Goal: Task Accomplishment & Management: Manage account settings

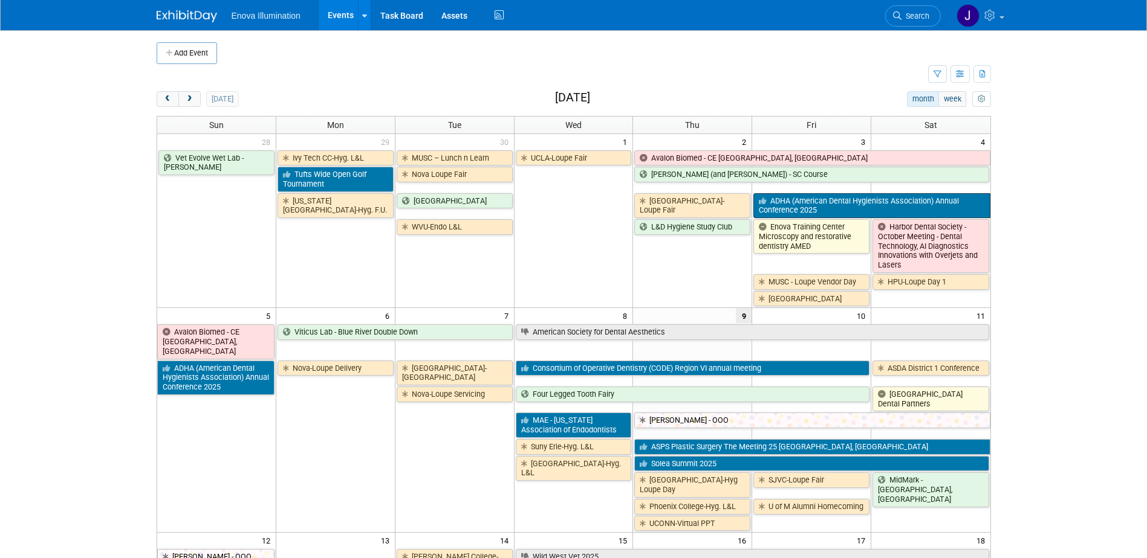
click at [776, 203] on link "ADHA (American Dental Hygienists Association) Annual Conference 2025" at bounding box center [871, 205] width 236 height 25
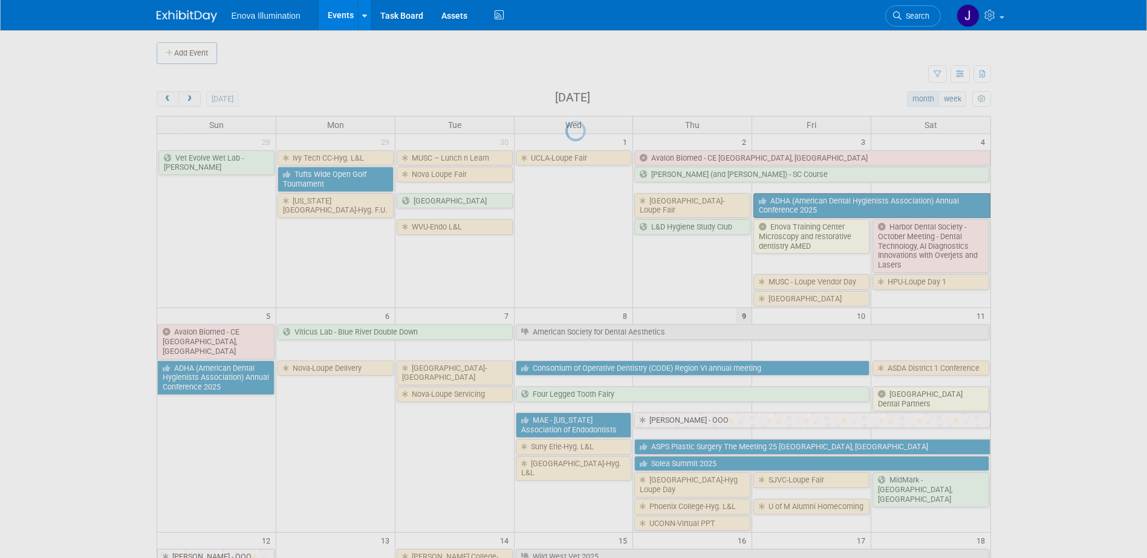
click at [582, 203] on div at bounding box center [573, 279] width 17 height 558
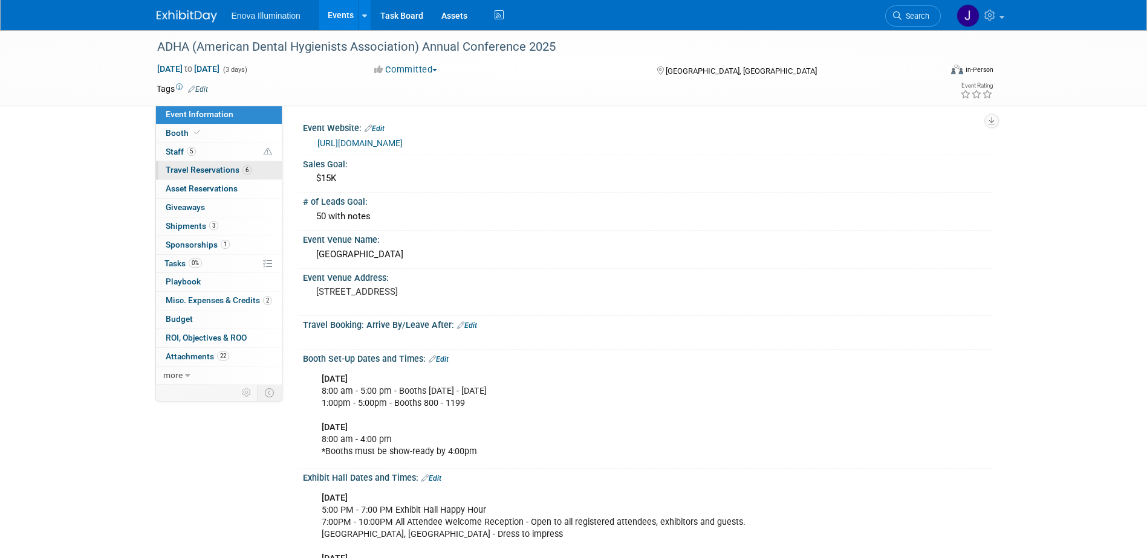
click at [212, 173] on span "Travel Reservations 6" at bounding box center [209, 170] width 86 height 10
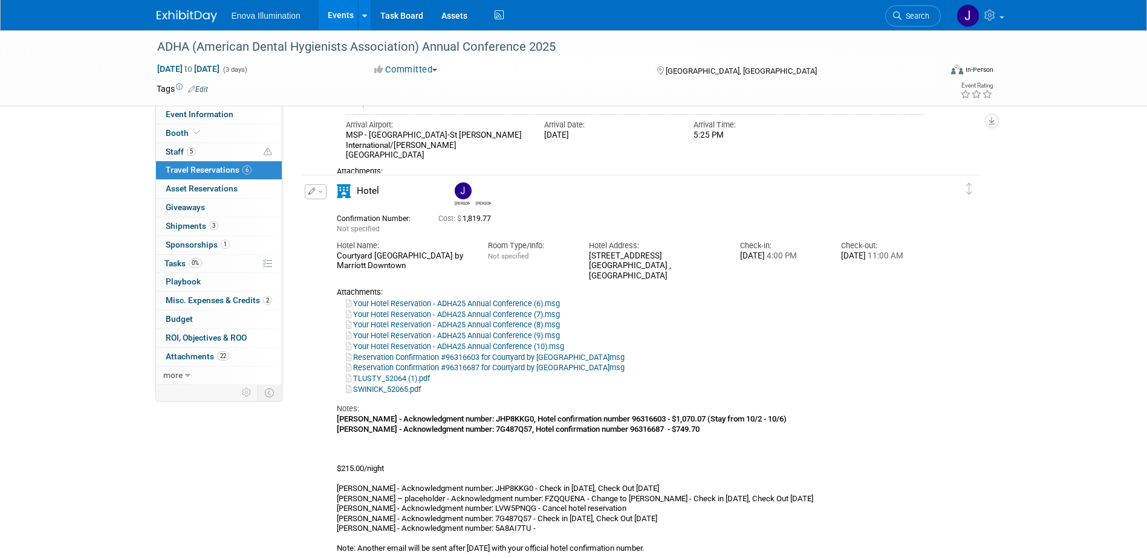
scroll to position [1028, 0]
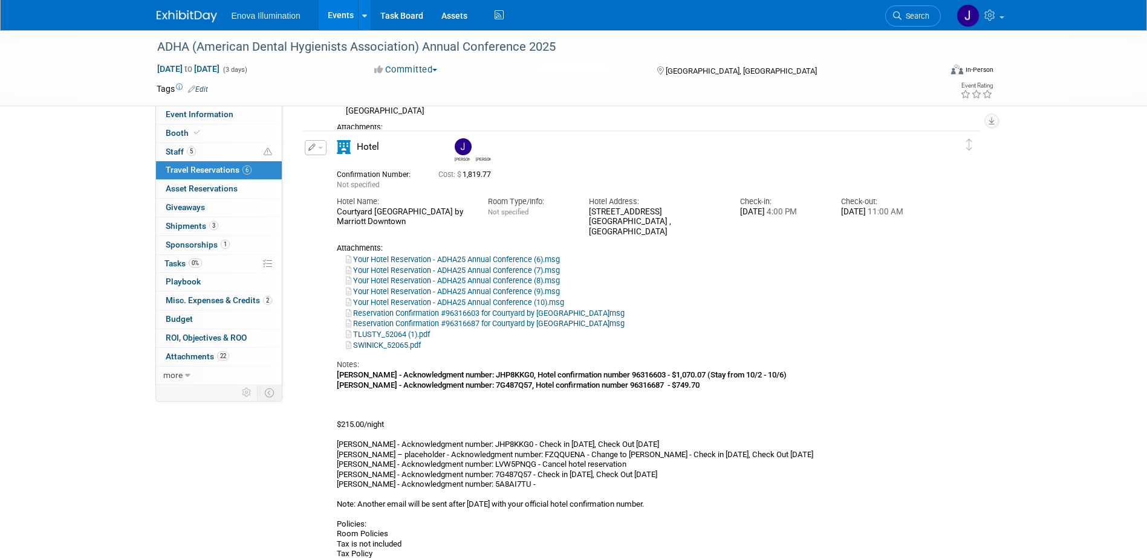
click at [369, 335] on link "TLUSTY_52064 (1).pdf" at bounding box center [388, 334] width 84 height 9
click at [378, 348] on link "SWINICK_52065.pdf" at bounding box center [383, 345] width 75 height 9
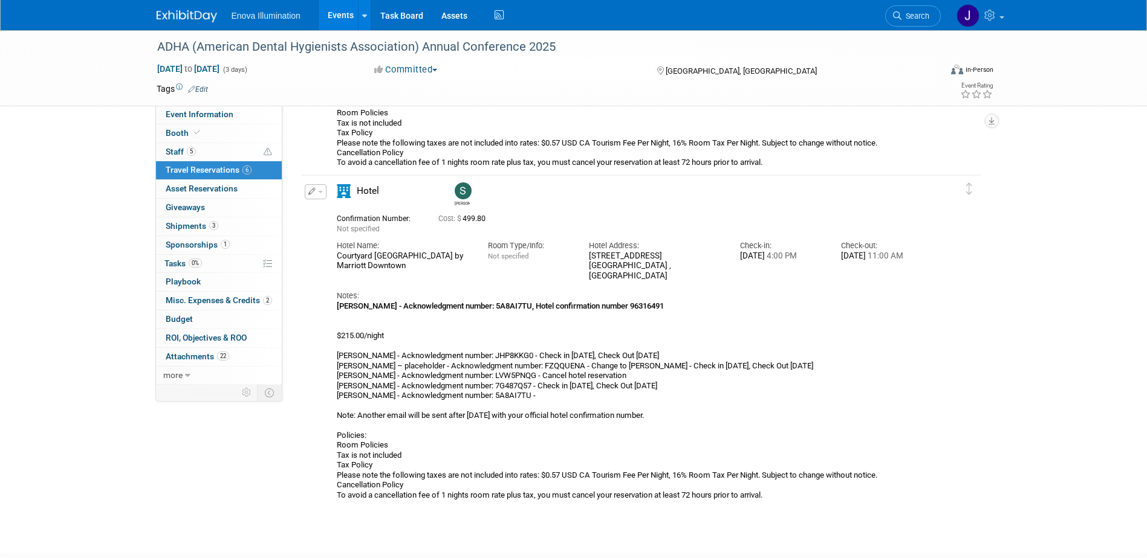
scroll to position [1874, 0]
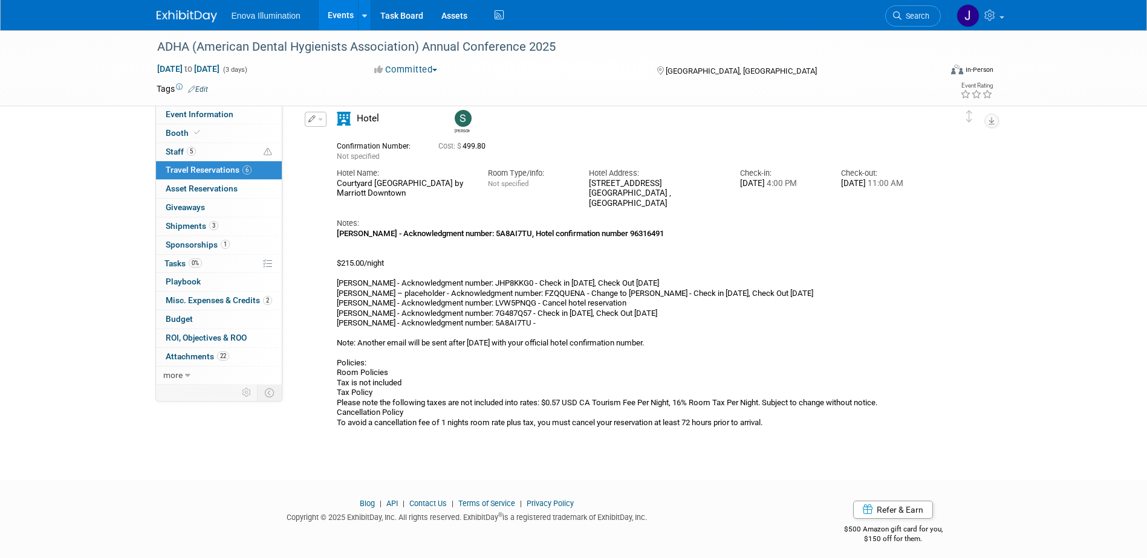
click at [323, 117] on button "button" at bounding box center [316, 119] width 22 height 15
click at [336, 144] on button "Edit Reservation" at bounding box center [356, 141] width 102 height 18
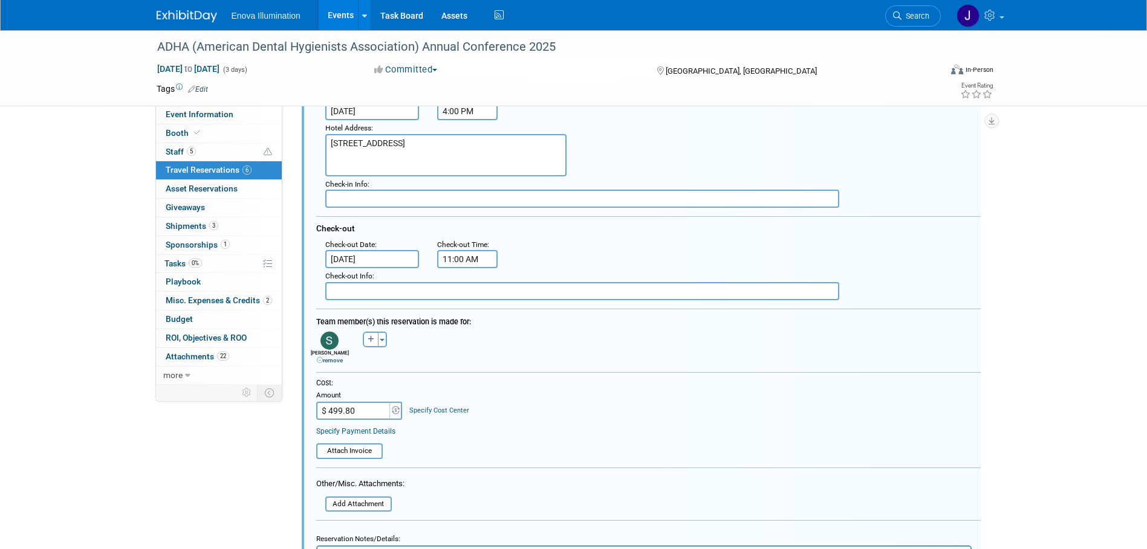
scroll to position [2022, 0]
click at [364, 408] on input "$ 499.80" at bounding box center [354, 410] width 76 height 18
type input "$ 576.88"
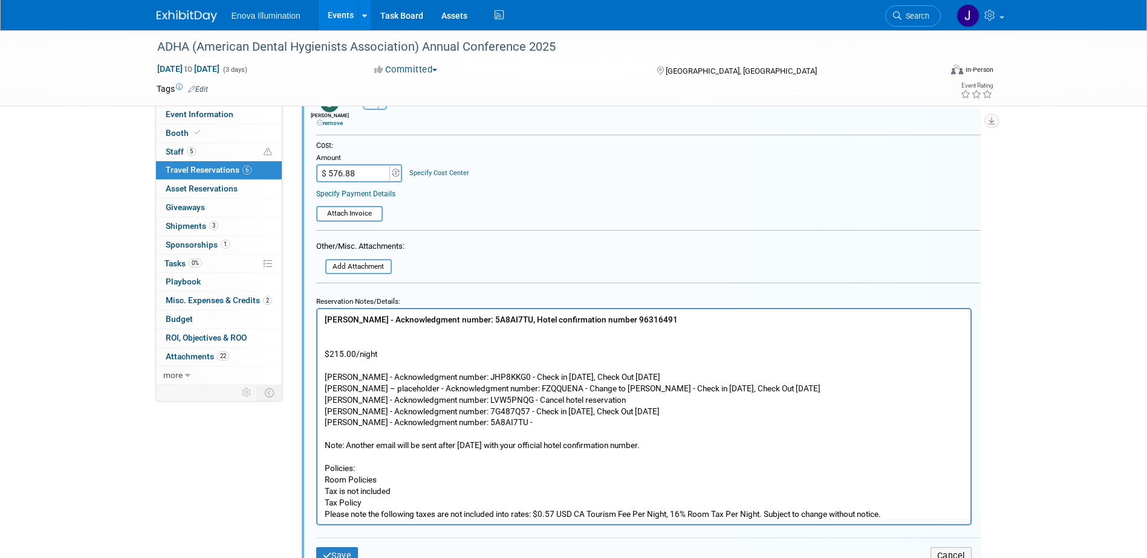
scroll to position [2264, 0]
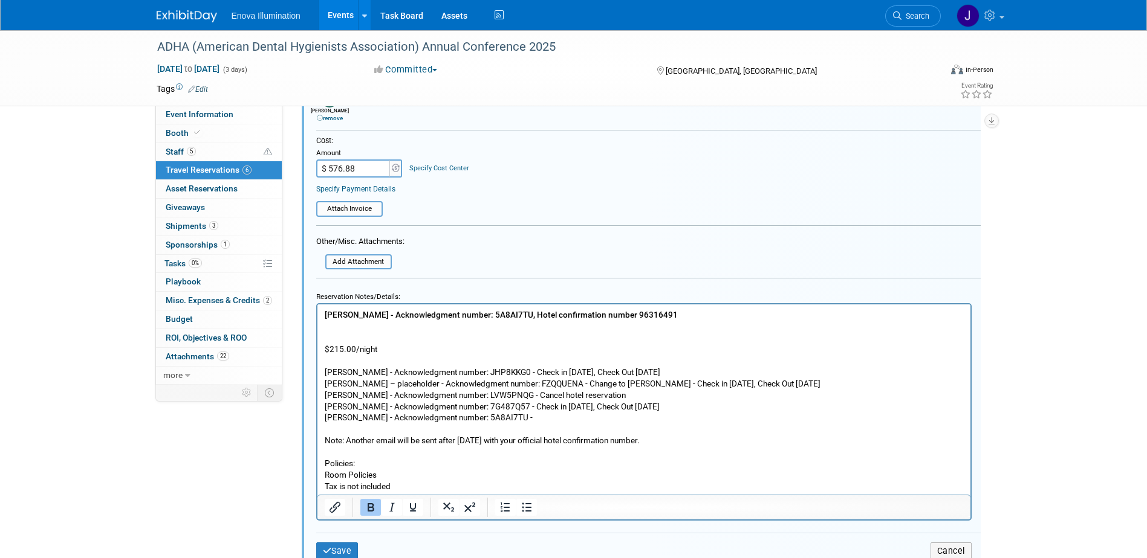
click at [356, 335] on p "Spencer Smith - Acknowledgment number: 5A8AI7TU, Hotel confirmation number 9631…" at bounding box center [643, 423] width 639 height 229
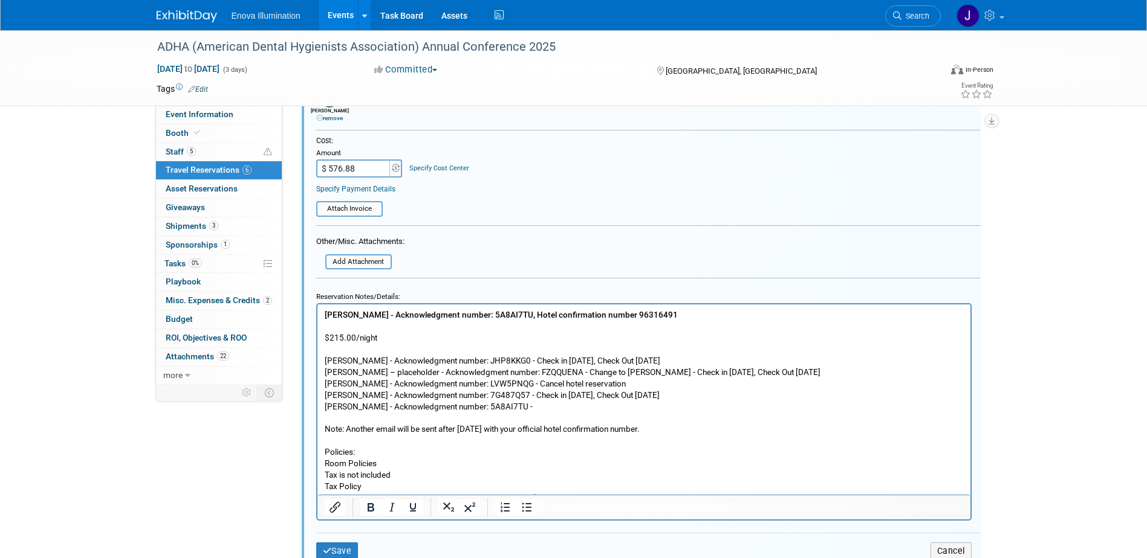
click at [380, 334] on p "Spencer Smith - Acknowledgment number: 5A8AI7TU, Hotel confirmation number 9631…" at bounding box center [643, 418] width 639 height 218
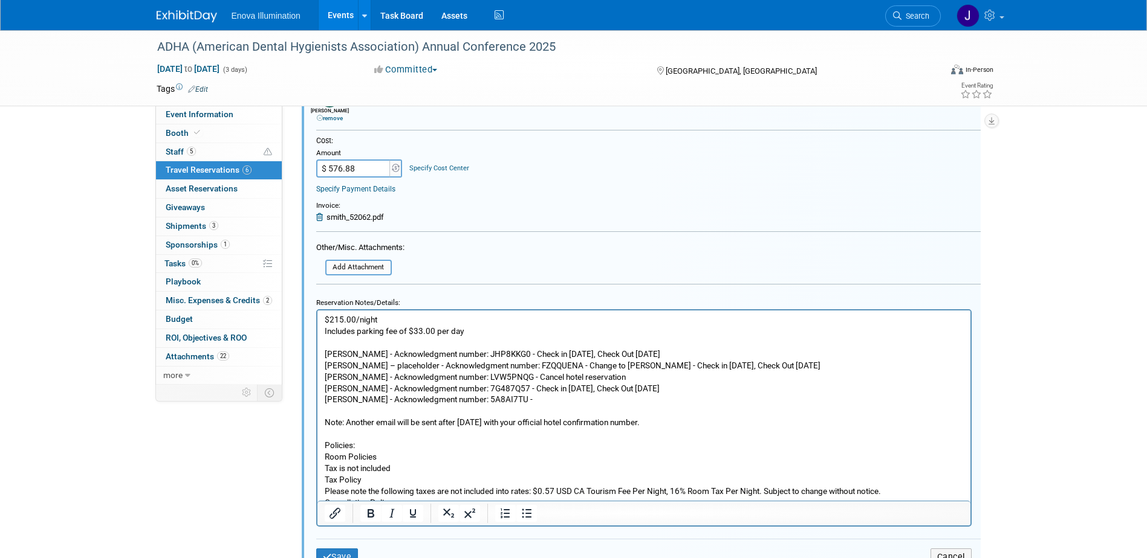
scroll to position [44, 0]
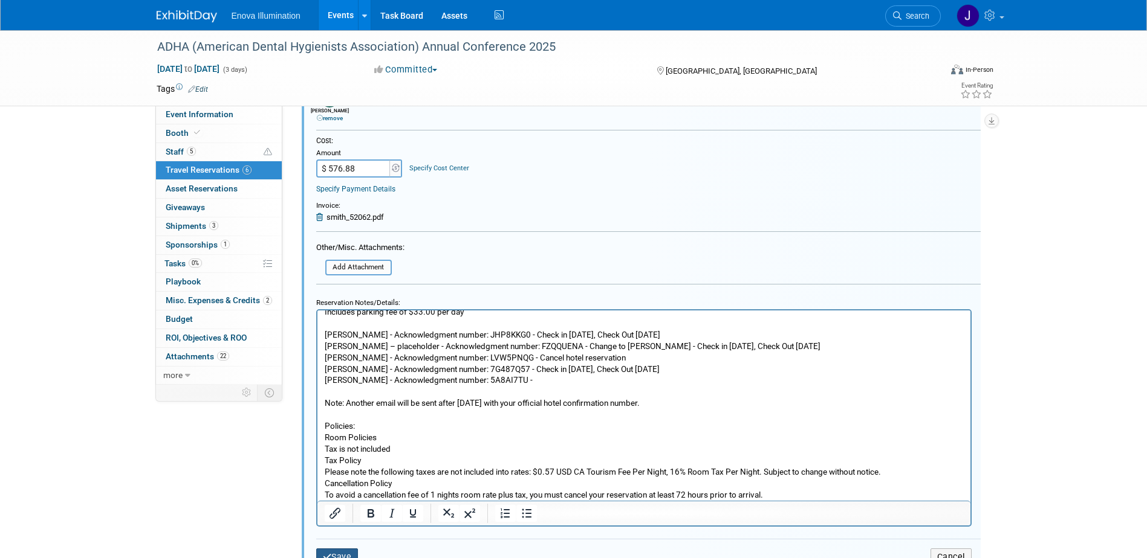
click at [333, 552] on button "Save" at bounding box center [337, 558] width 42 height 18
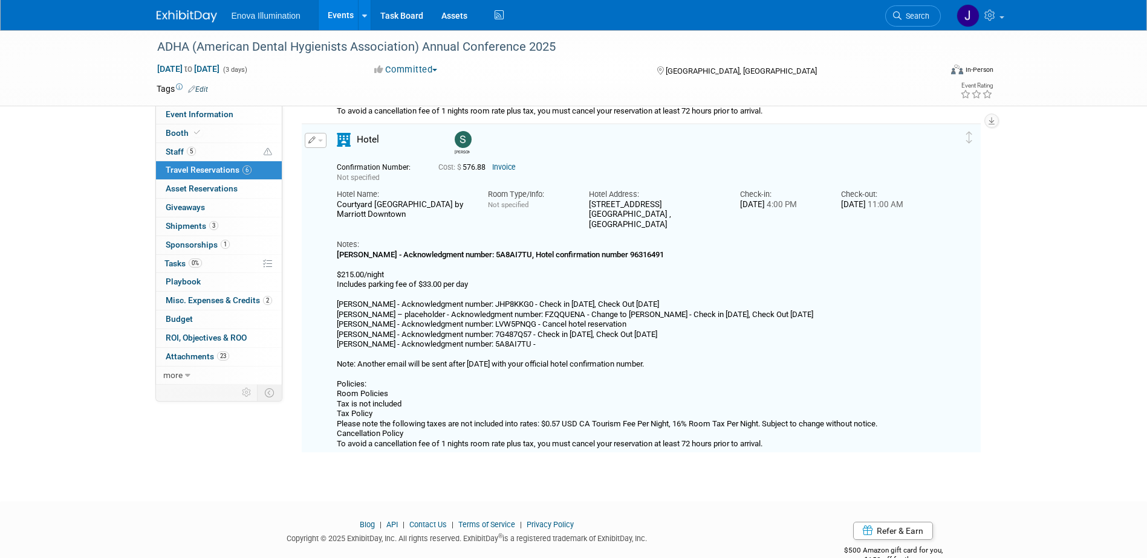
scroll to position [1840, 0]
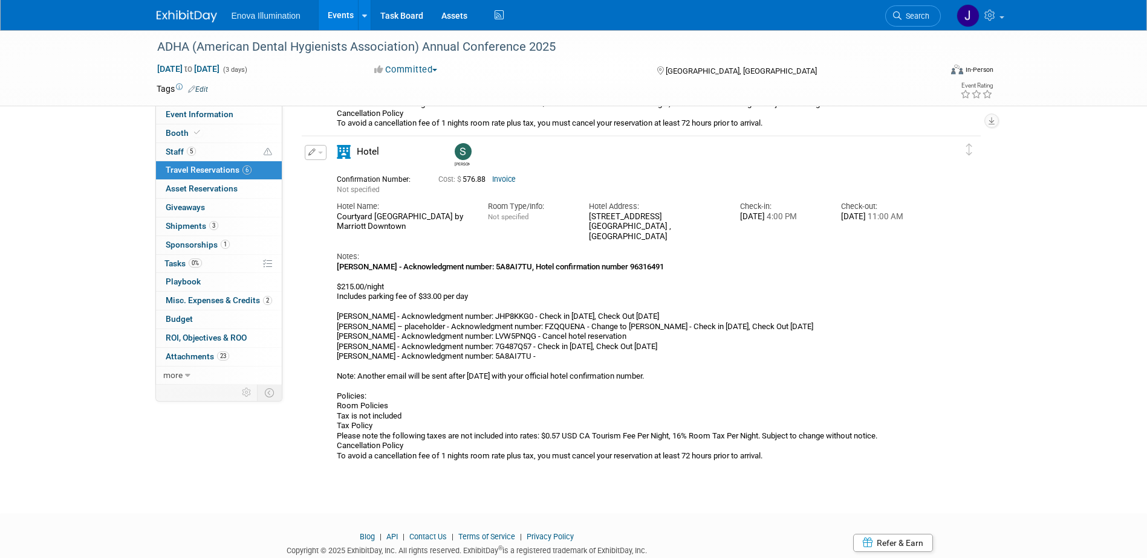
click at [911, 10] on link "Search" at bounding box center [913, 15] width 56 height 21
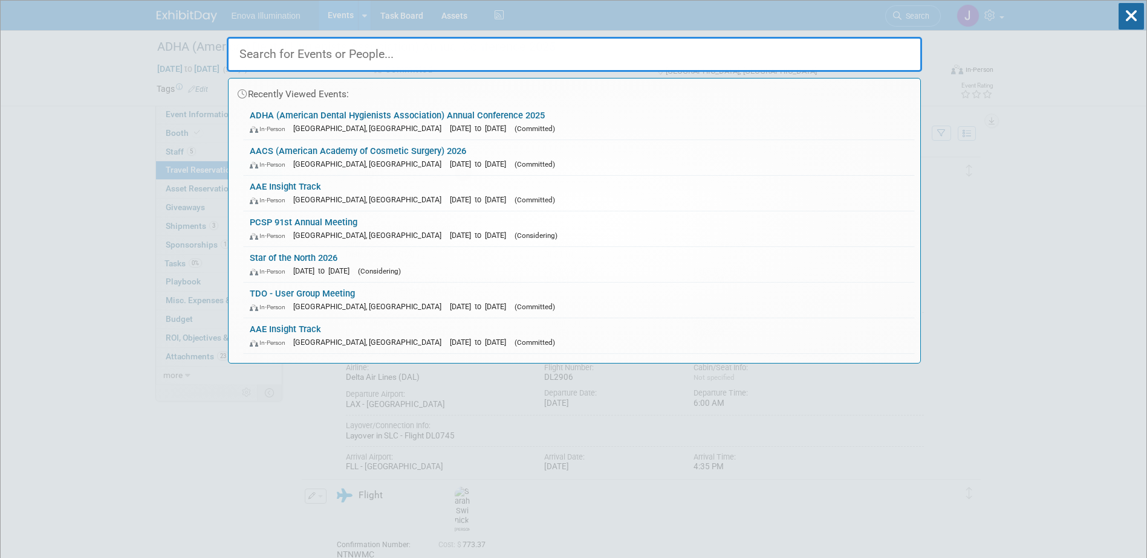
click at [827, 56] on input "text" at bounding box center [574, 54] width 695 height 35
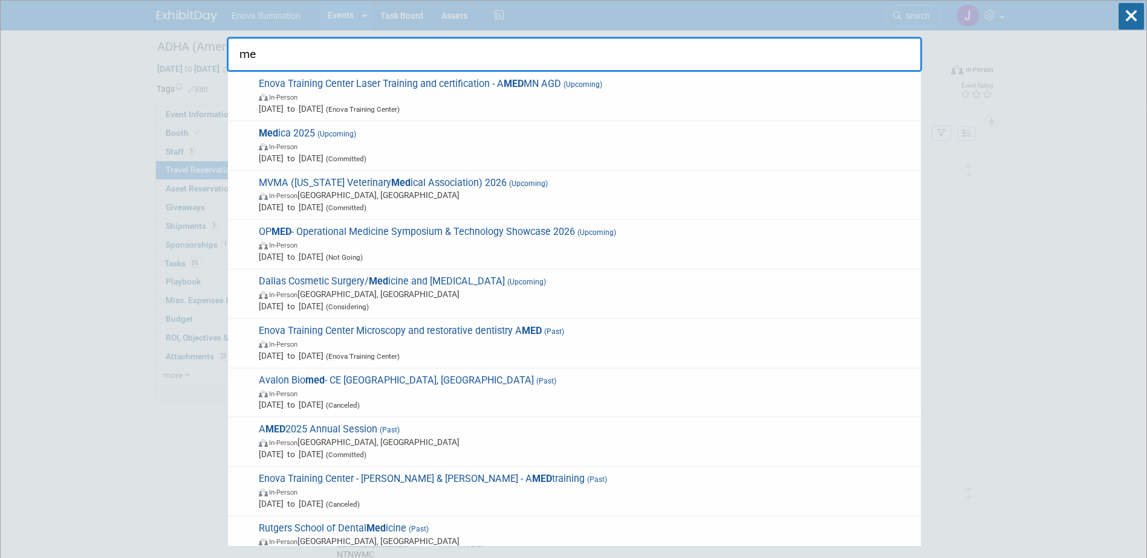
type input "m"
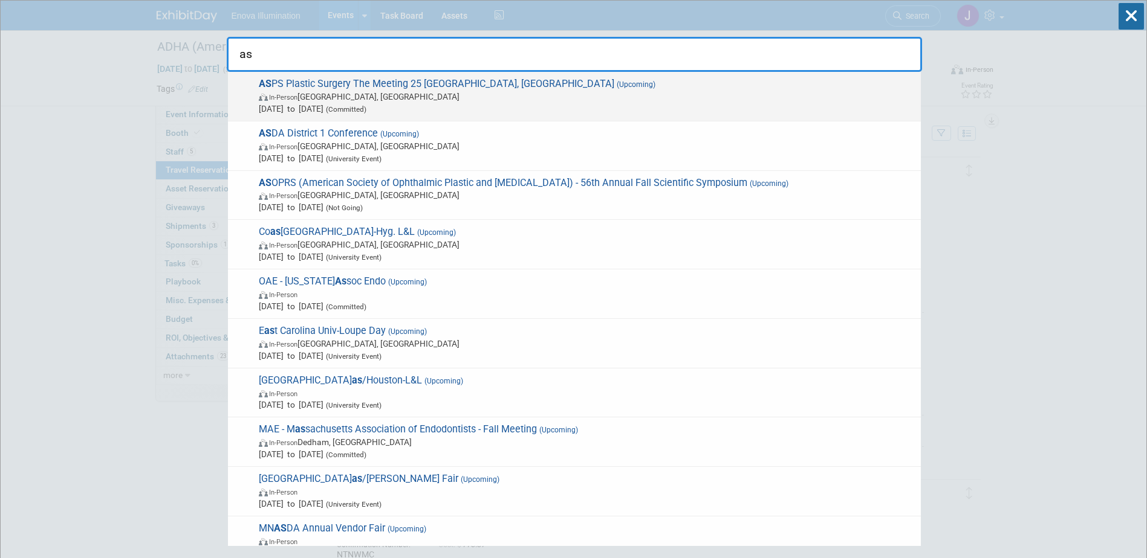
type input "as"
click at [345, 94] on span "In-Person New Orleans, LA" at bounding box center [587, 97] width 656 height 12
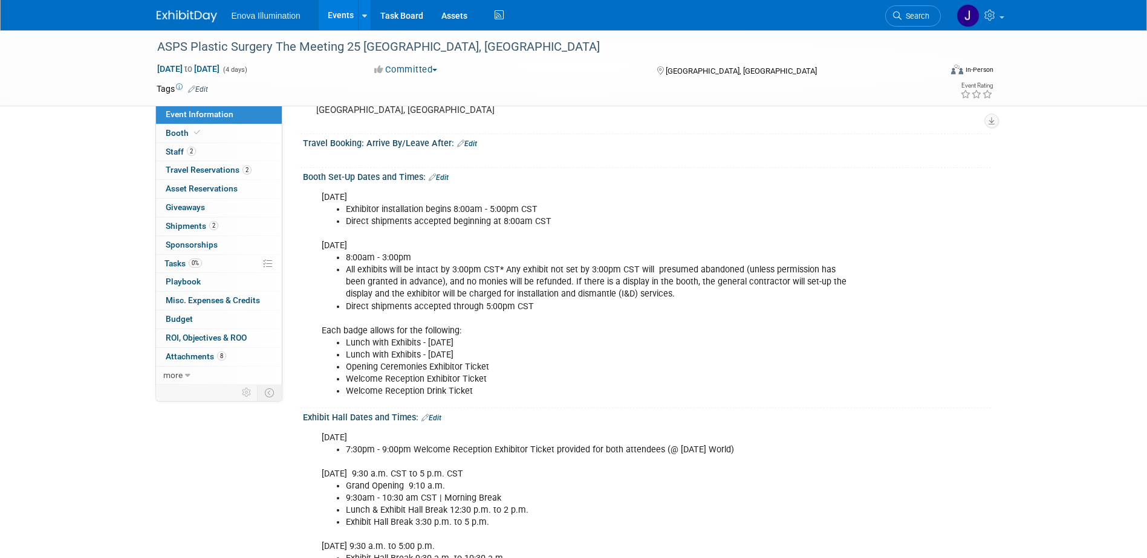
scroll to position [181, 0]
click at [216, 172] on span "Travel Reservations 2" at bounding box center [209, 170] width 86 height 10
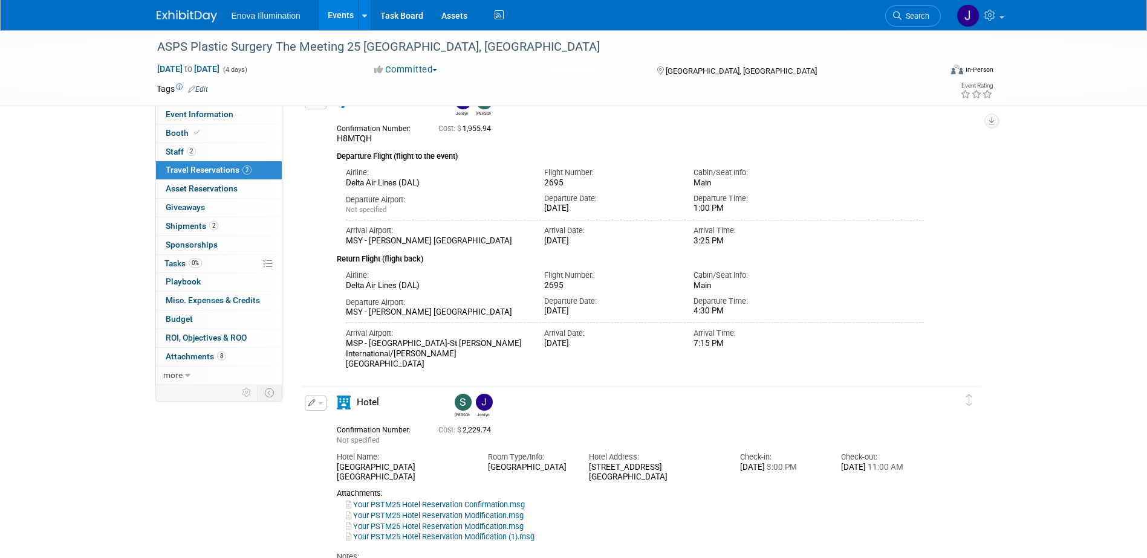
scroll to position [0, 0]
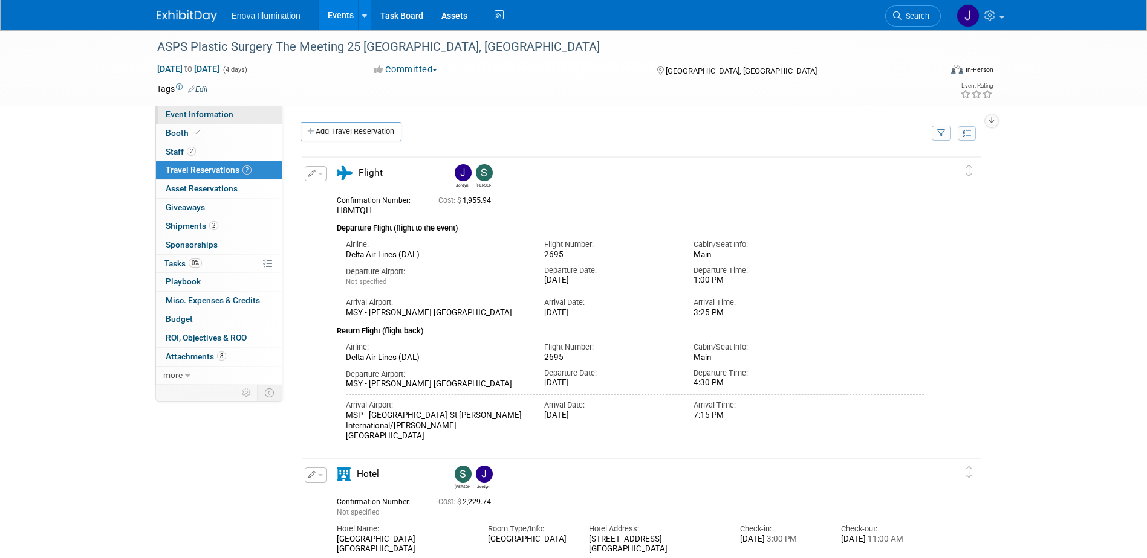
click at [202, 118] on span "Event Information" at bounding box center [200, 114] width 68 height 10
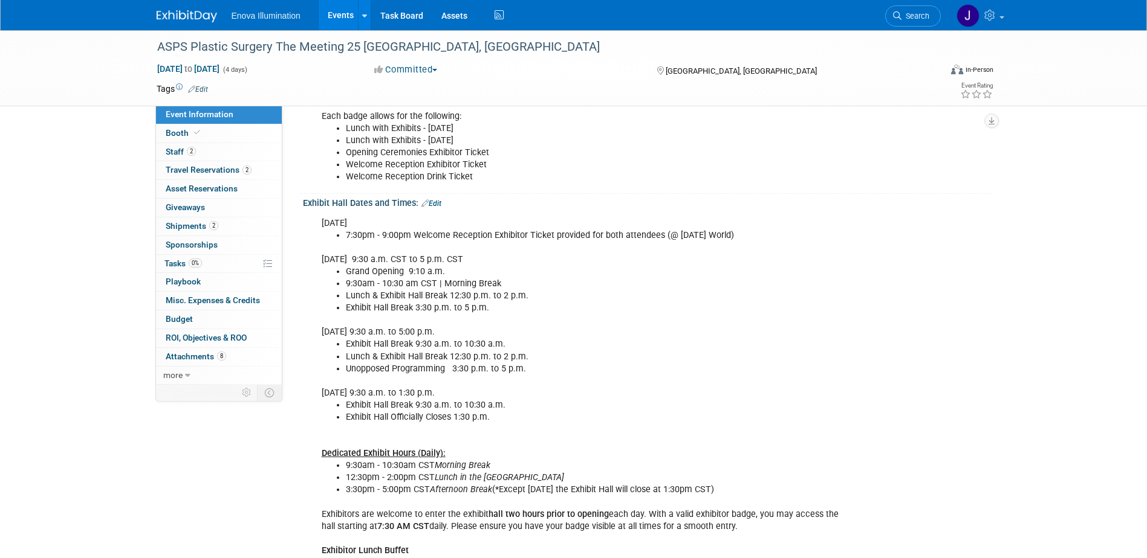
scroll to position [423, 0]
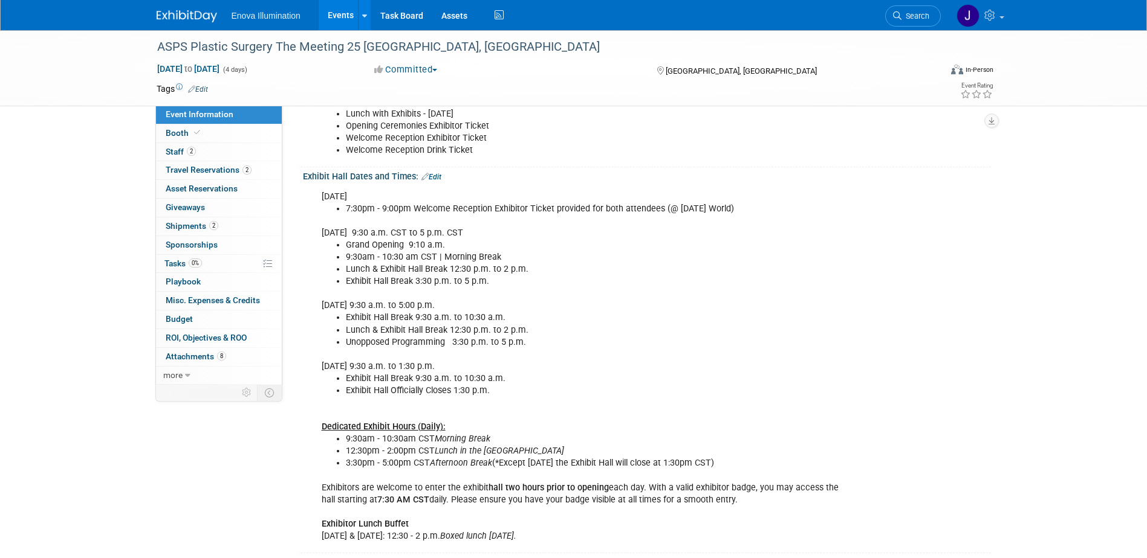
click at [921, 13] on span "Search" at bounding box center [915, 15] width 28 height 9
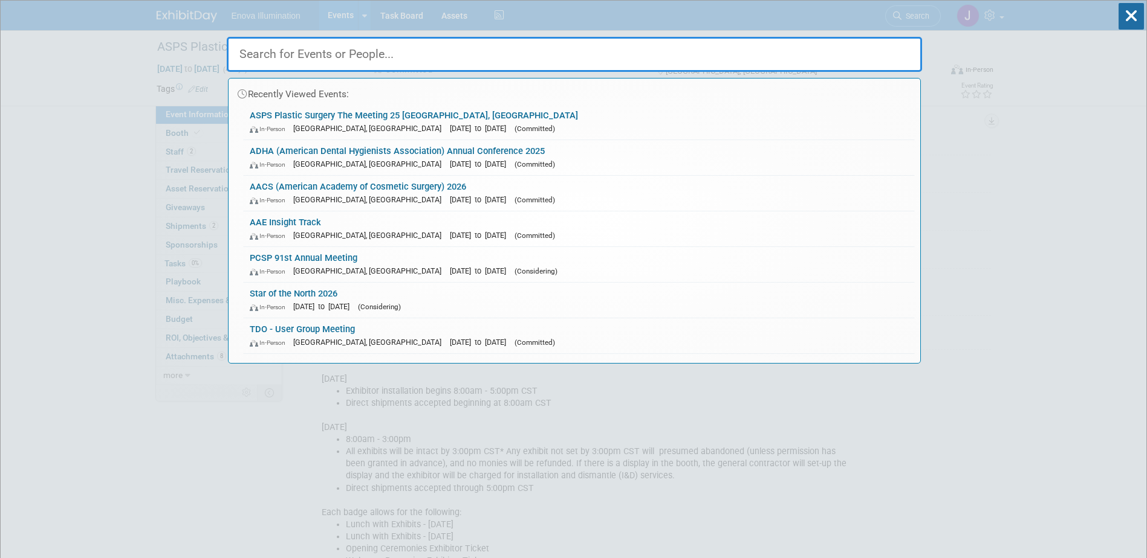
click at [788, 54] on input "text" at bounding box center [574, 54] width 695 height 35
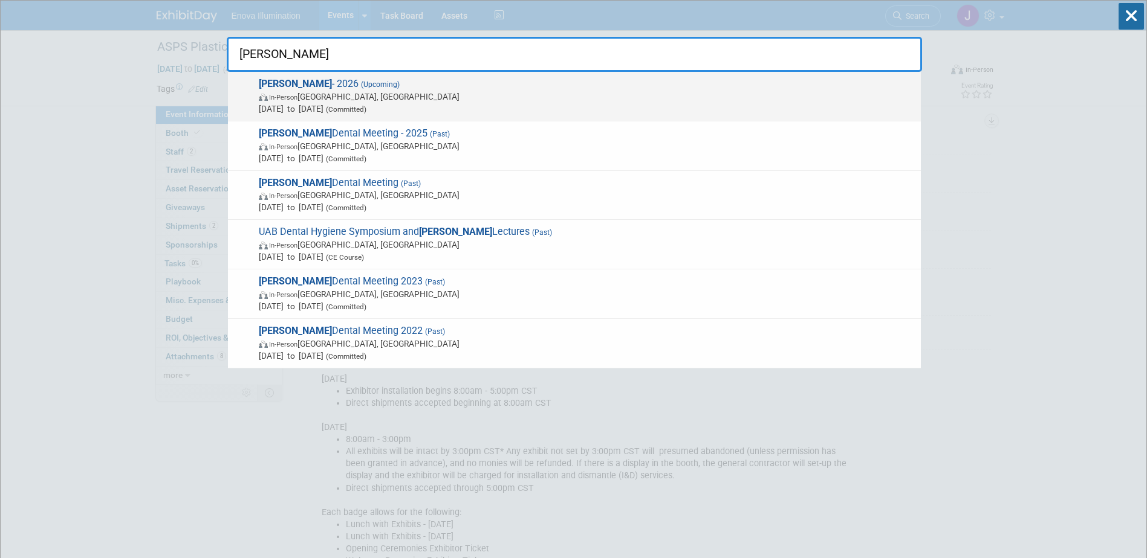
type input "hinman"
click at [326, 103] on span "Mar 12, 2026 to Mar 14, 2026 (Committed)" at bounding box center [587, 109] width 656 height 12
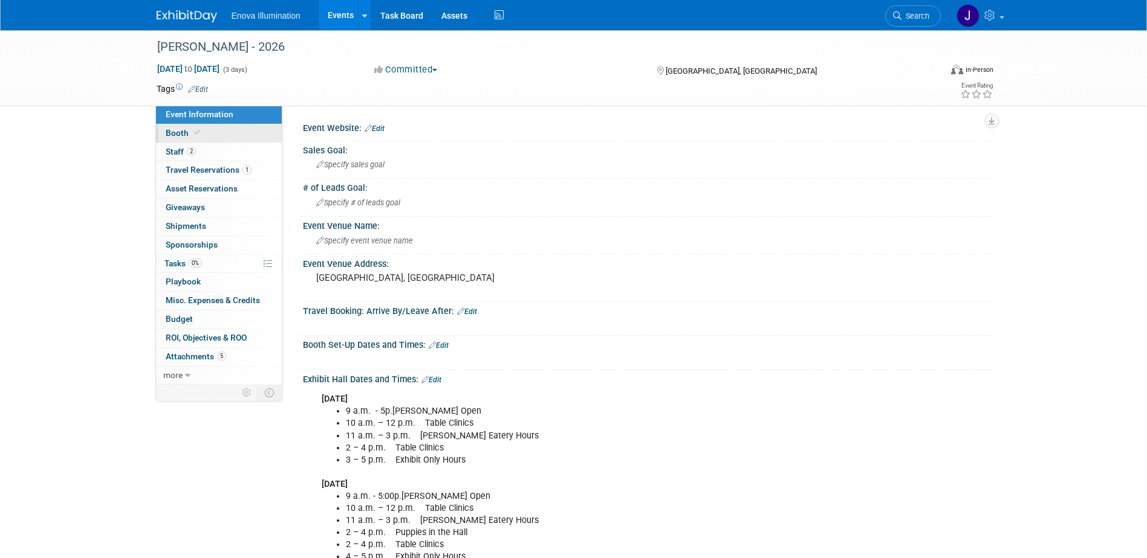
click at [219, 135] on link "Booth" at bounding box center [219, 134] width 126 height 18
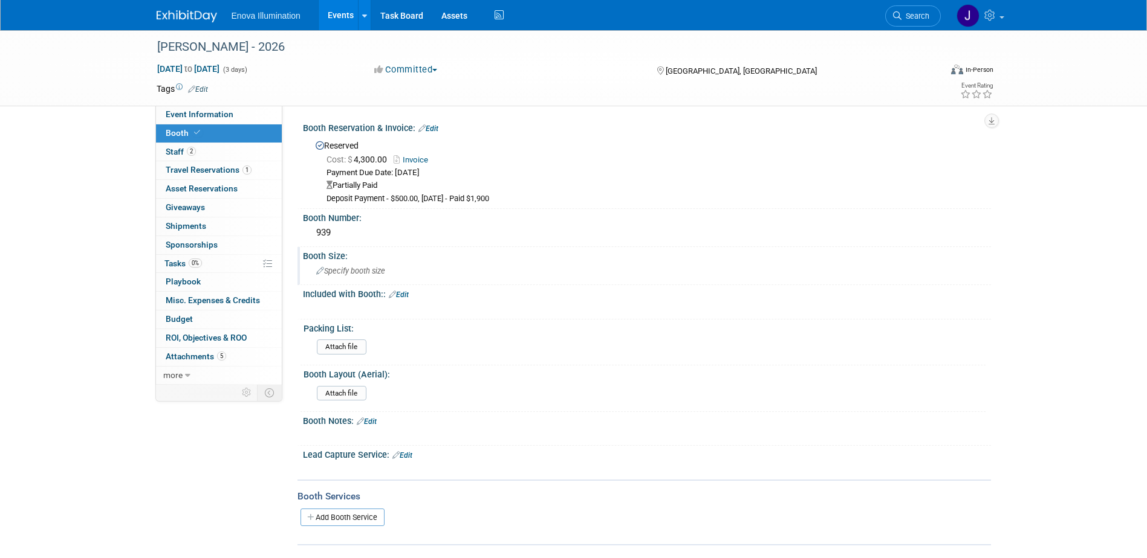
click at [345, 271] on span "Specify booth size" at bounding box center [350, 271] width 69 height 9
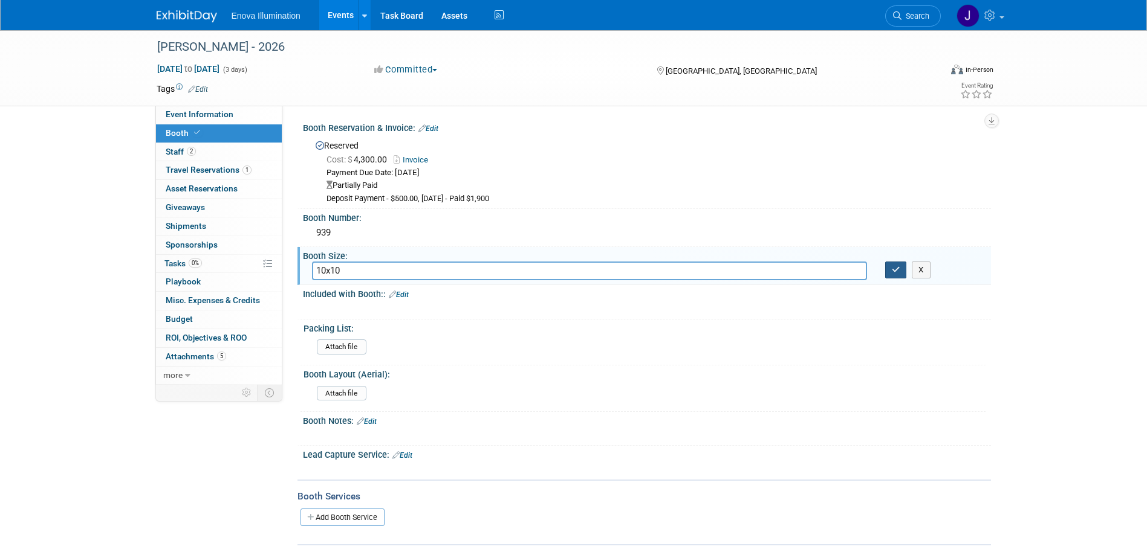
type input "10x10"
click at [898, 273] on icon "button" at bounding box center [896, 270] width 8 height 8
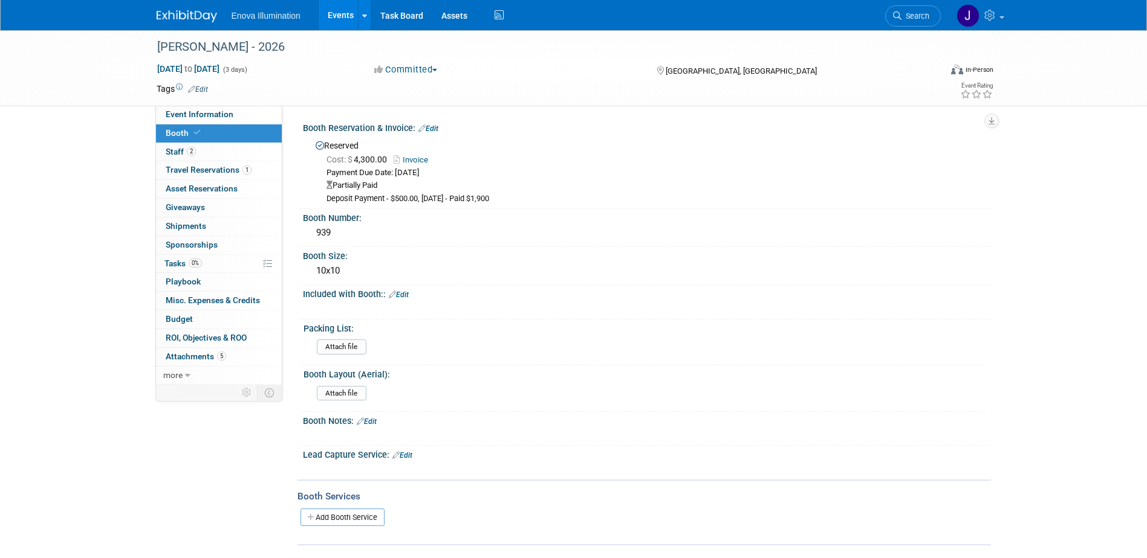
click at [1146, 215] on html "Enova Illumination Events Add Event Bulk Upload Events Shareable Event Boards R…" at bounding box center [573, 279] width 1147 height 558
click at [238, 117] on link "Event Information" at bounding box center [219, 115] width 126 height 18
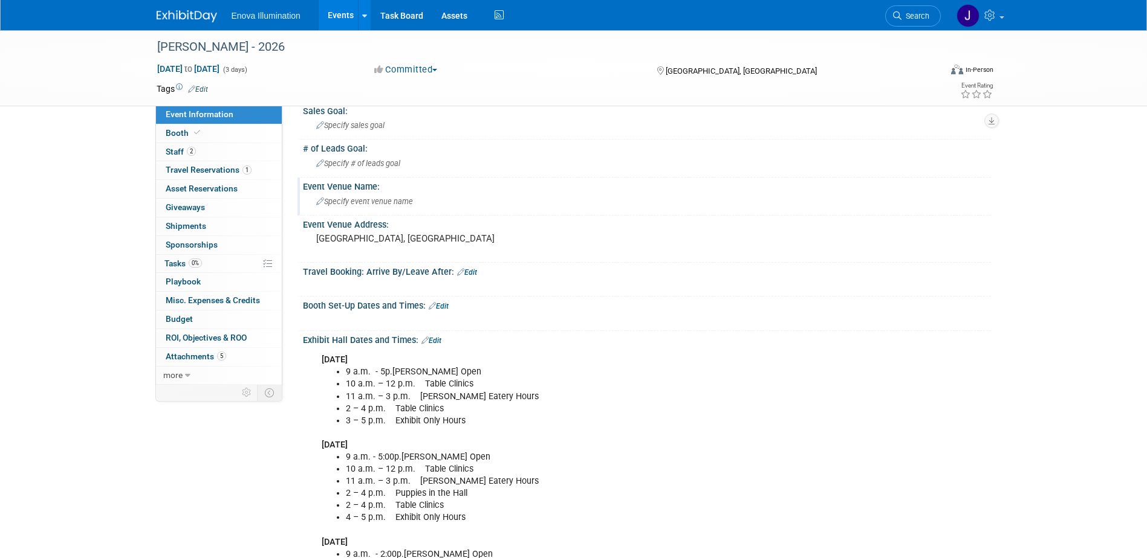
scroll to position [60, 0]
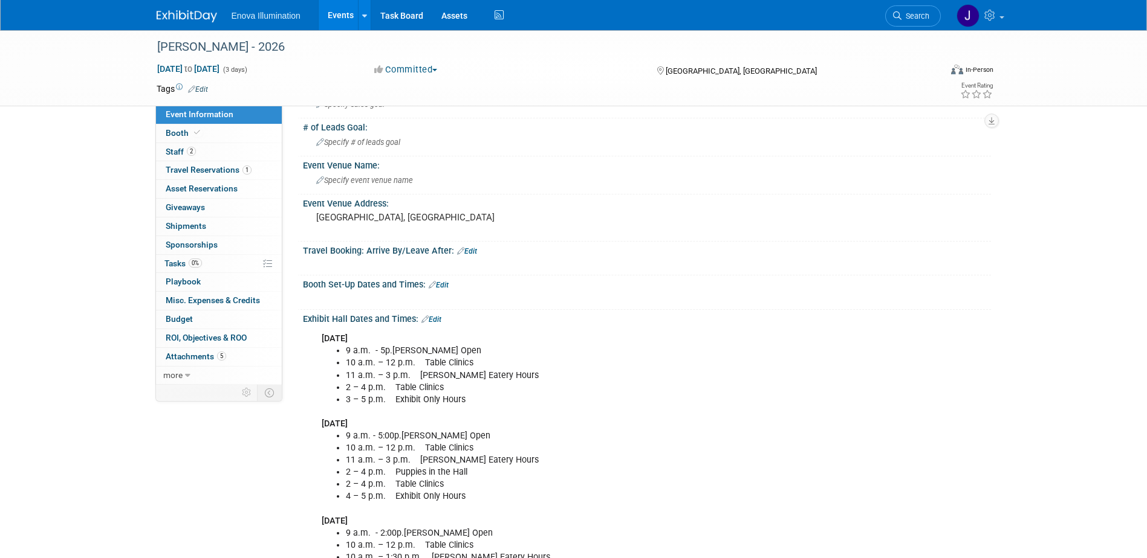
click at [444, 286] on link "Edit" at bounding box center [439, 285] width 20 height 8
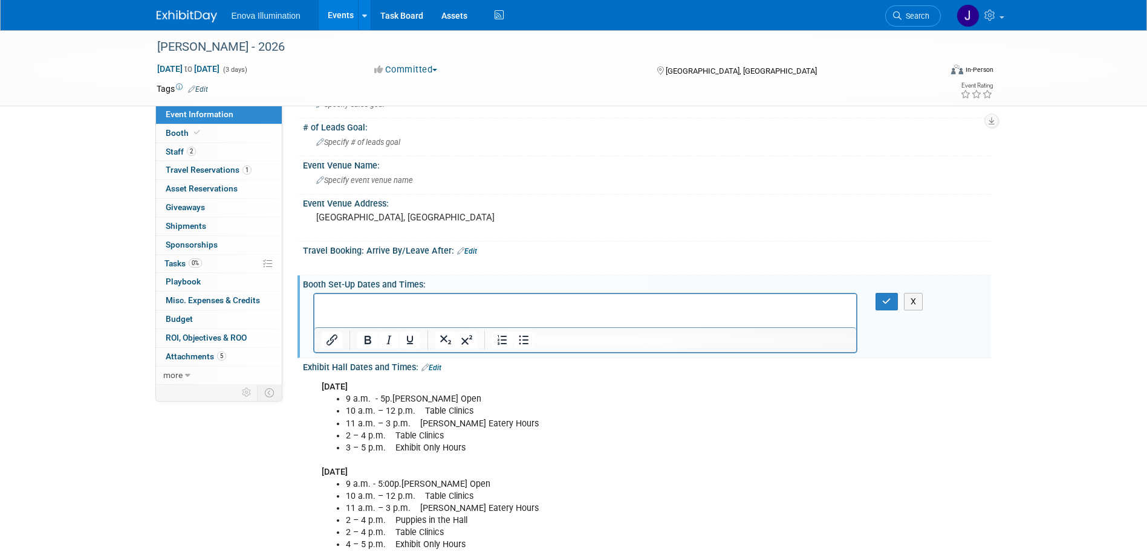
scroll to position [0, 0]
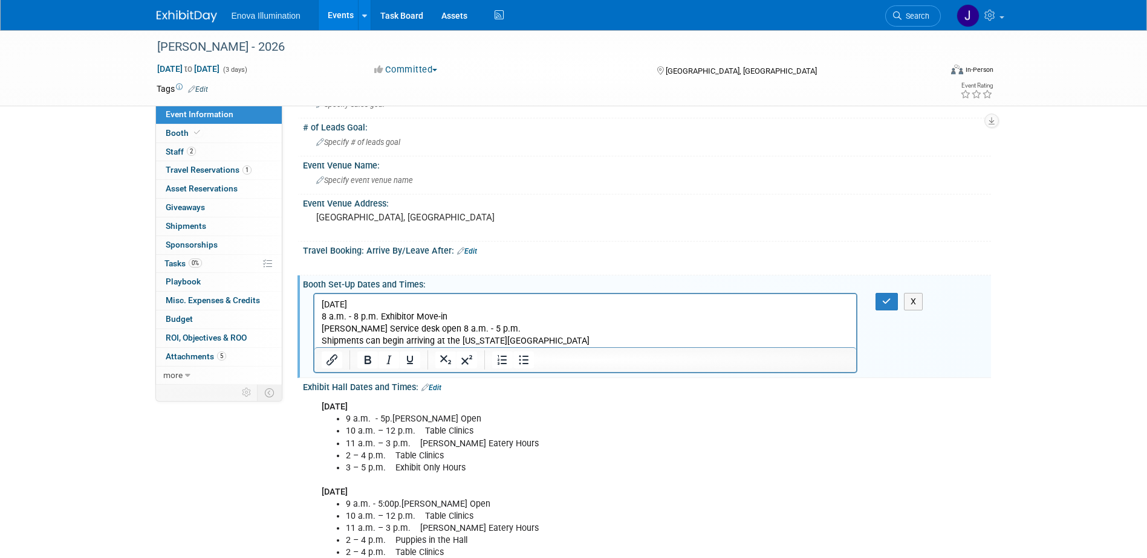
drag, startPoint x: 389, startPoint y: 306, endPoint x: 319, endPoint y: 305, distance: 69.5
click at [319, 305] on html "March 10, 2026 8 a.m. - 8 p.m. Exhibitor Move-in Freeman Service desk open 8 a.…" at bounding box center [585, 320] width 542 height 53
click at [366, 361] on icon "Bold" at bounding box center [367, 360] width 7 height 8
click at [325, 308] on b "March 10, 2026" at bounding box center [334, 304] width 26 height 10
click at [319, 317] on html "March 10, 2026 8 a.m. - 8 p.m. Exhibitor Move-in Freeman Service desk open 8 a.…" at bounding box center [585, 320] width 542 height 53
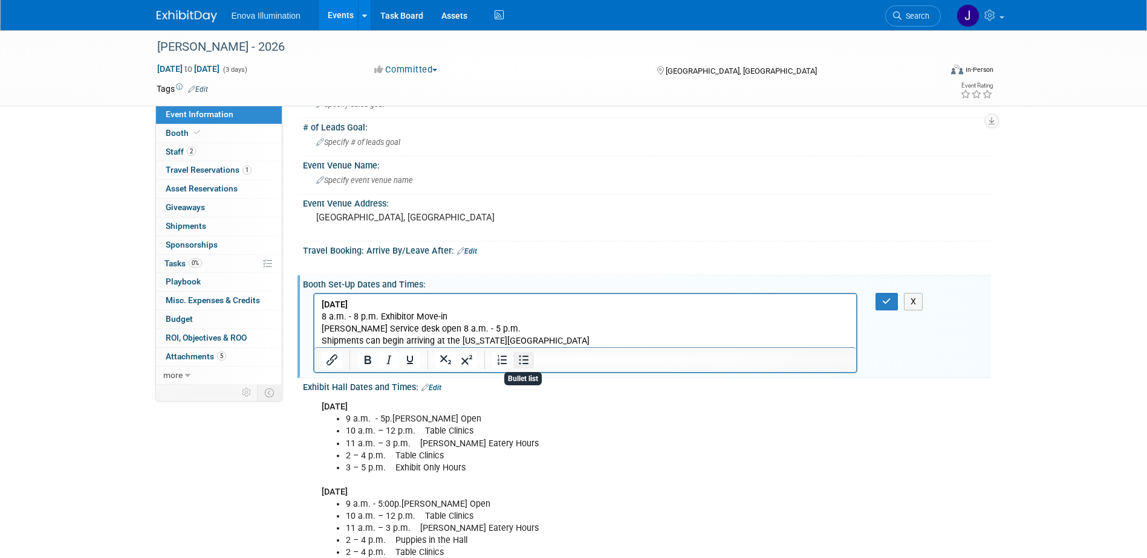
click at [530, 359] on icon "Bullet list" at bounding box center [523, 360] width 15 height 15
click at [522, 356] on icon "Bullet list" at bounding box center [523, 360] width 15 height 15
click at [403, 307] on p "March 10, 2026 8 a.m. - 8 p.m. Exhibitor Move-in Freeman Service desk open 8 a.…" at bounding box center [585, 323] width 528 height 48
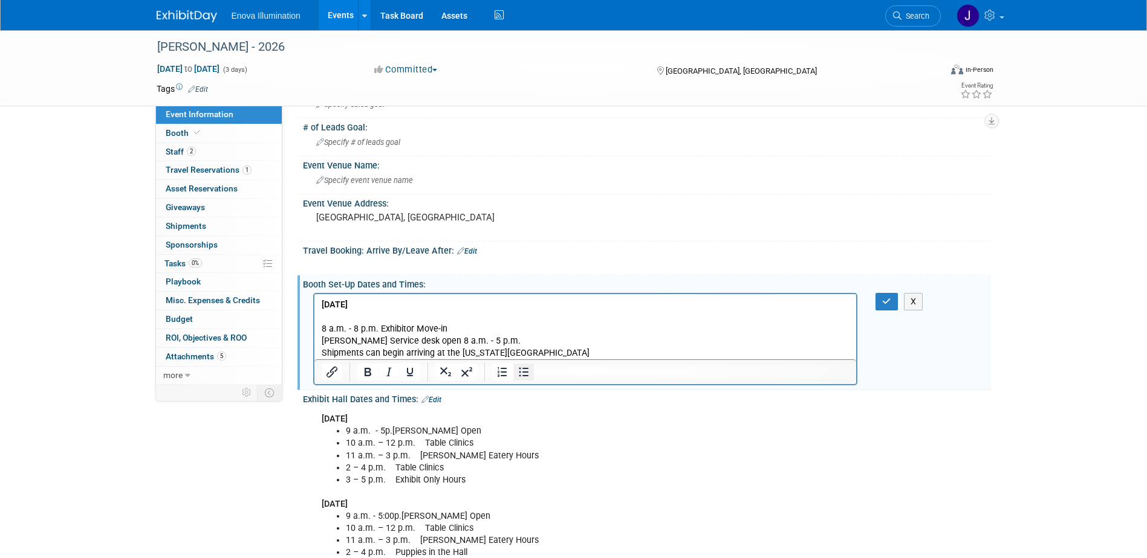
click at [525, 372] on icon "Bullet list" at bounding box center [524, 371] width 10 height 9
click at [372, 317] on li "8 a.m. - 8 p.m. Exhibitor Move-in Freeman Service desk open 8 a.m. - 5 p.m. Shi…" at bounding box center [597, 335] width 504 height 48
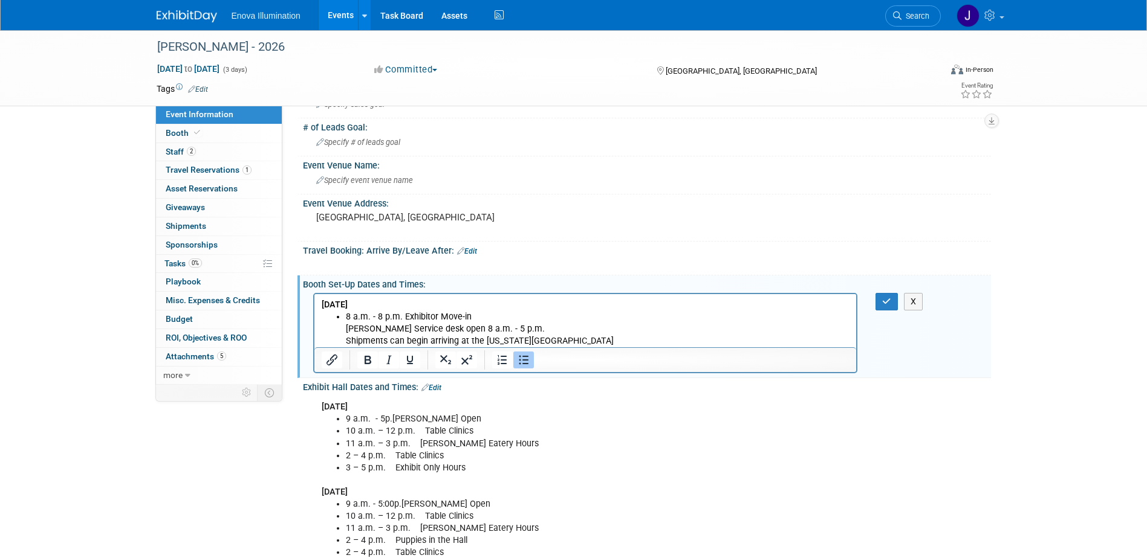
click at [484, 320] on li "8 a.m. - 8 p.m. Exhibitor Move-in Freeman Service desk open 8 a.m. - 5 p.m. Shi…" at bounding box center [597, 329] width 504 height 36
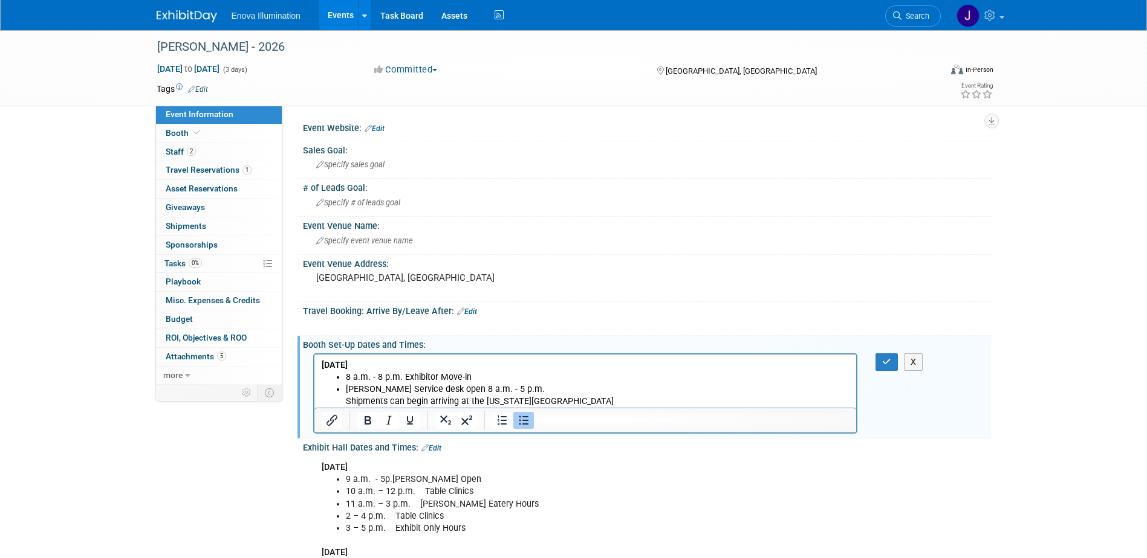
drag, startPoint x: 606, startPoint y: 400, endPoint x: 337, endPoint y: 398, distance: 268.4
click at [337, 398] on ul "8 a.m. - 8 p.m. Exhibitor Move-in Freeman Service desk open 8 a.m. - 5 p.m. Shi…" at bounding box center [585, 389] width 528 height 36
click at [890, 362] on icon "button" at bounding box center [886, 362] width 9 height 8
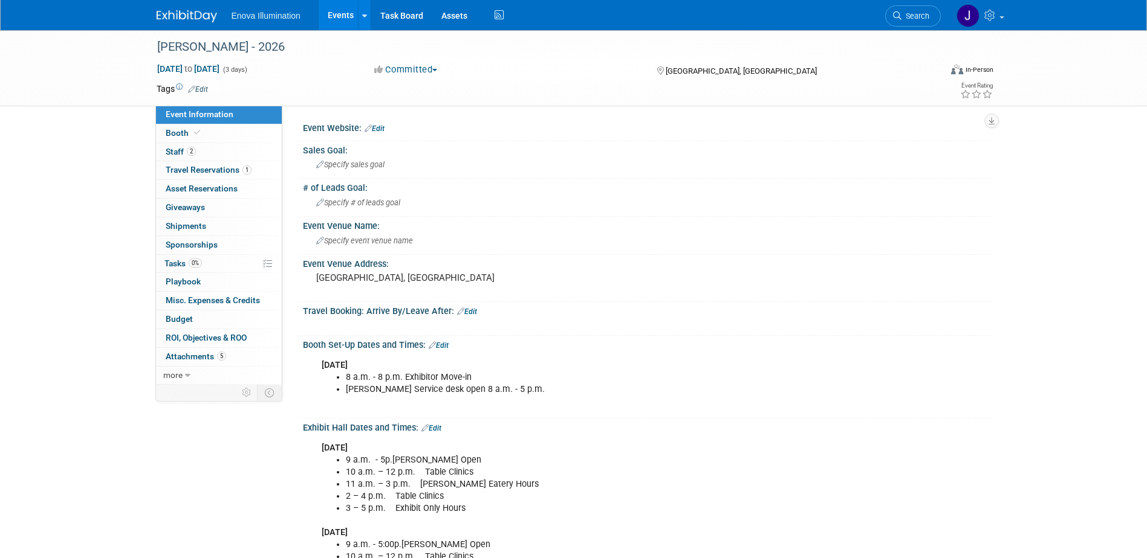
click at [447, 343] on link "Edit" at bounding box center [439, 346] width 20 height 8
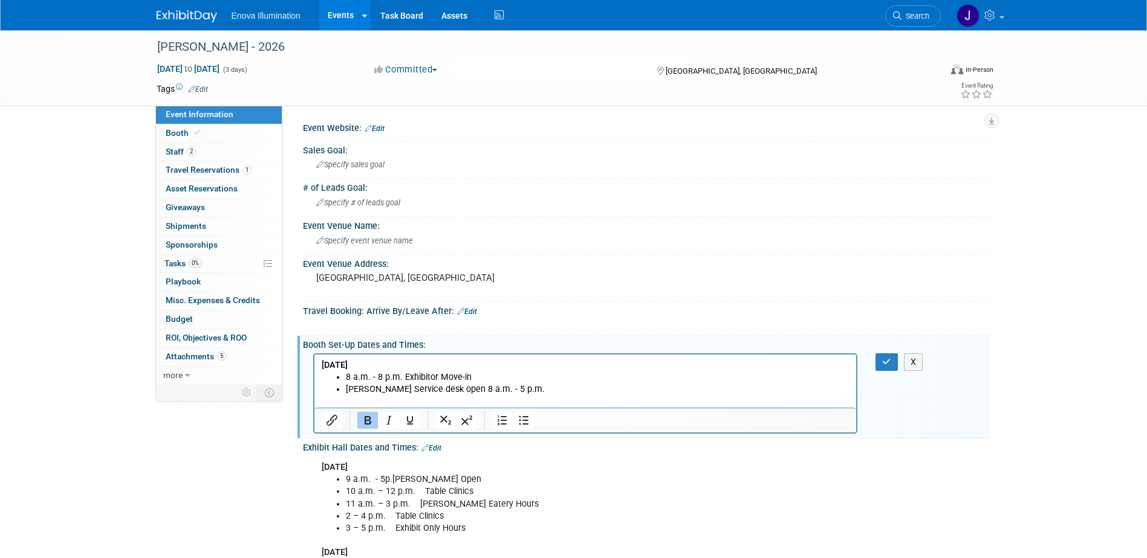
click at [533, 393] on li "Freeman Service desk open 8 a.m. - 5 p.m." at bounding box center [597, 395] width 504 height 24
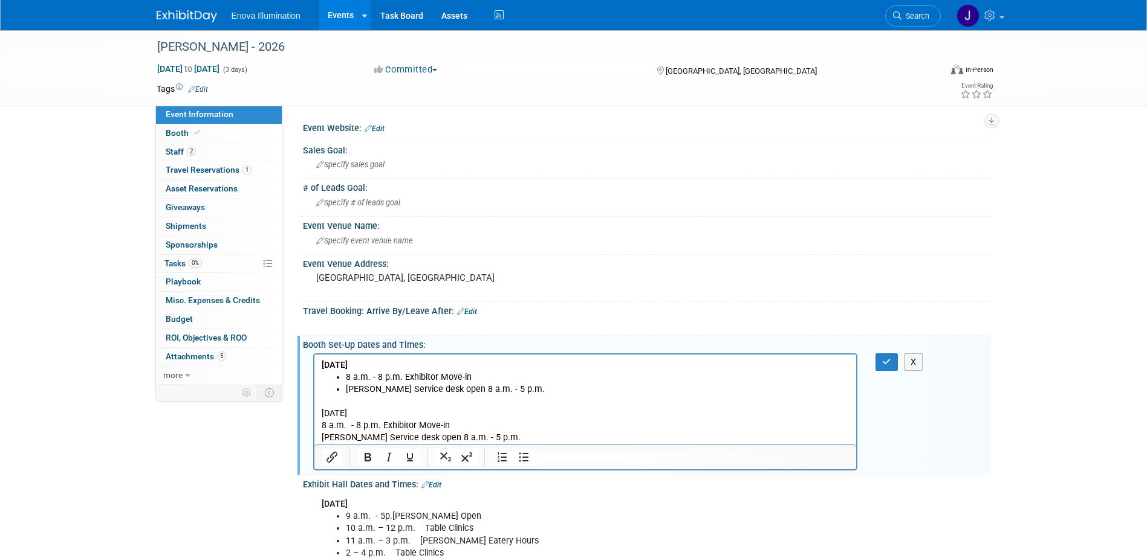
drag, startPoint x: 397, startPoint y: 412, endPoint x: 621, endPoint y: 768, distance: 420.2
click at [314, 413] on html "March 10, 2026 8 a.m. - 8 p.m. Exhibitor Move-in Freeman Service desk open 8 a.…" at bounding box center [585, 399] width 542 height 90
drag, startPoint x: 366, startPoint y: 459, endPoint x: 366, endPoint y: 452, distance: 7.3
click at [367, 459] on icon "Bold" at bounding box center [367, 457] width 15 height 15
click at [319, 426] on html "March 10, 2026 8 a.m. - 8 p.m. Exhibitor Move-in Freeman Service desk open 8 a.…" at bounding box center [585, 399] width 542 height 90
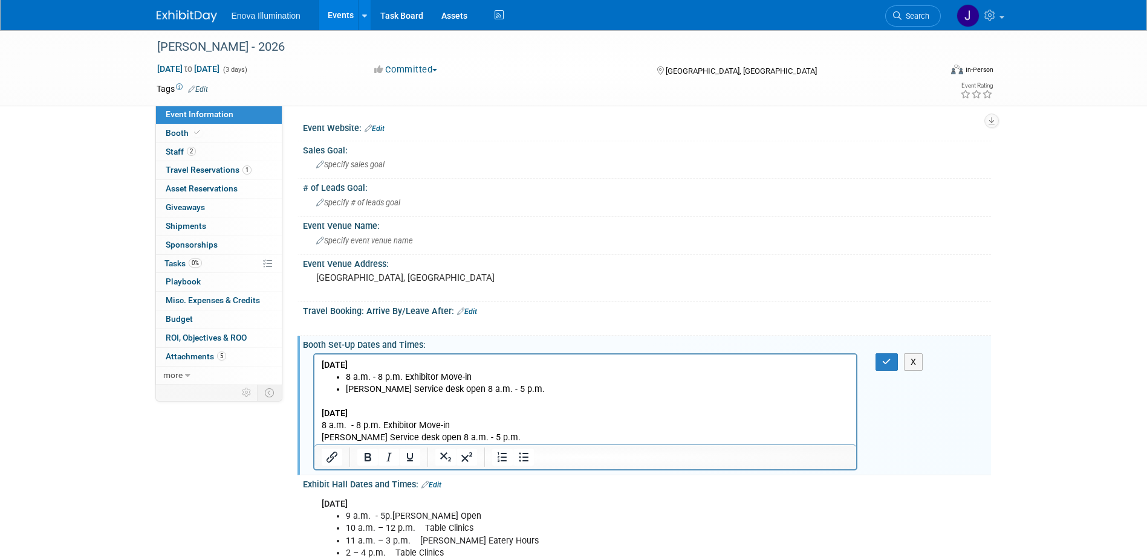
click at [382, 412] on p "March 11, 2026 8 a.m. - 8 p.m. Exhibitor Move-in Freeman Service desk open 8 a.…" at bounding box center [585, 425] width 528 height 36
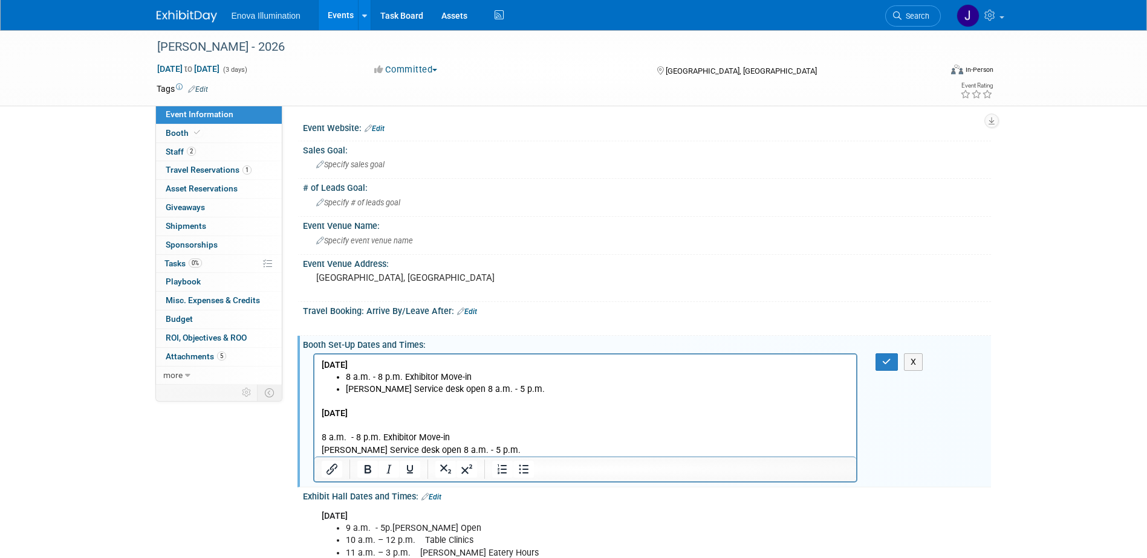
click at [321, 439] on p "8 a.m. - 8 p.m. Exhibitor Move-in Freeman Service desk open 8 a.m. - 5 p.m." at bounding box center [585, 437] width 528 height 36
click at [523, 469] on icon "Bullet list" at bounding box center [524, 469] width 10 height 9
click at [390, 426] on li "8 a.m. - 8 p.m. Exhibitor Move-in Freeman Service desk open 8 a.m. - 5 p.m." at bounding box center [597, 437] width 504 height 36
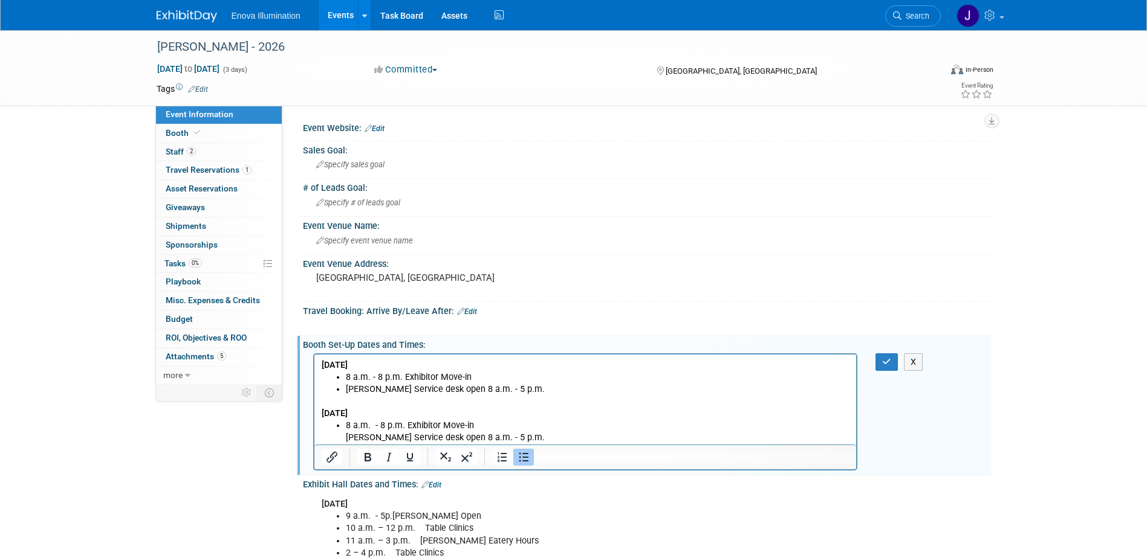
click at [479, 425] on li "8 a.m. - 8 p.m. Exhibitor Move-in Freeman Service desk open 8 a.m. - 5 p.m." at bounding box center [597, 431] width 504 height 24
click at [880, 363] on button "button" at bounding box center [886, 363] width 22 height 18
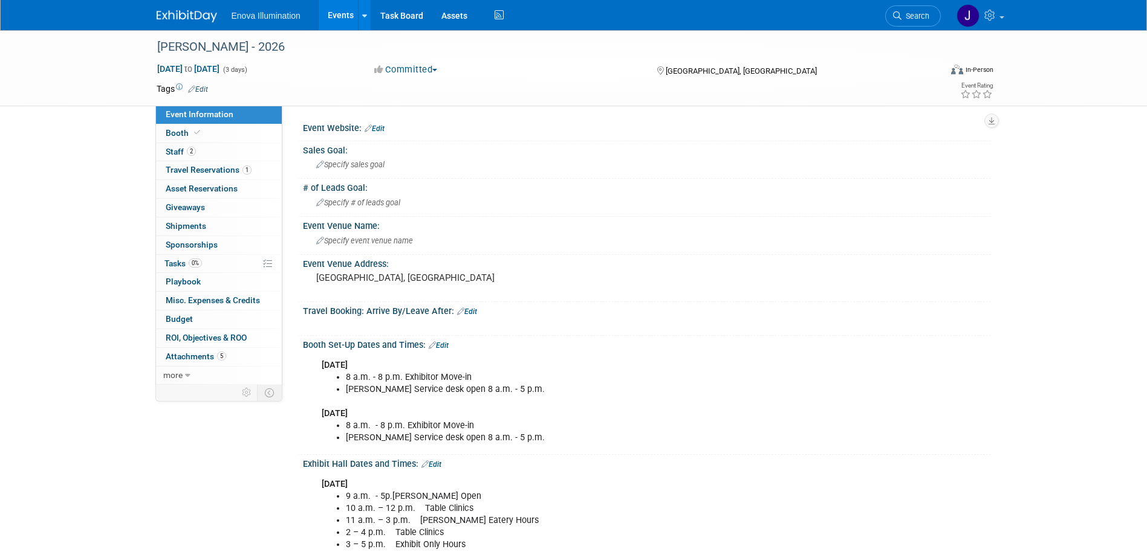
click at [320, 364] on div "March 10, 2026 8 a.m. - 8 p.m. Exhibitor Move-in Freeman Service desk open 8 a.…" at bounding box center [585, 402] width 545 height 97
click at [439, 348] on link "Edit" at bounding box center [439, 346] width 20 height 8
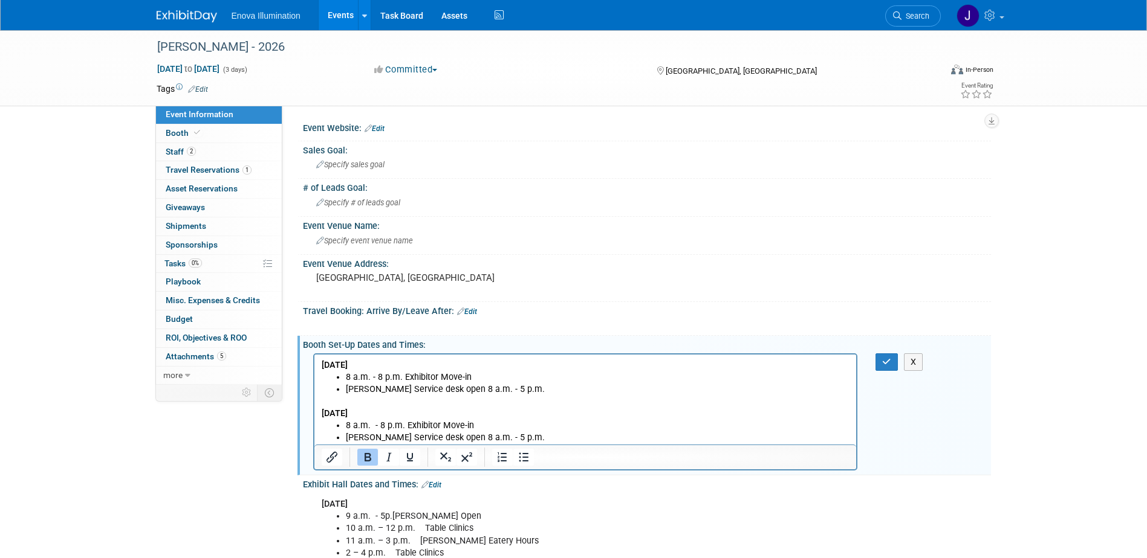
click at [321, 367] on b "March 10, 2026" at bounding box center [334, 365] width 26 height 10
click at [321, 414] on b "March 11, 2026" at bounding box center [334, 413] width 26 height 10
click at [884, 360] on icon "button" at bounding box center [886, 362] width 9 height 8
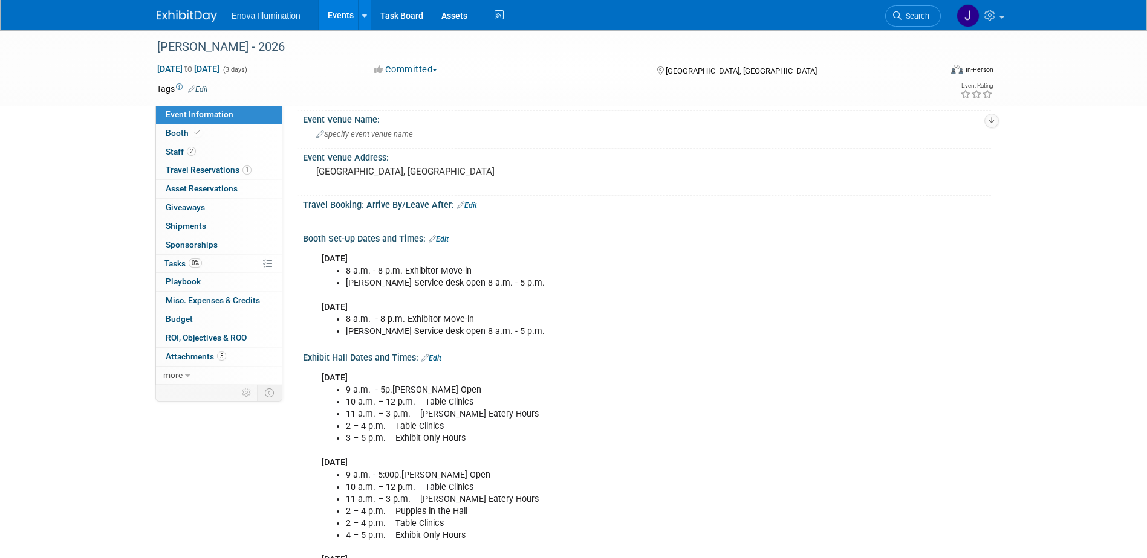
scroll to position [121, 0]
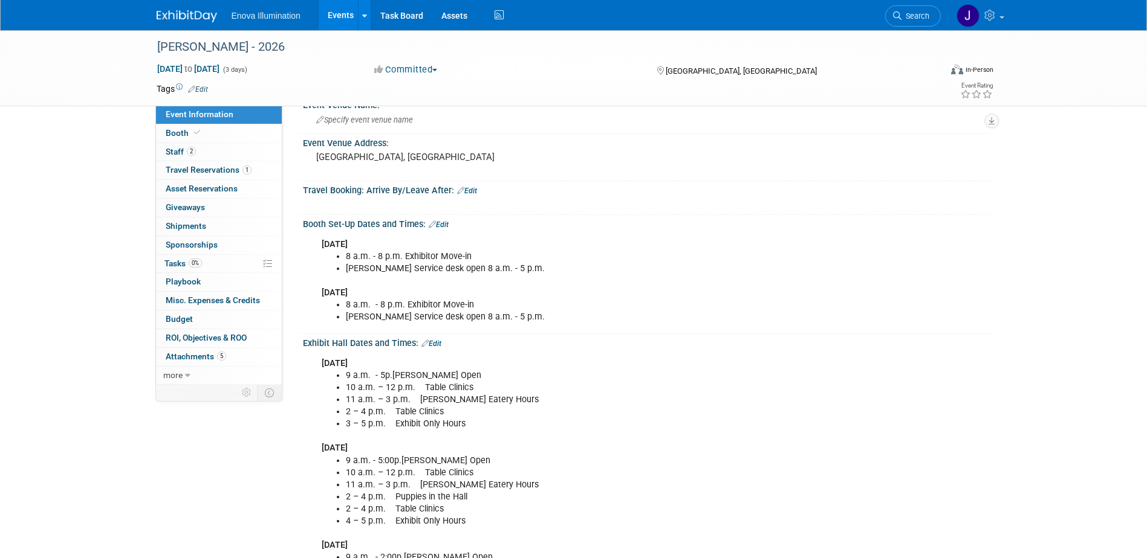
click at [435, 342] on link "Edit" at bounding box center [431, 344] width 20 height 8
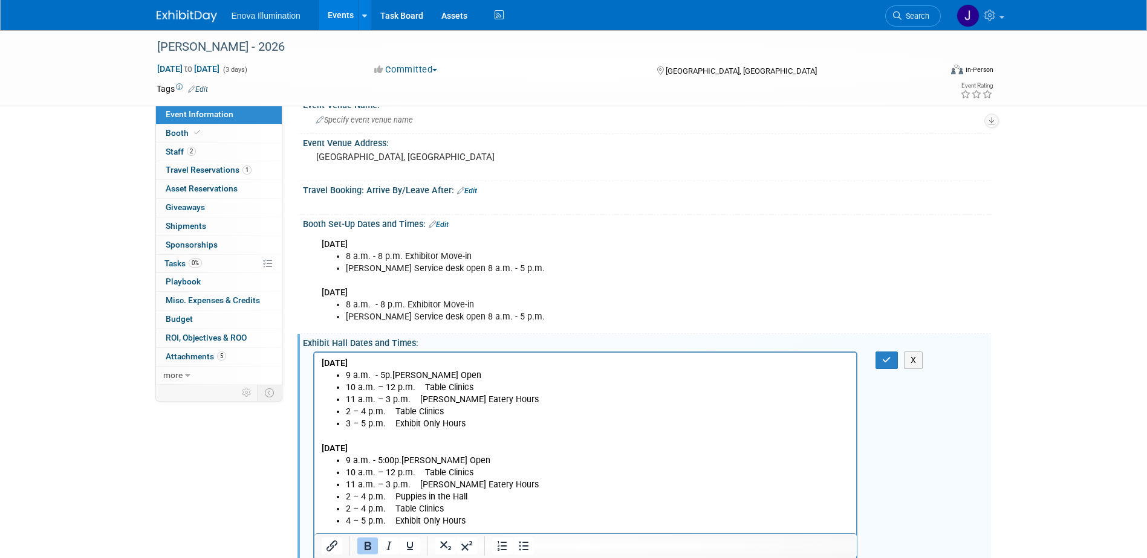
scroll to position [0, 0]
click at [346, 375] on li "9 a.m. - 5p.m. Hall Open" at bounding box center [597, 375] width 504 height 12
click at [523, 546] on icon "Bullet list" at bounding box center [524, 546] width 10 height 9
click at [383, 373] on li "8 a.m. - 5p.m. Hall Open" at bounding box center [597, 375] width 504 height 12
click at [346, 380] on li "8 a.m. - 5p.m. Hall Open" at bounding box center [597, 375] width 504 height 12
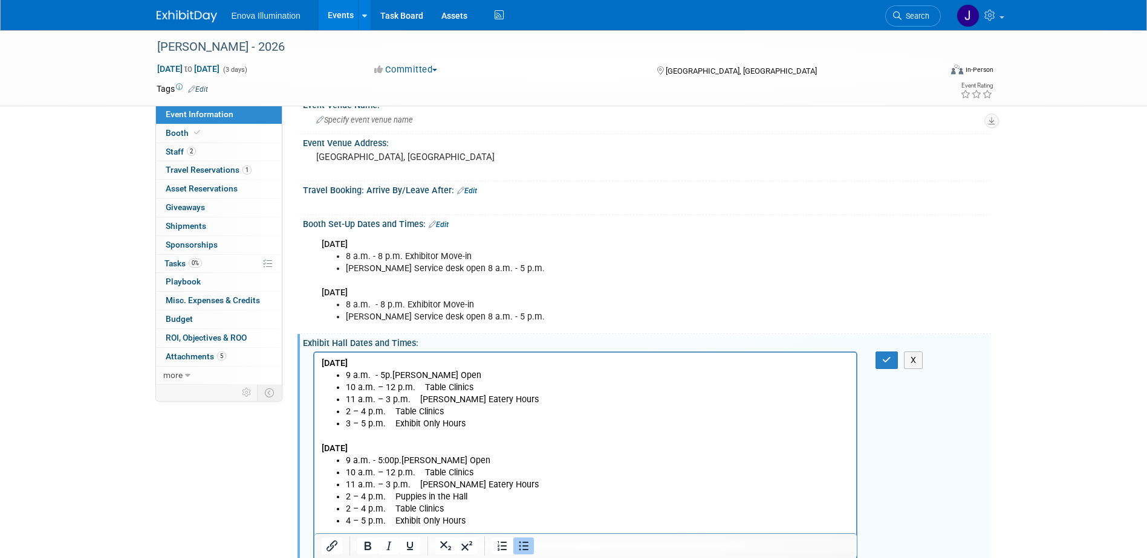
click at [454, 377] on li "9 a.m. - 5p.m. Hall Open" at bounding box center [597, 375] width 504 height 12
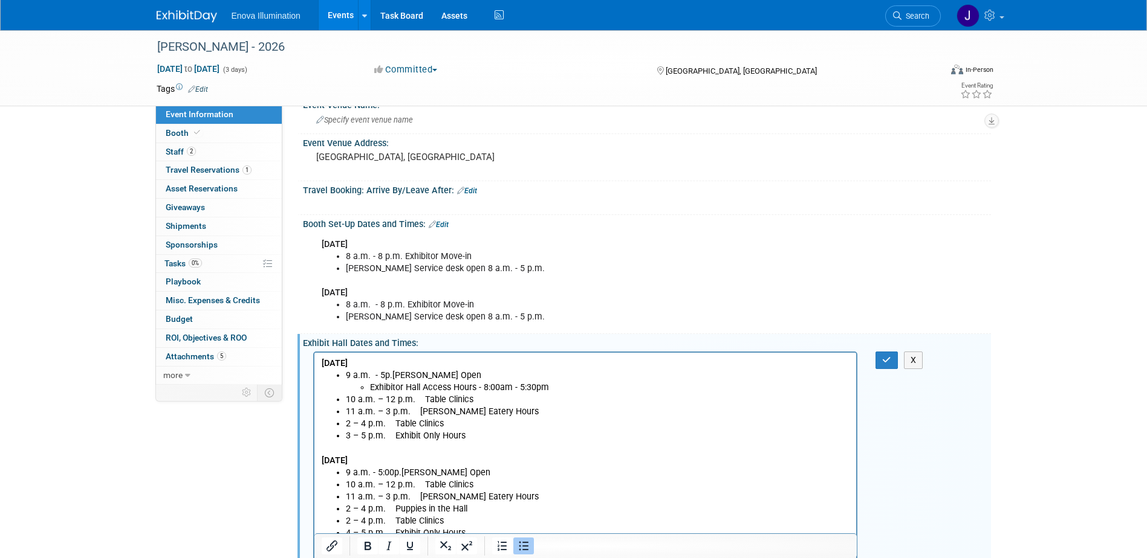
click at [459, 472] on li "9 a.m. - 5:00p.m. Hall Open" at bounding box center [597, 473] width 504 height 12
drag, startPoint x: 370, startPoint y: 387, endPoint x: 558, endPoint y: 387, distance: 188.6
click at [558, 387] on li "Exhibitor Hall Access Hours - 8:00am - 5:30pm" at bounding box center [609, 387] width 480 height 12
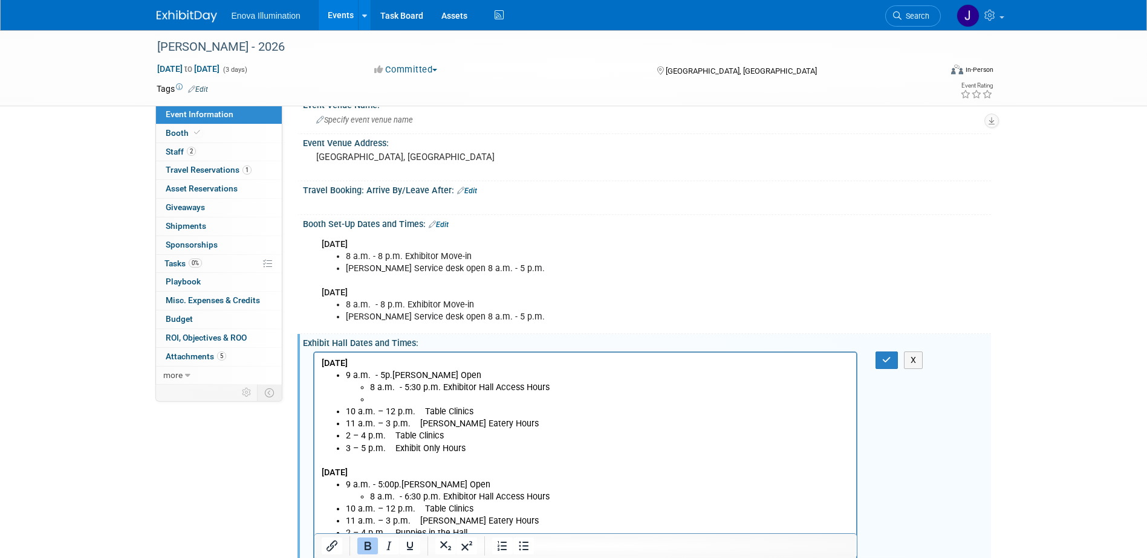
click at [380, 400] on li "Rich Text Area. Press ALT-0 for help." at bounding box center [609, 399] width 480 height 12
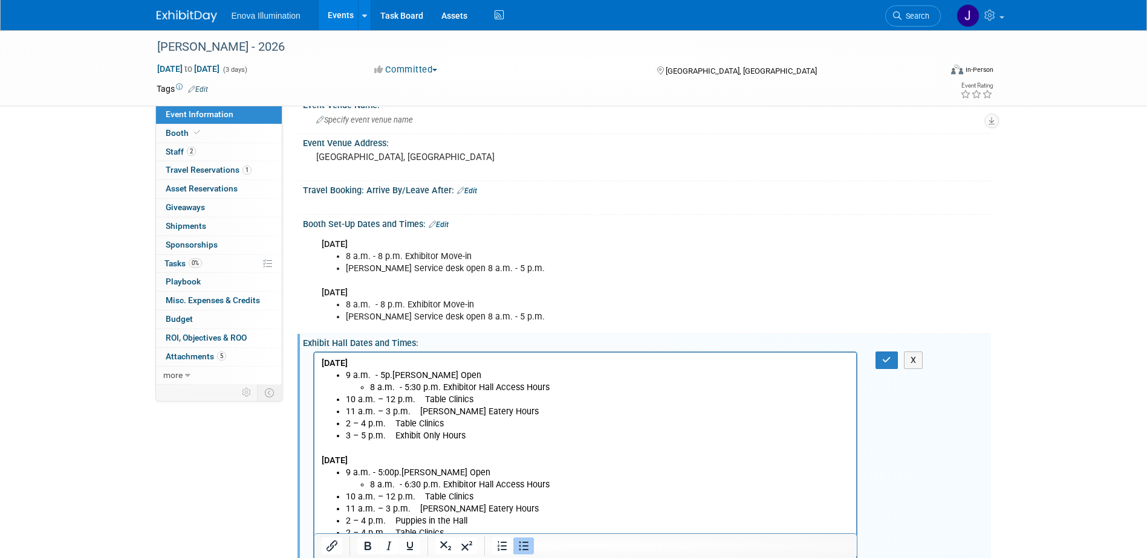
click at [380, 374] on li "9 a.m. - 5p.m. Hall Open 8 a.m. - 5:30 p.m. Exhibitor Hall Access Hours" at bounding box center [597, 381] width 504 height 24
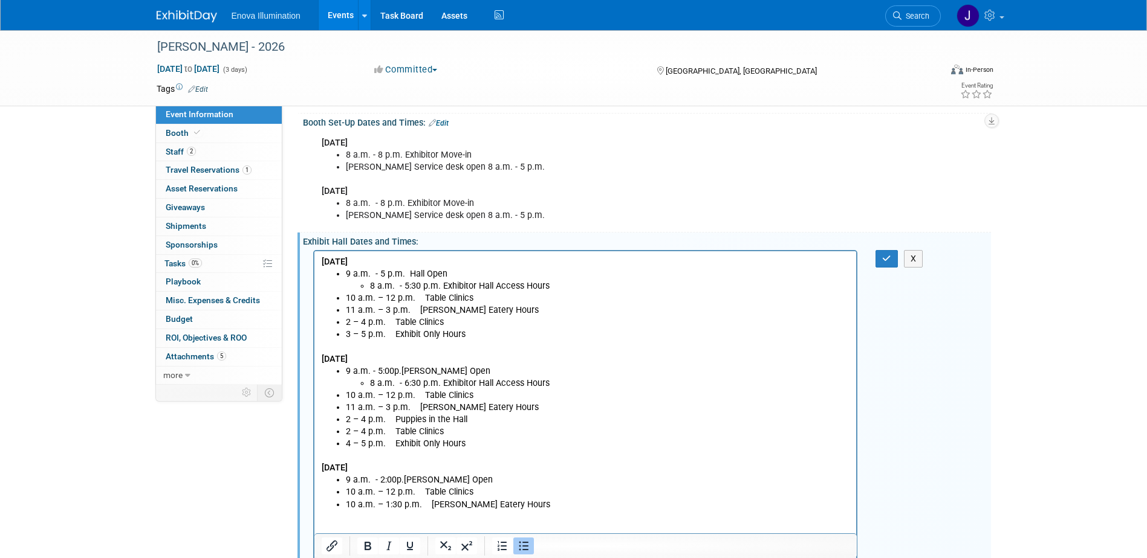
scroll to position [242, 0]
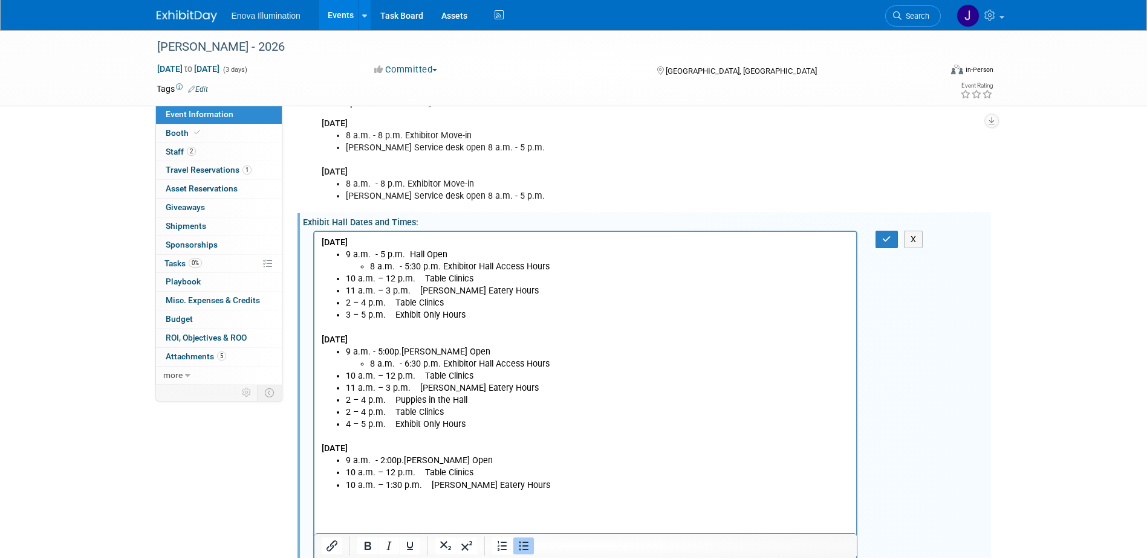
click at [464, 461] on li "9 a.m. - 2:00p.m. Hall Open" at bounding box center [597, 461] width 504 height 12
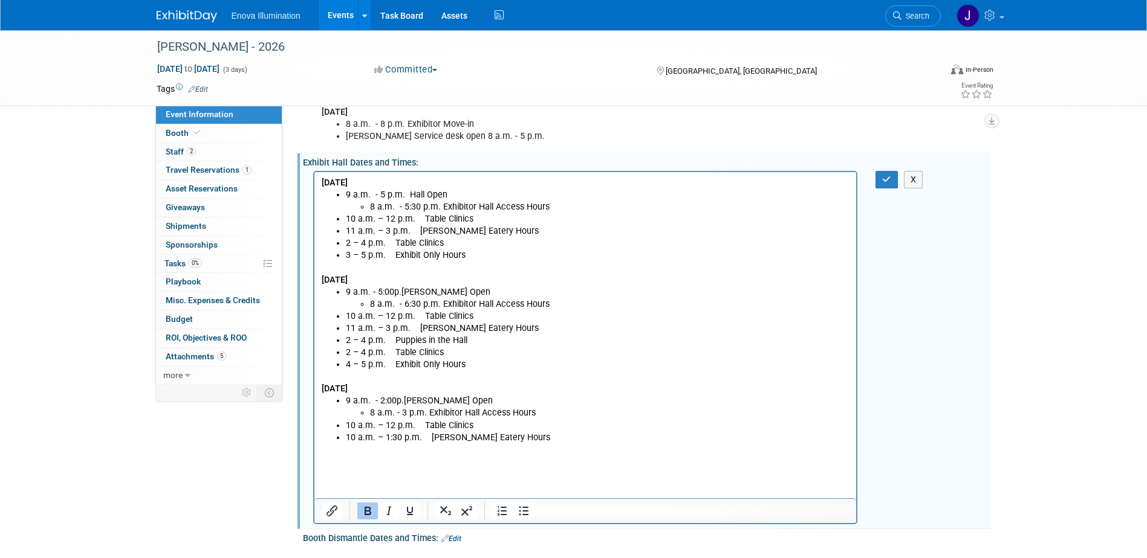
scroll to position [302, 0]
click at [892, 179] on button "button" at bounding box center [886, 179] width 22 height 18
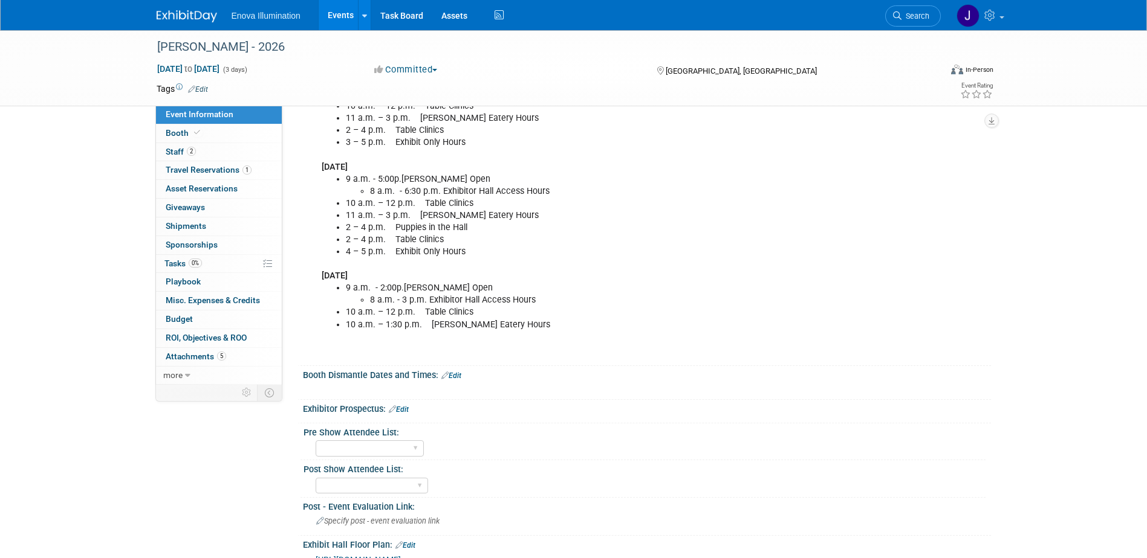
scroll to position [423, 0]
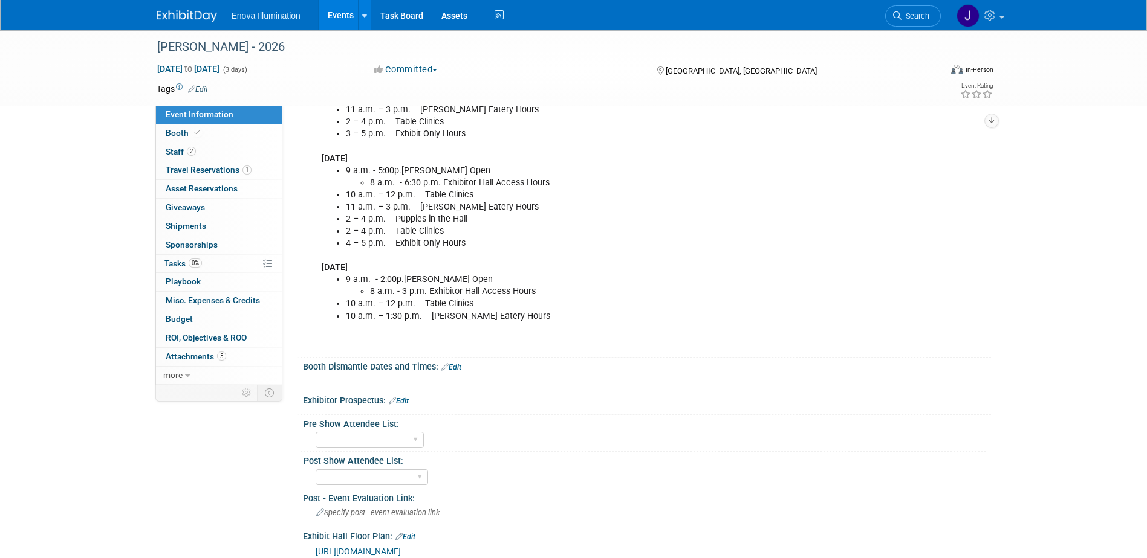
click at [459, 372] on div "X" at bounding box center [645, 375] width 673 height 6
click at [459, 369] on link "Edit" at bounding box center [451, 367] width 20 height 8
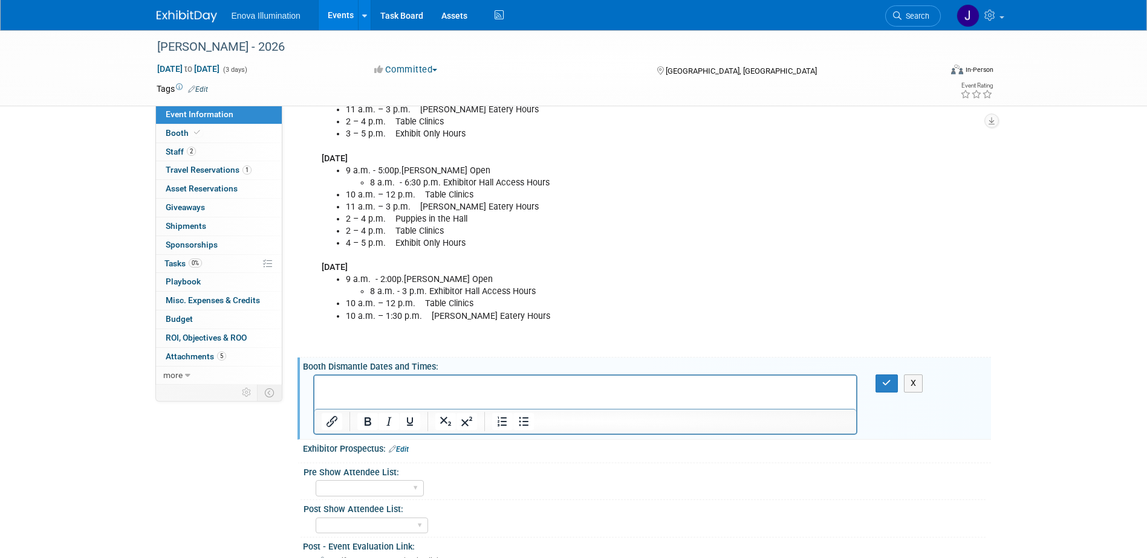
scroll to position [0, 0]
paste body "Rich Text Area. Press ALT-0 for help."
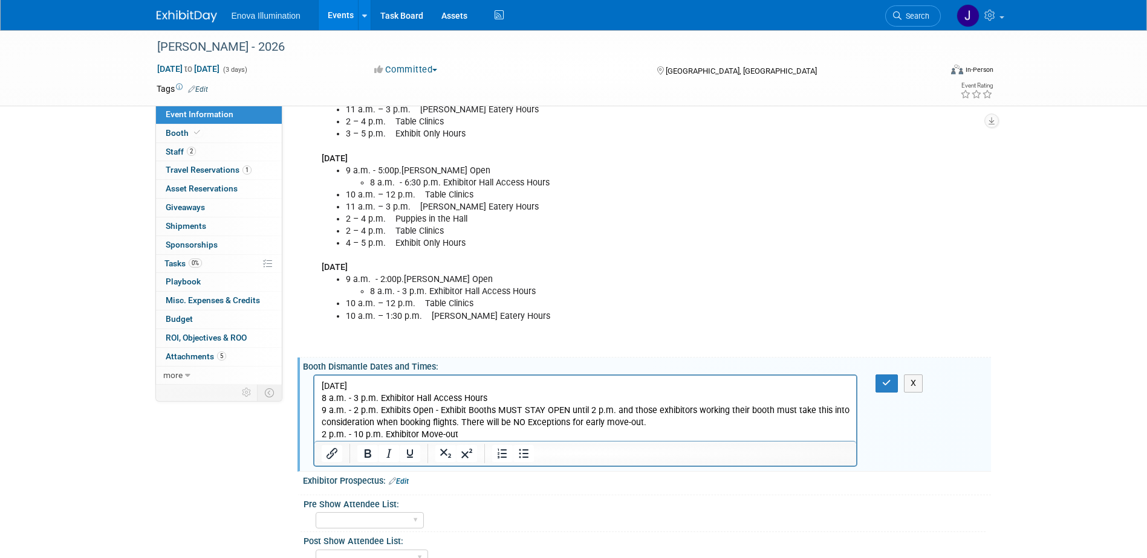
drag, startPoint x: 437, startPoint y: 384, endPoint x: 618, endPoint y: 768, distance: 424.5
click at [314, 389] on html "Saturday, March 14, 2026 8 a.m. - 3 p.m. Exhibitor Hall Access Hours 9 a.m. - 2…" at bounding box center [585, 408] width 542 height 65
click at [878, 386] on button "button" at bounding box center [886, 384] width 22 height 18
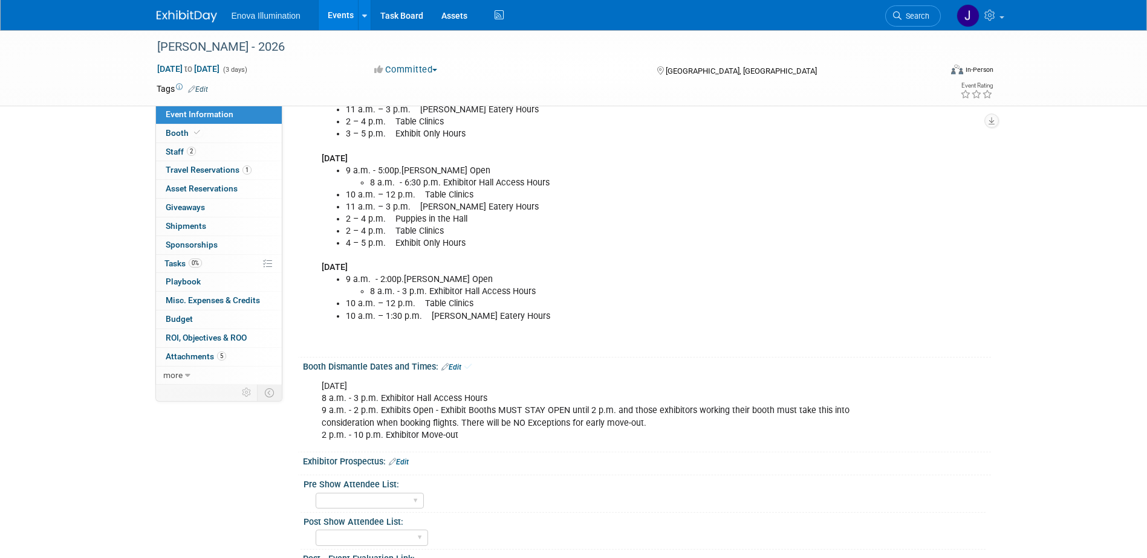
click at [455, 408] on div "Saturday, March 14, 2026 8 a.m. - 3 p.m. Exhibitor Hall Access Hours 9 a.m. - 2…" at bounding box center [585, 411] width 545 height 73
drag, startPoint x: 647, startPoint y: 422, endPoint x: 315, endPoint y: 401, distance: 333.1
click at [315, 401] on div "Saturday, March 14, 2026 8 a.m. - 3 p.m. Exhibitor Hall Access Hours 9 a.m. - 2…" at bounding box center [585, 411] width 545 height 73
click at [461, 366] on link "Edit" at bounding box center [451, 367] width 20 height 8
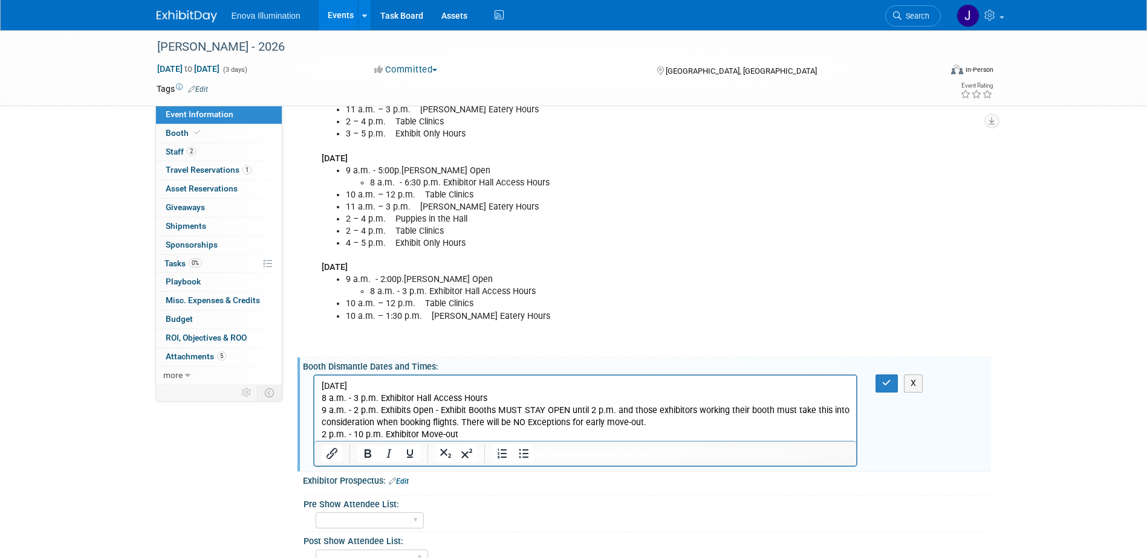
drag, startPoint x: 627, startPoint y: 439, endPoint x: 636, endPoint y: 423, distance: 18.4
click at [627, 438] on p "Saturday, March 14, 2026 8 a.m. - 3 p.m. Exhibitor Hall Access Hours 9 a.m. - 2…" at bounding box center [585, 411] width 528 height 60
drag, startPoint x: 646, startPoint y: 426, endPoint x: 320, endPoint y: 413, distance: 326.0
click at [320, 413] on body "Saturday, March 14, 2026 8 a.m. - 3 p.m. Exhibitor Hall Access Hours 9 a.m. - 2…" at bounding box center [584, 411] width 529 height 60
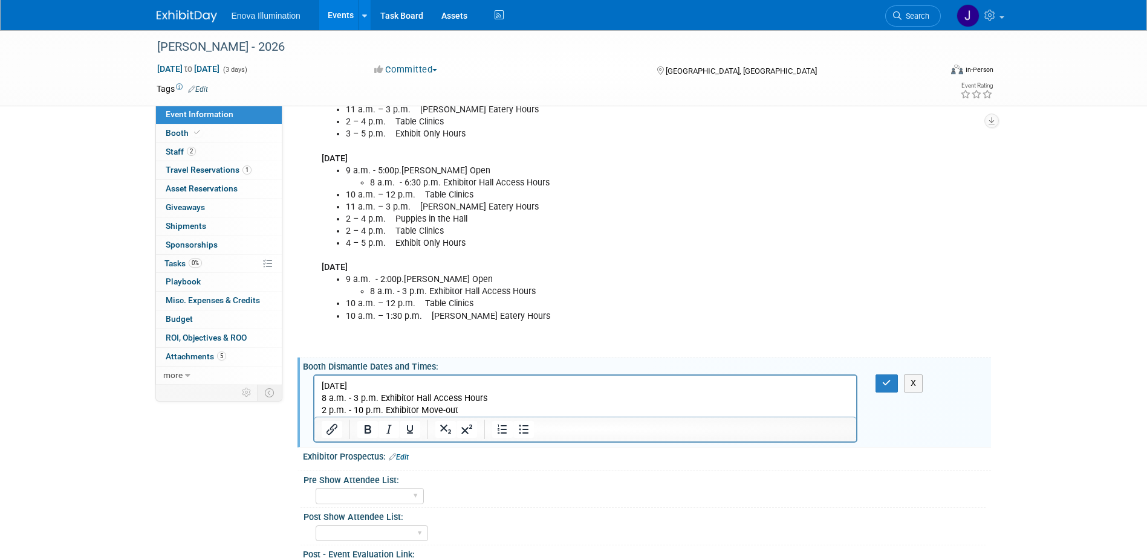
drag, startPoint x: 429, startPoint y: 386, endPoint x: 319, endPoint y: 389, distance: 110.6
click at [322, 388] on p "Saturday, March 14, 2026 8 a.m. - 3 p.m. Exhibitor Hall Access Hours 2 p.m. - 1…" at bounding box center [585, 399] width 528 height 36
click at [369, 427] on icon "Bold" at bounding box center [367, 430] width 7 height 8
click at [884, 388] on button "button" at bounding box center [886, 384] width 22 height 18
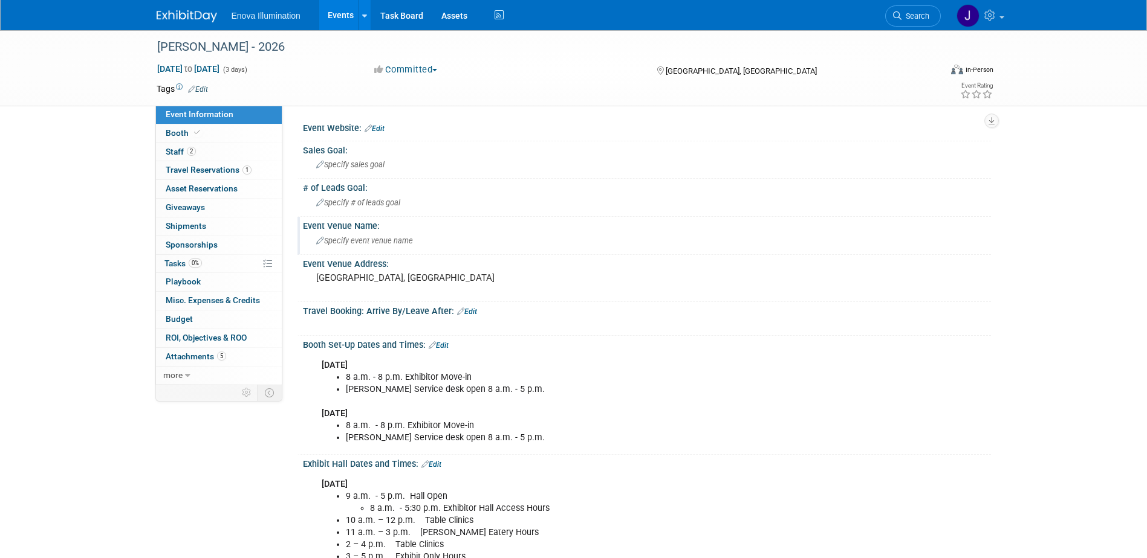
click at [359, 242] on span "Specify event venue name" at bounding box center [364, 240] width 97 height 9
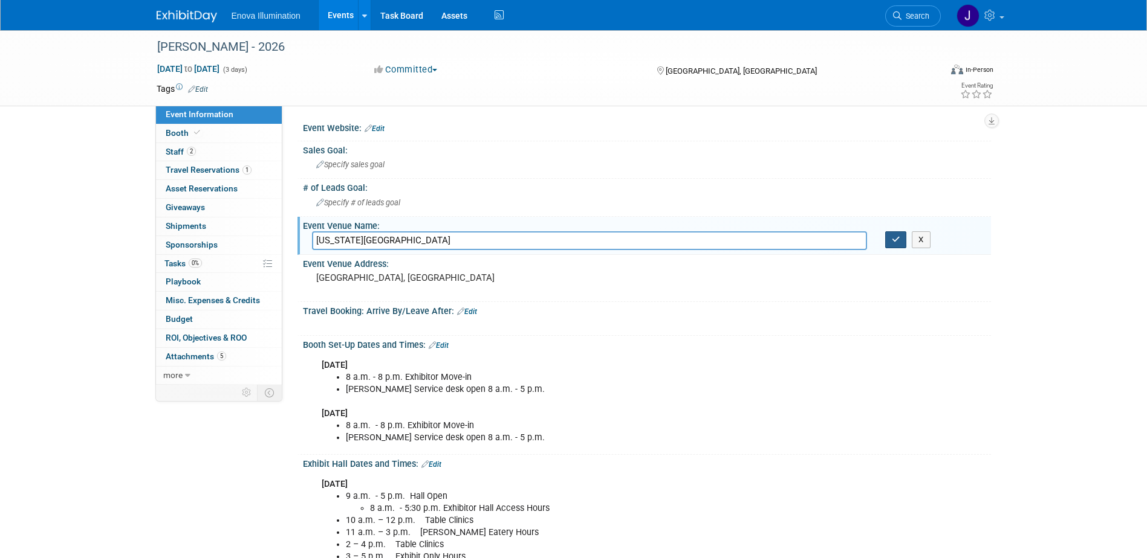
type input "Georgia World Congress Center"
click at [899, 239] on icon "button" at bounding box center [896, 240] width 8 height 8
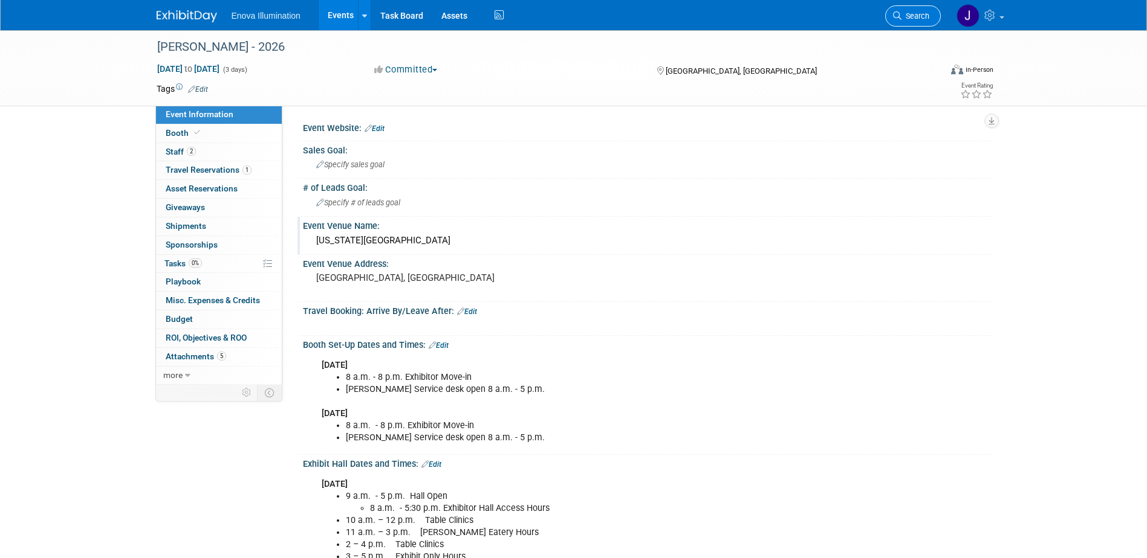
click at [915, 18] on span "Search" at bounding box center [915, 15] width 28 height 9
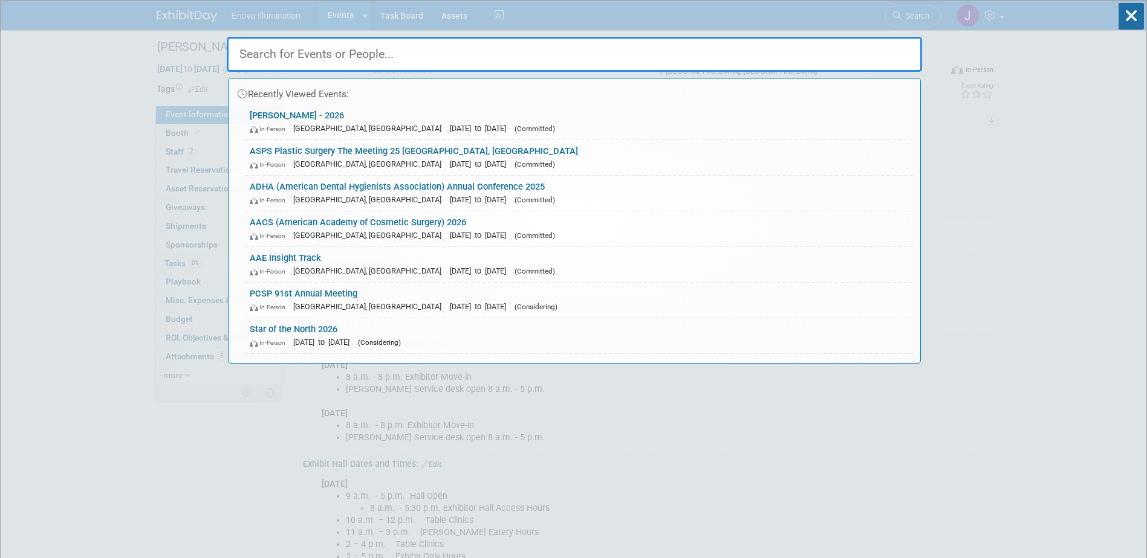
click at [867, 46] on input "text" at bounding box center [574, 54] width 695 height 35
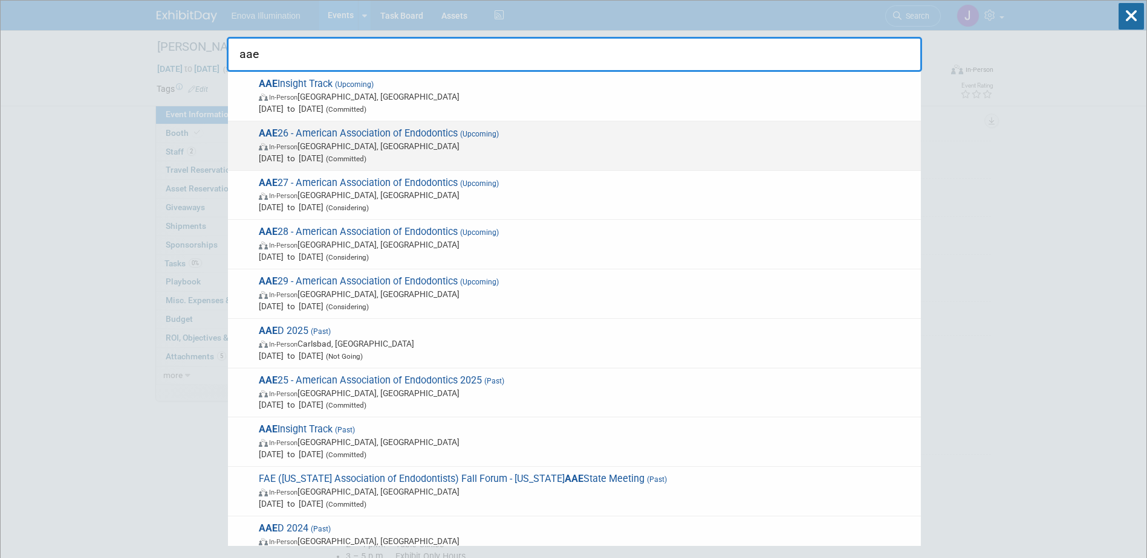
type input "aae"
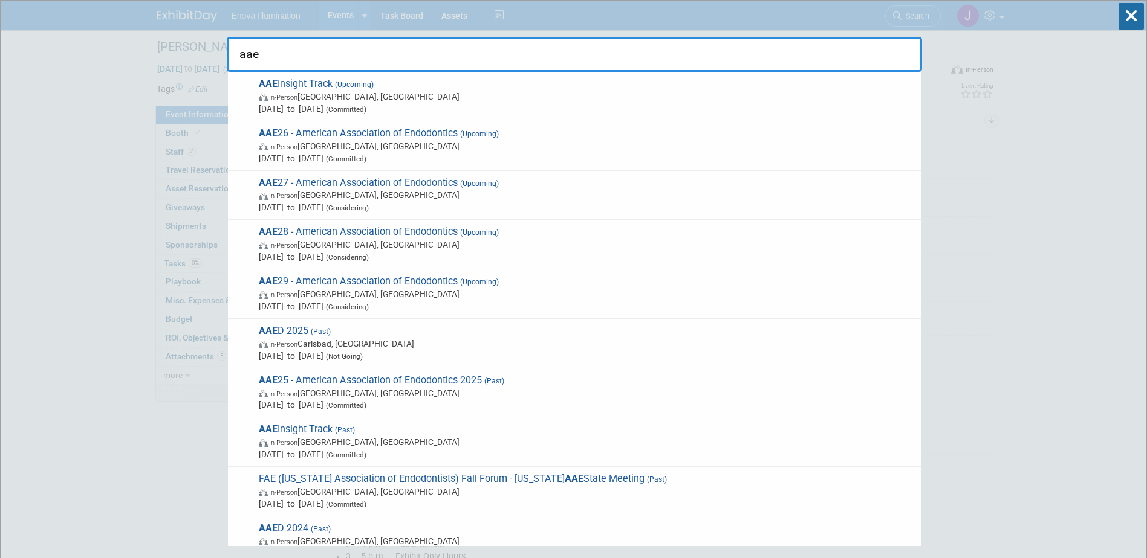
click at [325, 153] on span "Apr 15, 2026 to Apr 17, 2026 (Committed)" at bounding box center [587, 158] width 656 height 12
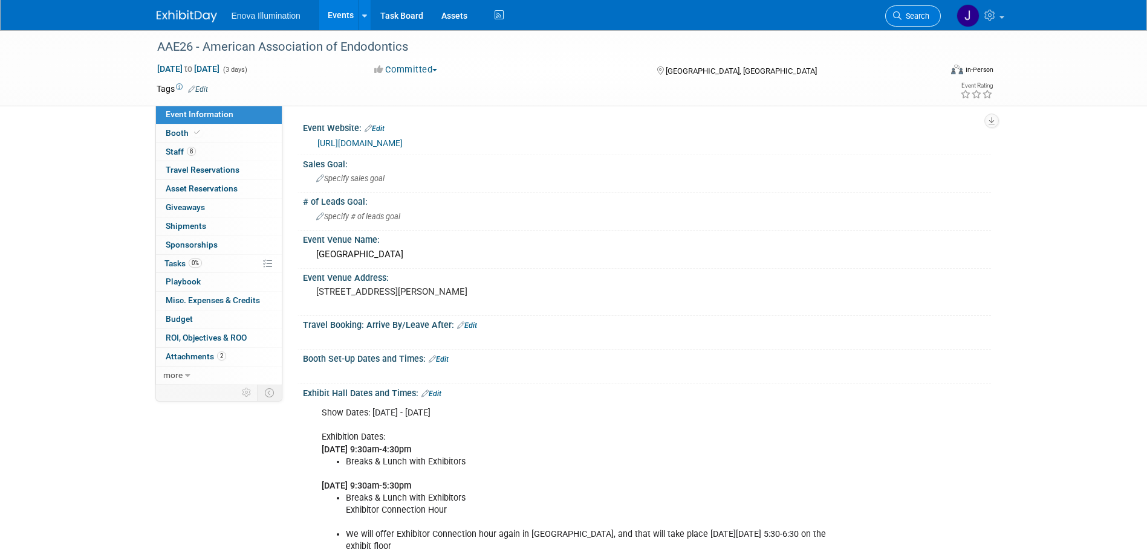
click at [910, 18] on span "Search" at bounding box center [915, 15] width 28 height 9
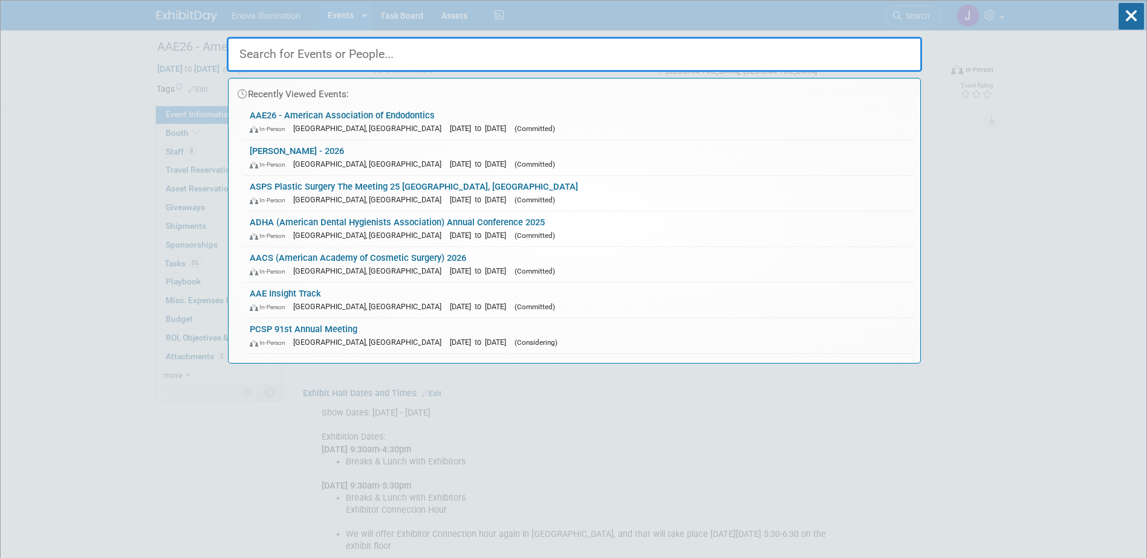
click at [861, 50] on input "text" at bounding box center [574, 54] width 695 height 35
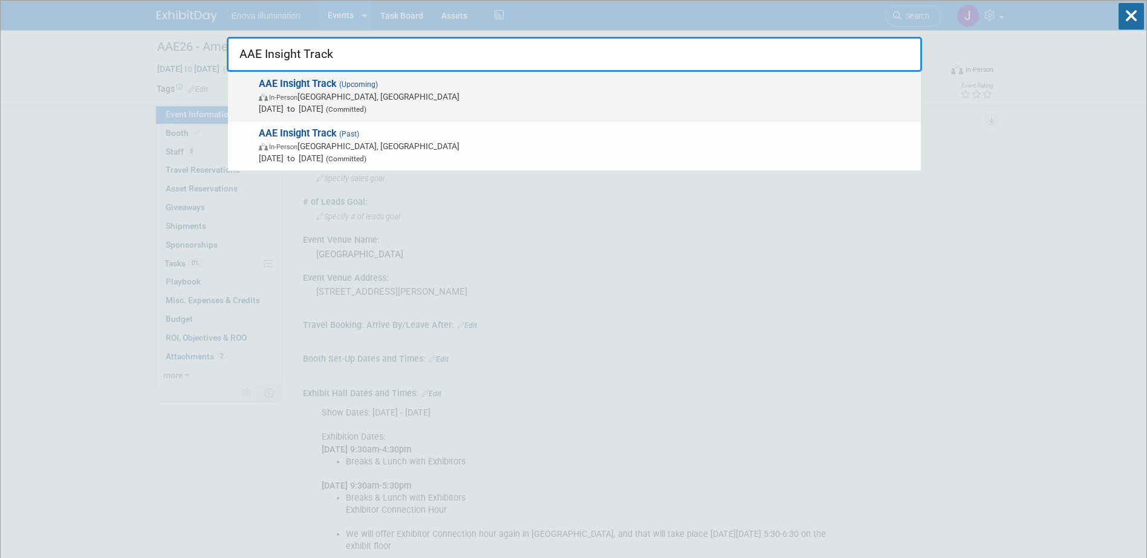
type input "AAE Insight Track"
click at [309, 84] on strong "AAE Insight Track" at bounding box center [298, 83] width 78 height 11
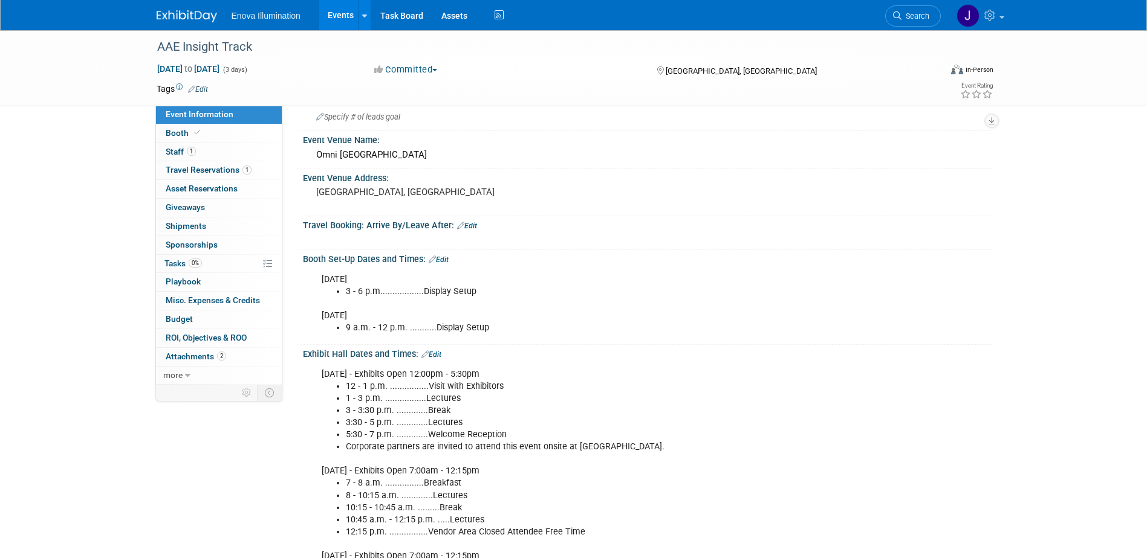
scroll to position [121, 0]
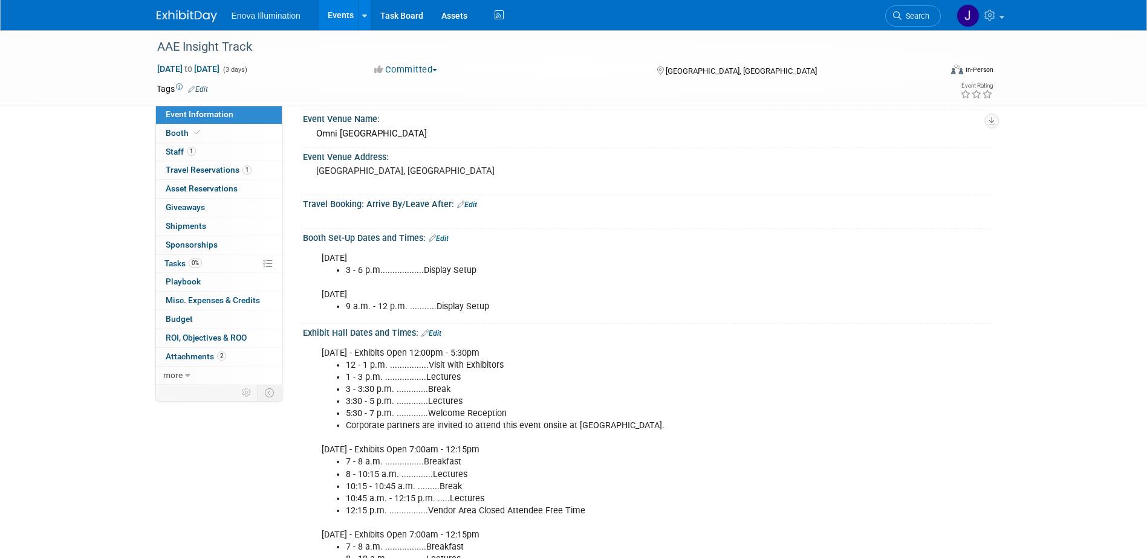
click at [201, 70] on span "[DATE] to [DATE]" at bounding box center [188, 68] width 63 height 11
select select "10"
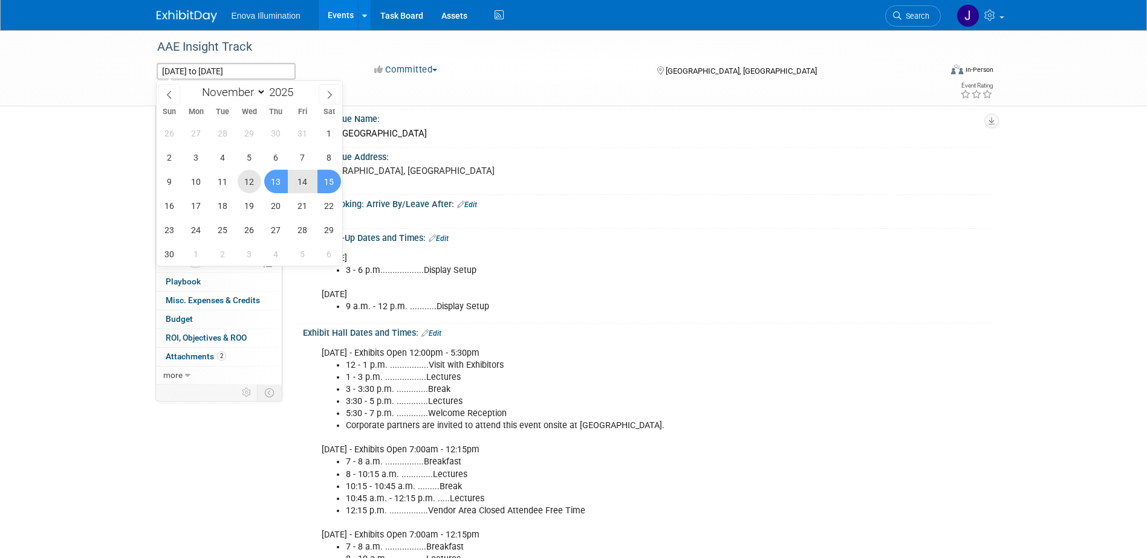
click at [252, 179] on span "12" at bounding box center [250, 182] width 24 height 24
type input "Nov 12, 2025"
click at [322, 180] on span "15" at bounding box center [329, 182] width 24 height 24
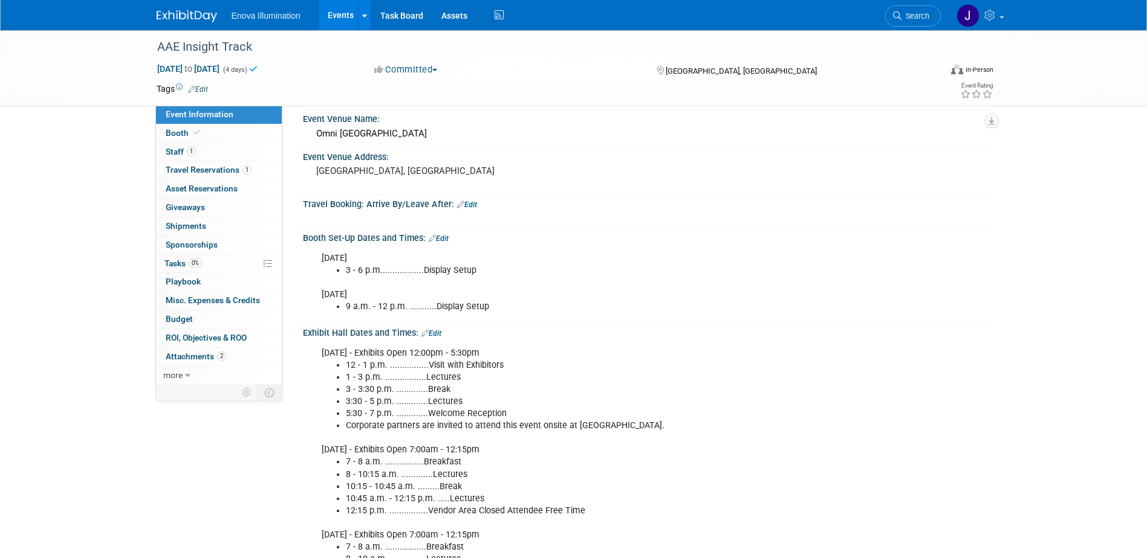
click at [438, 333] on link "Edit" at bounding box center [431, 333] width 20 height 8
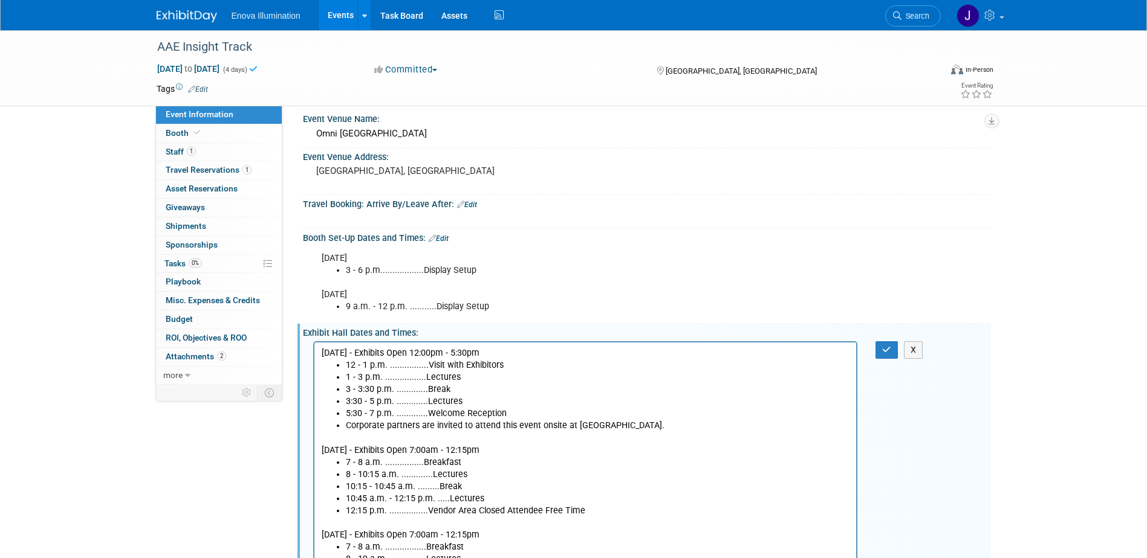
scroll to position [0, 0]
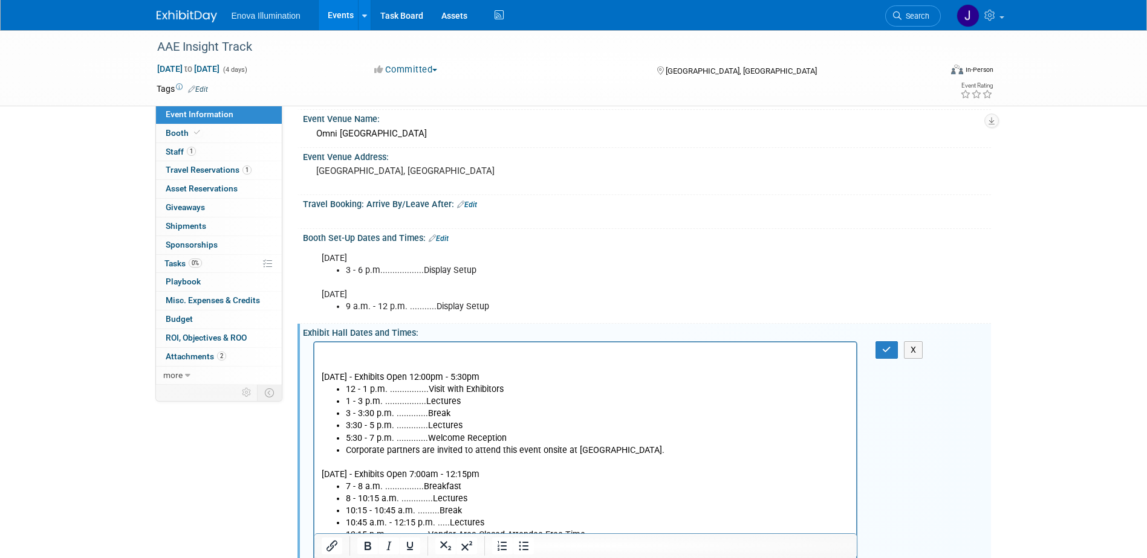
click at [373, 357] on p "Rich Text Area. Press ALT-0 for help." at bounding box center [585, 353] width 528 height 12
click at [892, 348] on button "button" at bounding box center [886, 351] width 22 height 18
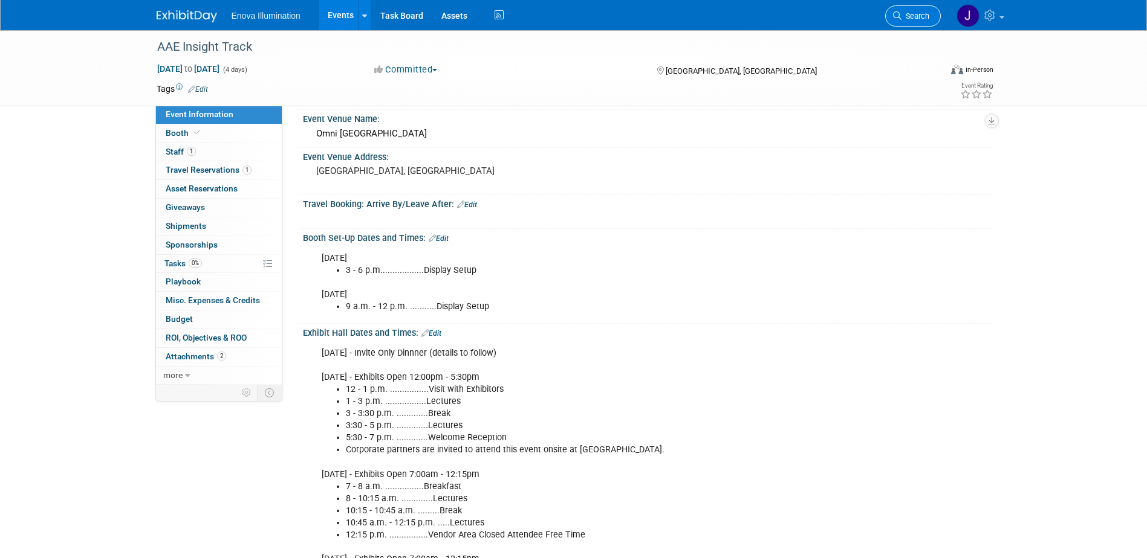
click at [916, 11] on link "Search" at bounding box center [913, 15] width 56 height 21
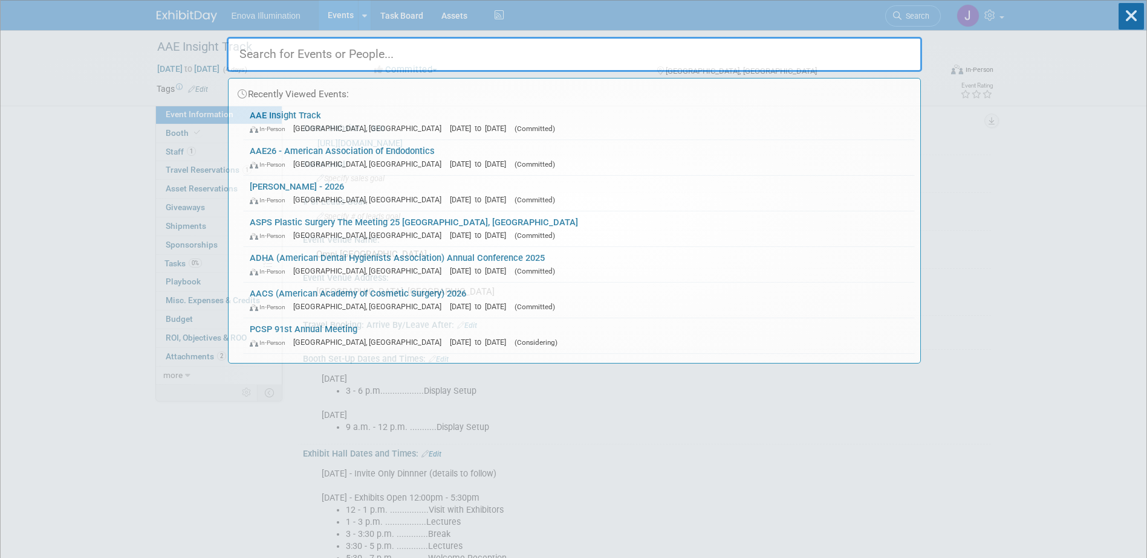
click at [879, 42] on input "text" at bounding box center [574, 54] width 695 height 35
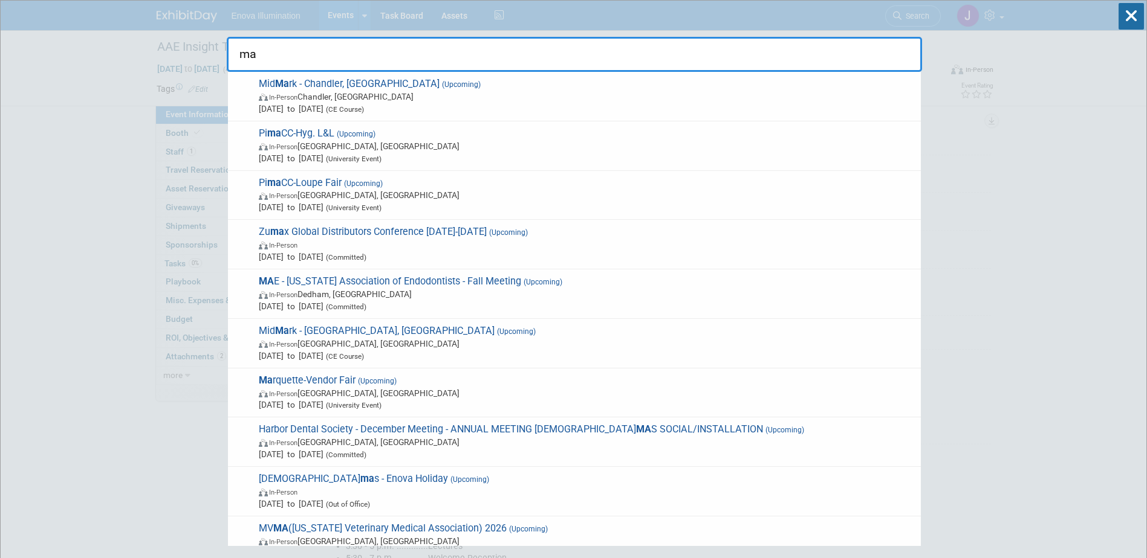
type input "m"
type input "M"
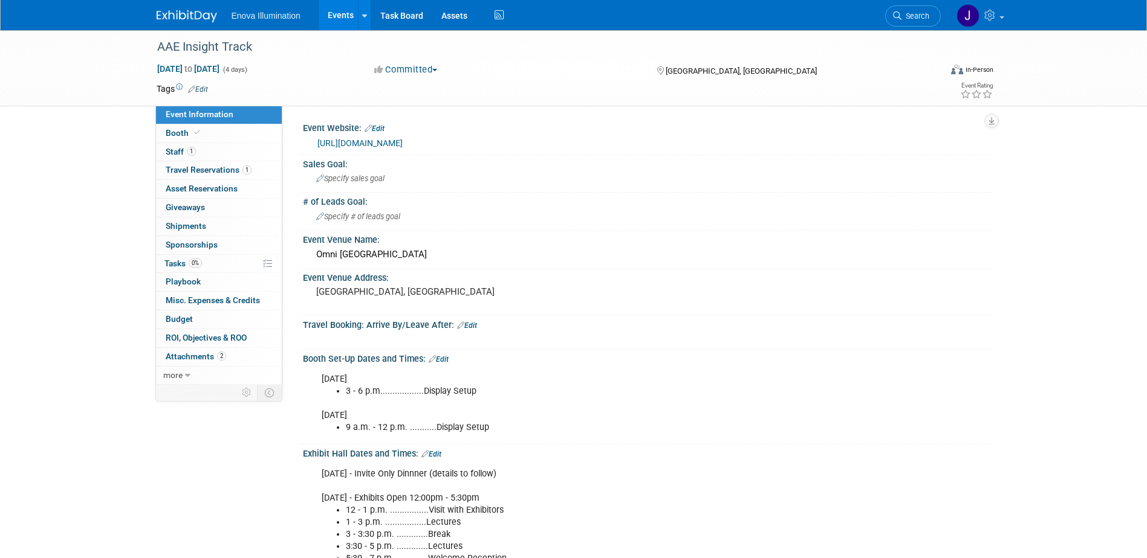
click at [182, 15] on img at bounding box center [187, 16] width 60 height 12
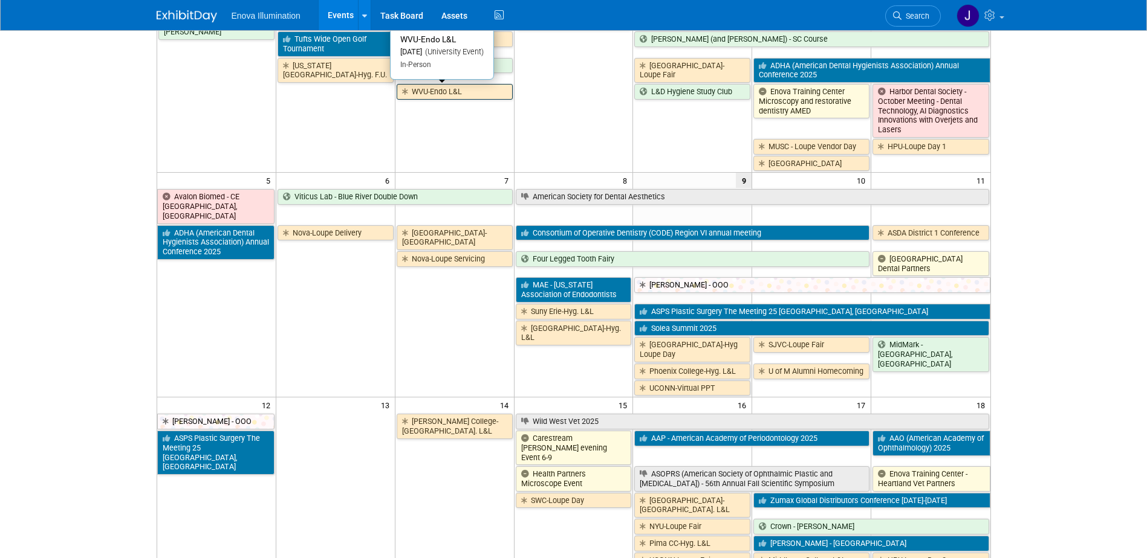
scroll to position [181, 0]
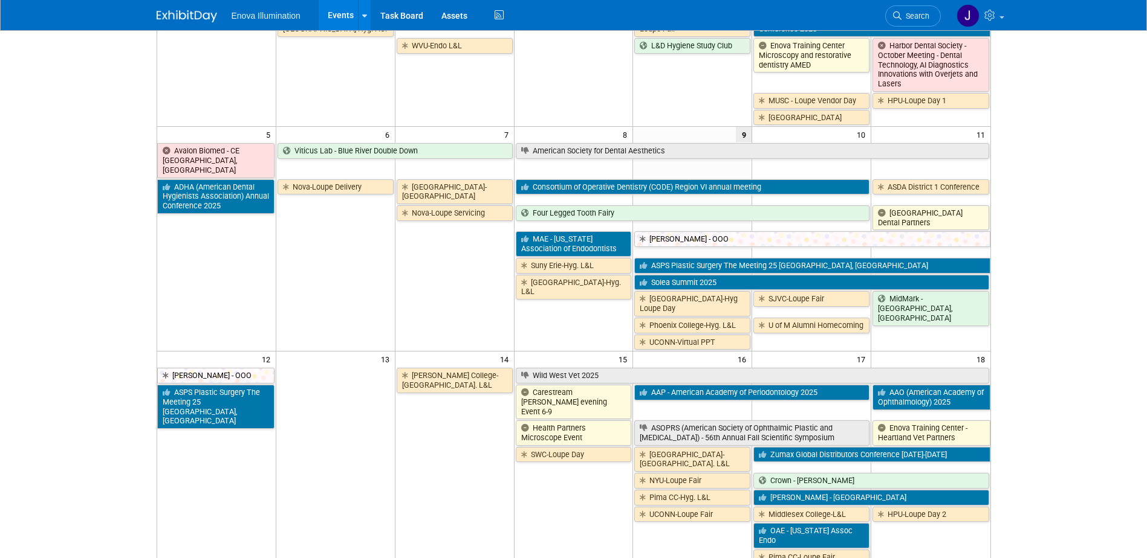
click at [562, 504] on td "SWC-Loupe Day" at bounding box center [573, 506] width 119 height 120
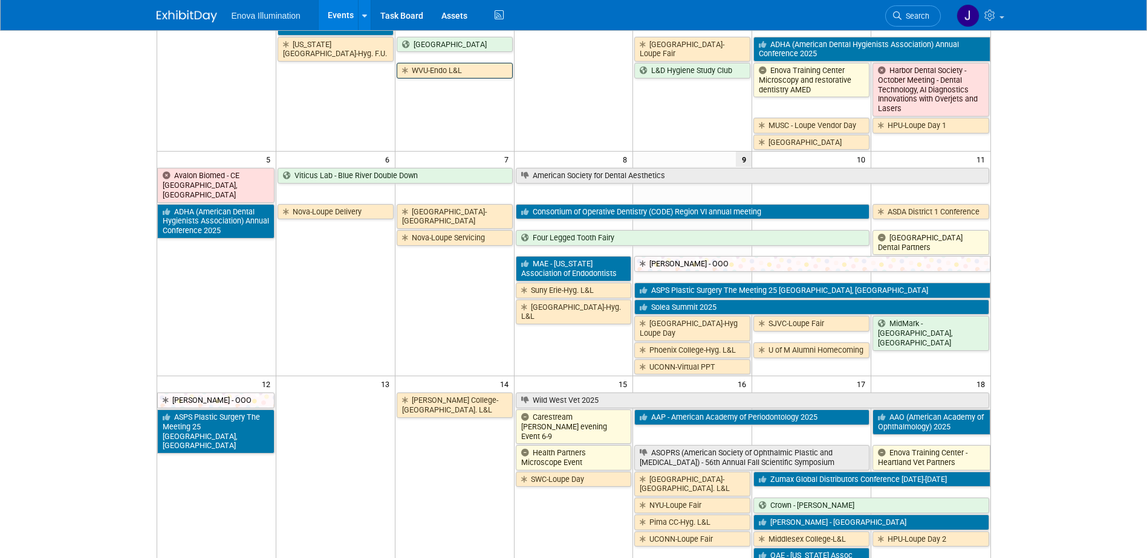
scroll to position [0, 0]
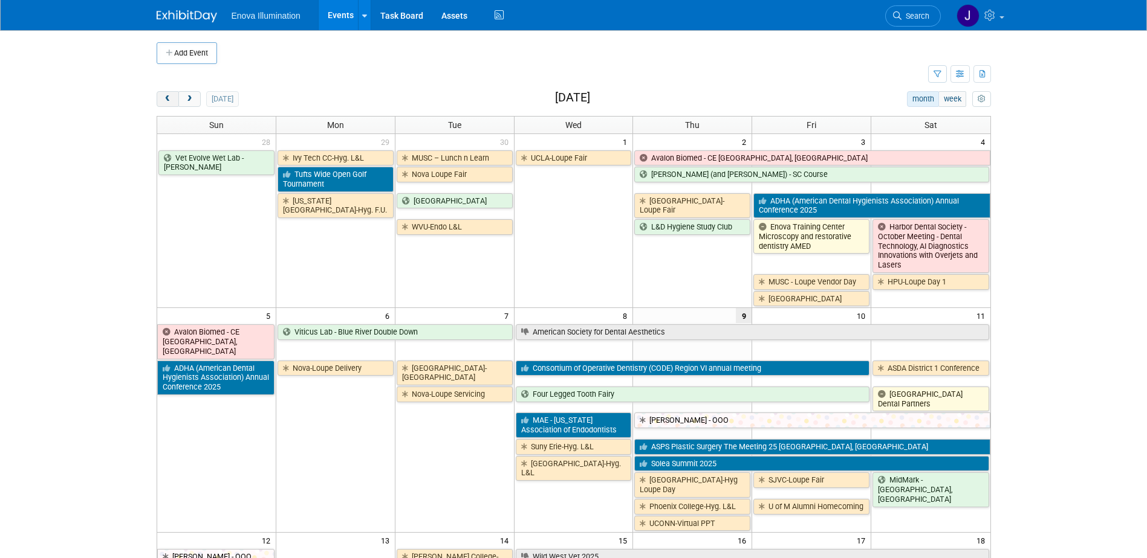
click at [166, 101] on span "prev" at bounding box center [167, 99] width 9 height 8
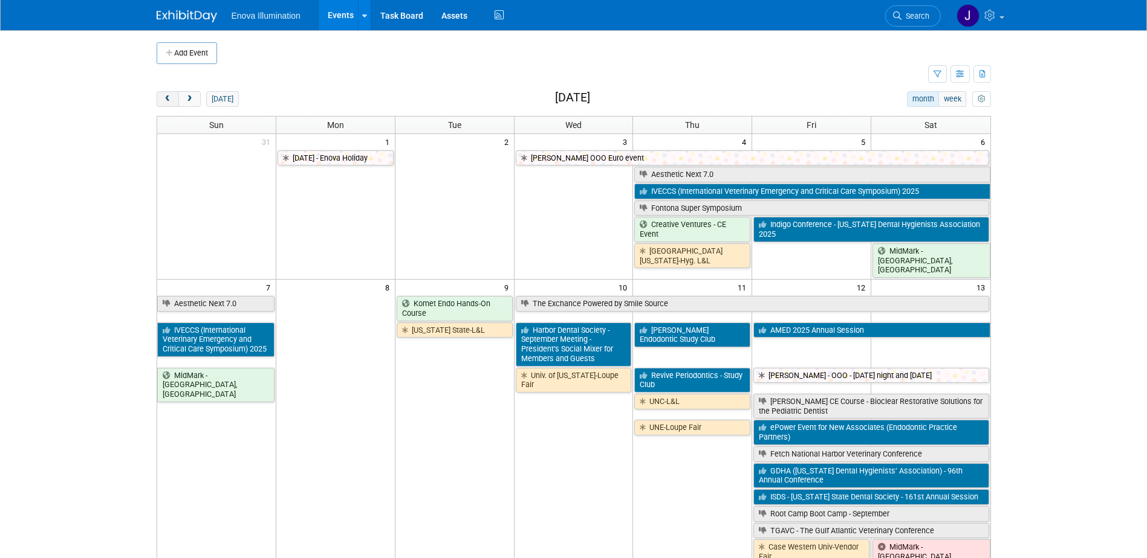
click at [166, 101] on span "prev" at bounding box center [167, 99] width 9 height 8
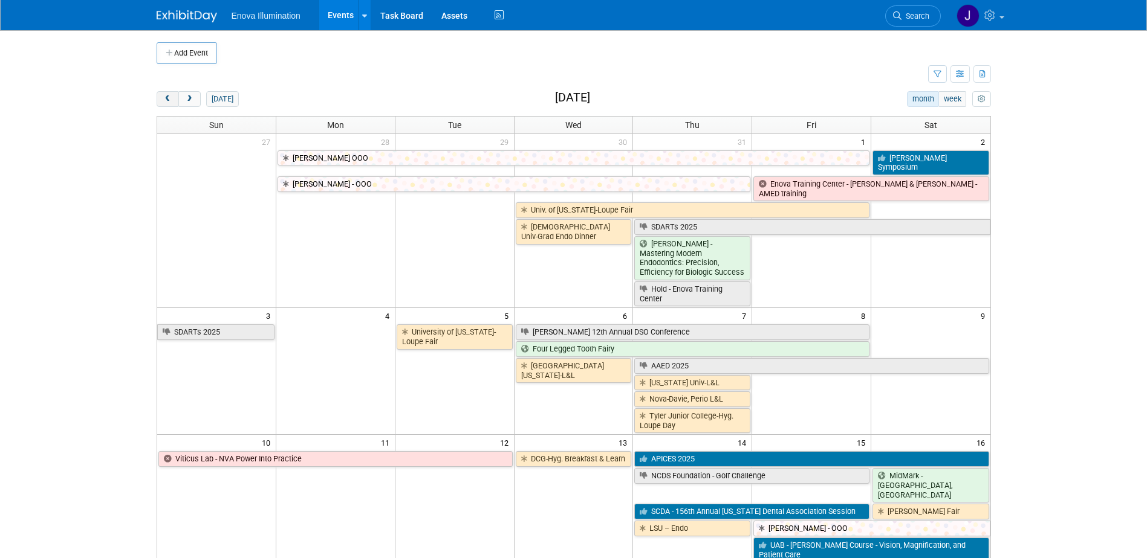
click at [166, 101] on span "prev" at bounding box center [167, 99] width 9 height 8
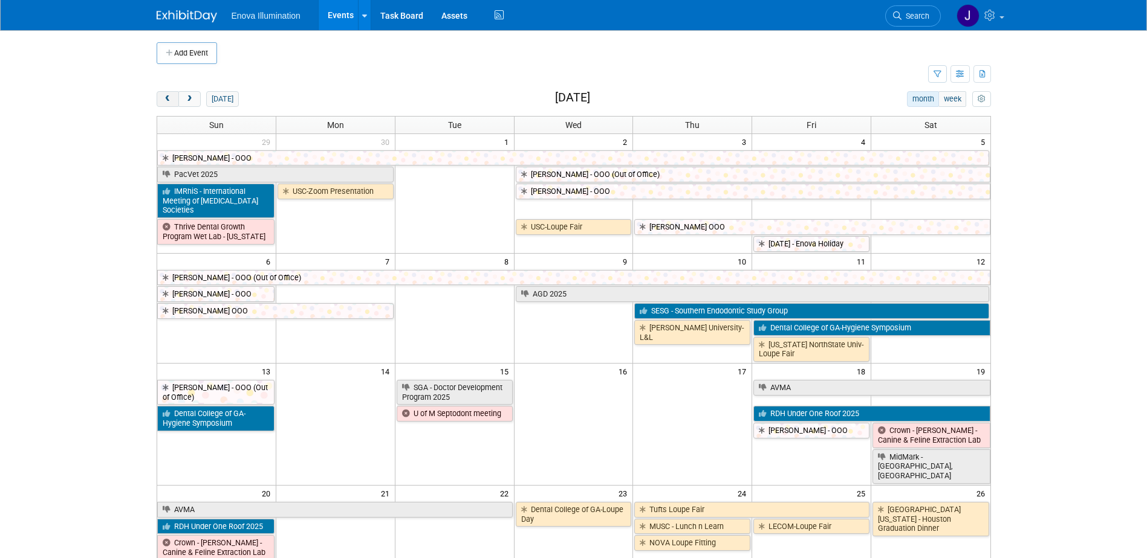
click at [166, 101] on span "prev" at bounding box center [167, 99] width 9 height 8
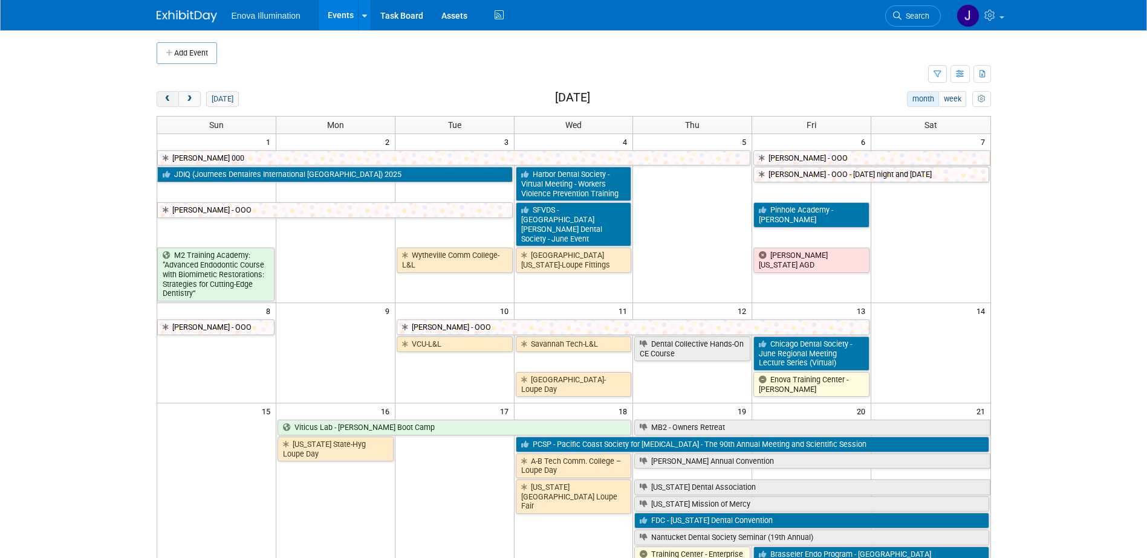
click at [166, 101] on span "prev" at bounding box center [167, 99] width 9 height 8
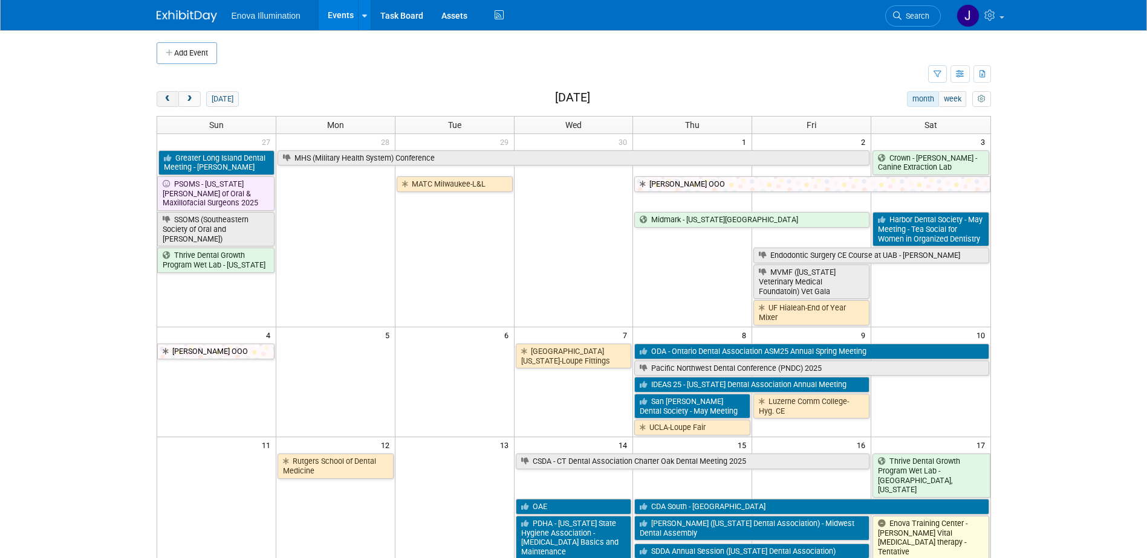
click at [166, 101] on span "prev" at bounding box center [167, 99] width 9 height 8
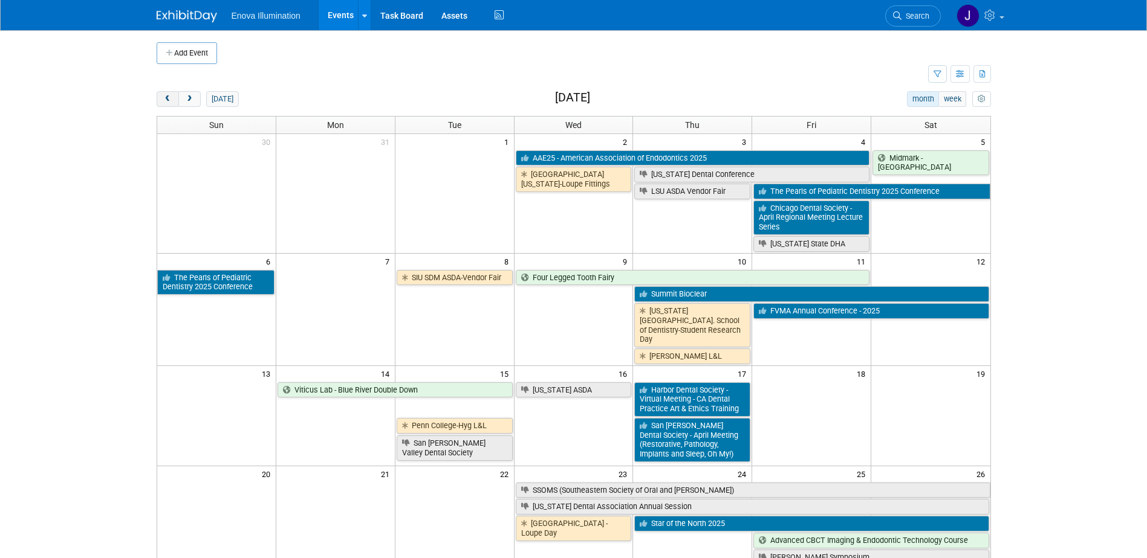
click at [166, 101] on span "prev" at bounding box center [167, 99] width 9 height 8
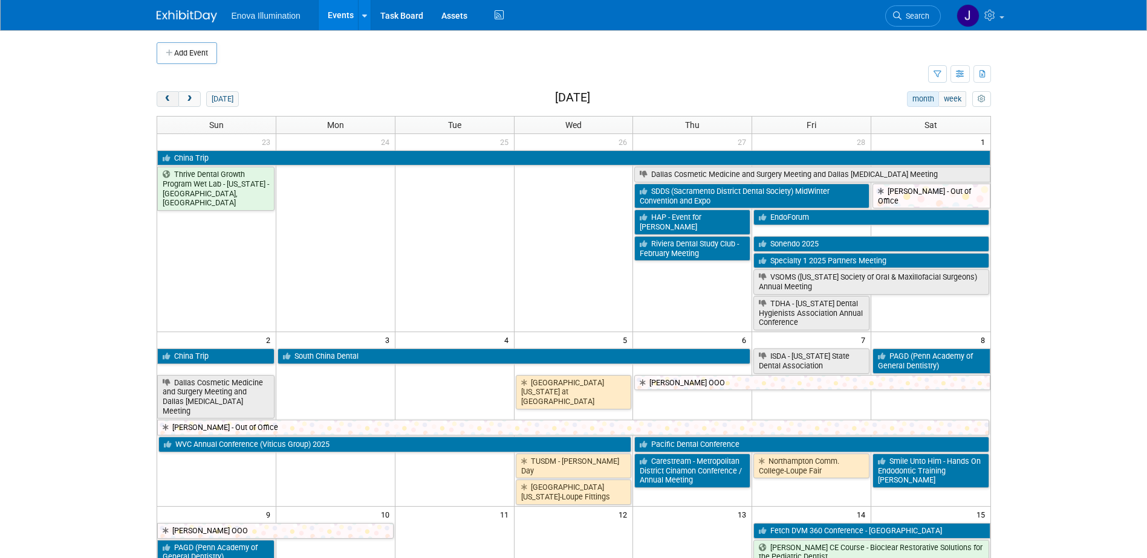
click at [166, 101] on span "prev" at bounding box center [167, 99] width 9 height 8
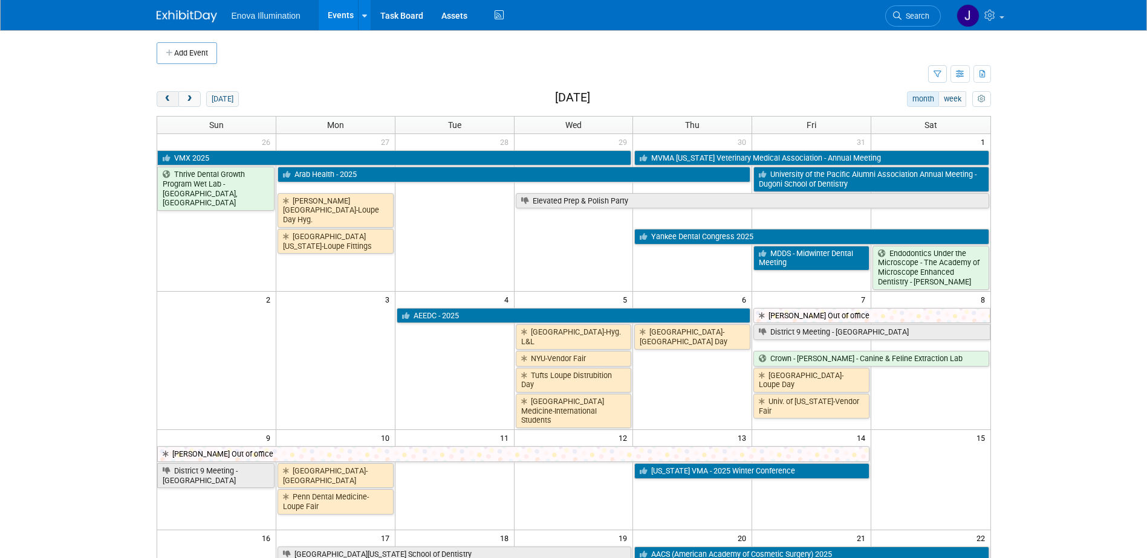
click at [166, 101] on span "prev" at bounding box center [167, 99] width 9 height 8
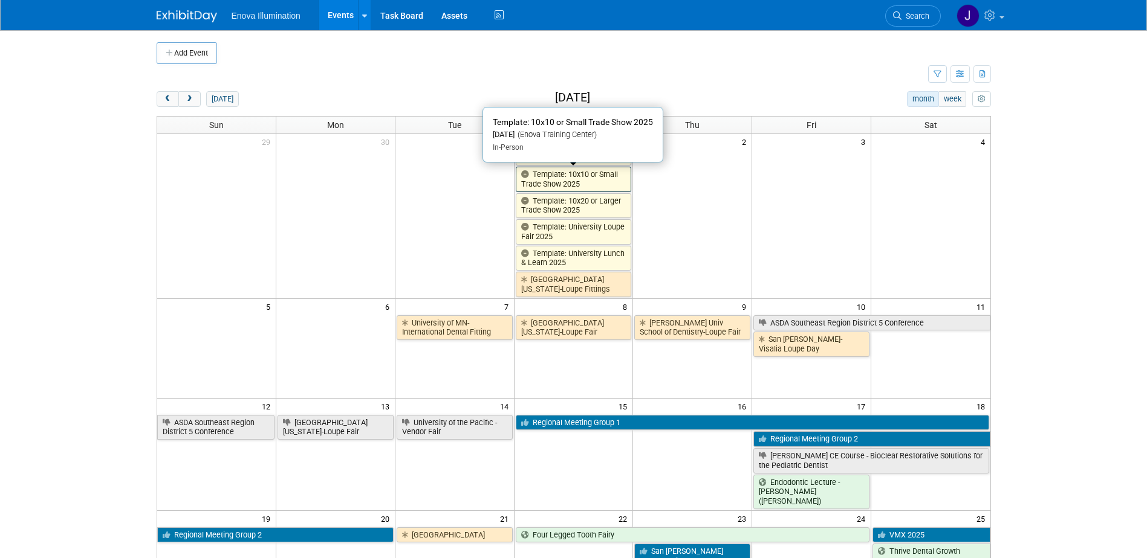
click at [578, 180] on link "Template: 10x10 or Small Trade Show 2025" at bounding box center [574, 179] width 116 height 25
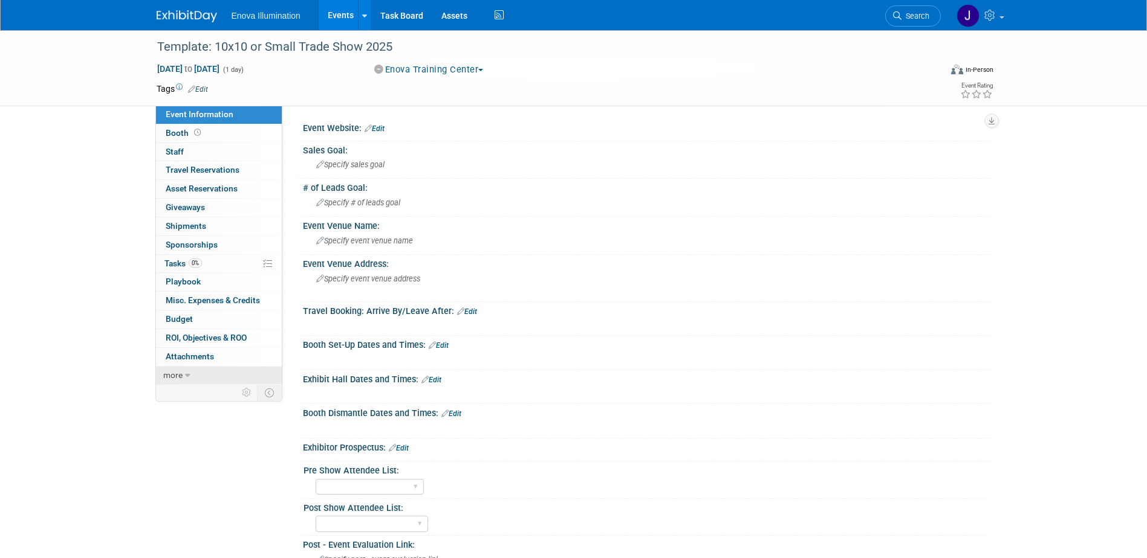
click at [233, 382] on link "more" at bounding box center [219, 376] width 126 height 18
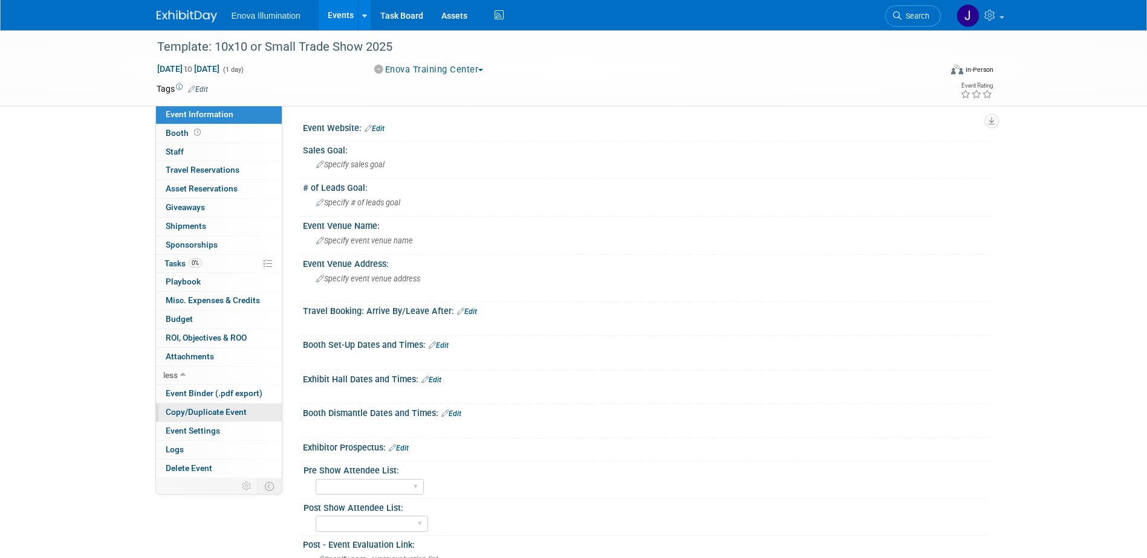
click at [221, 412] on span "Copy/Duplicate Event" at bounding box center [206, 412] width 81 height 10
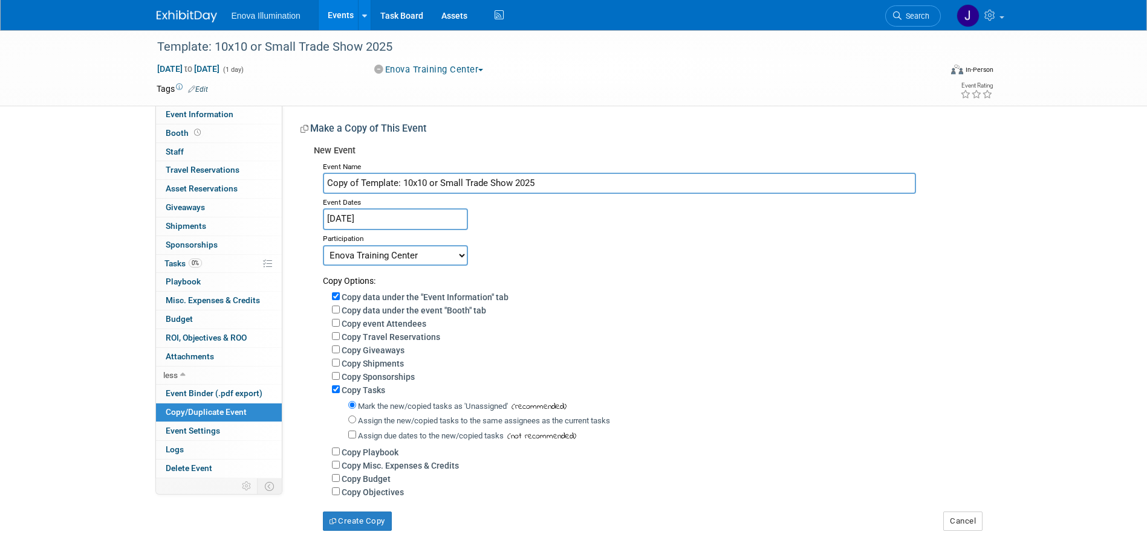
drag, startPoint x: 548, startPoint y: 186, endPoint x: 0, endPoint y: 238, distance: 550.6
click at [166, 209] on div "Event Information Event Info Booth Booth 0 Staff 0 Staff 0 Travel Reservations …" at bounding box center [573, 280] width 852 height 501
type input "Marin County Dental Society"
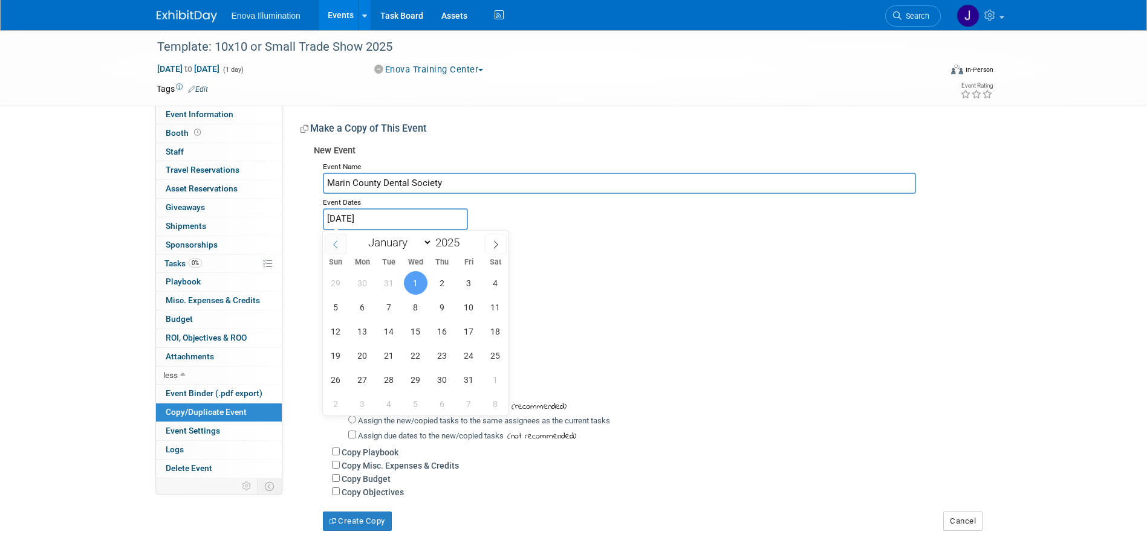
click at [337, 222] on input "Jan 1, 2025" at bounding box center [395, 219] width 145 height 21
click at [401, 245] on select "January February March April May June July August September October November De…" at bounding box center [398, 242] width 70 height 15
select select "9"
click at [363, 235] on select "January February March April May June July August September October November De…" at bounding box center [398, 242] width 70 height 15
click at [439, 331] on span "16" at bounding box center [442, 332] width 24 height 24
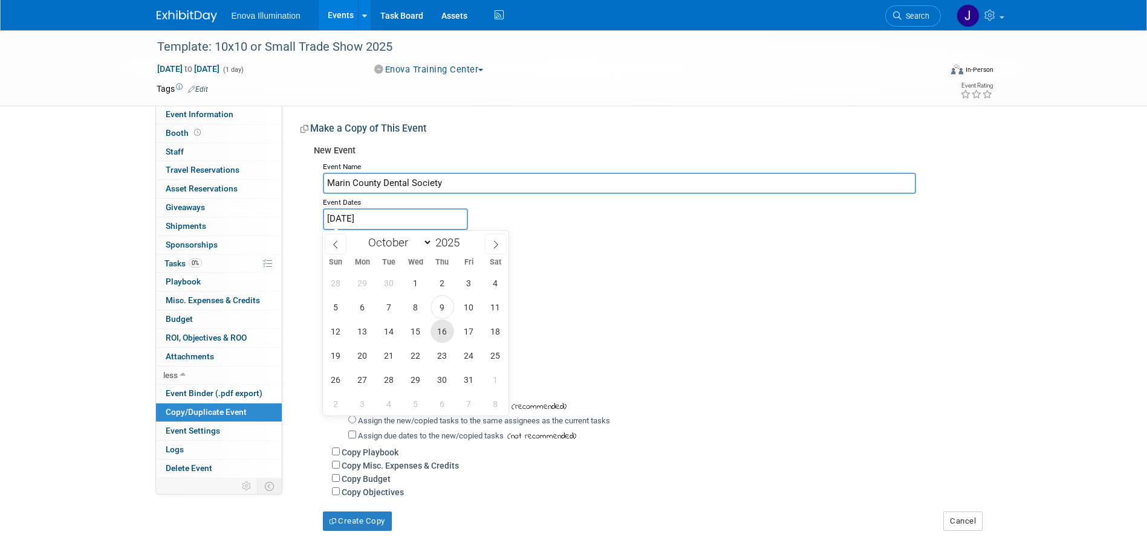
type input "Oct 16, 2025"
click at [439, 331] on span "16" at bounding box center [442, 332] width 24 height 24
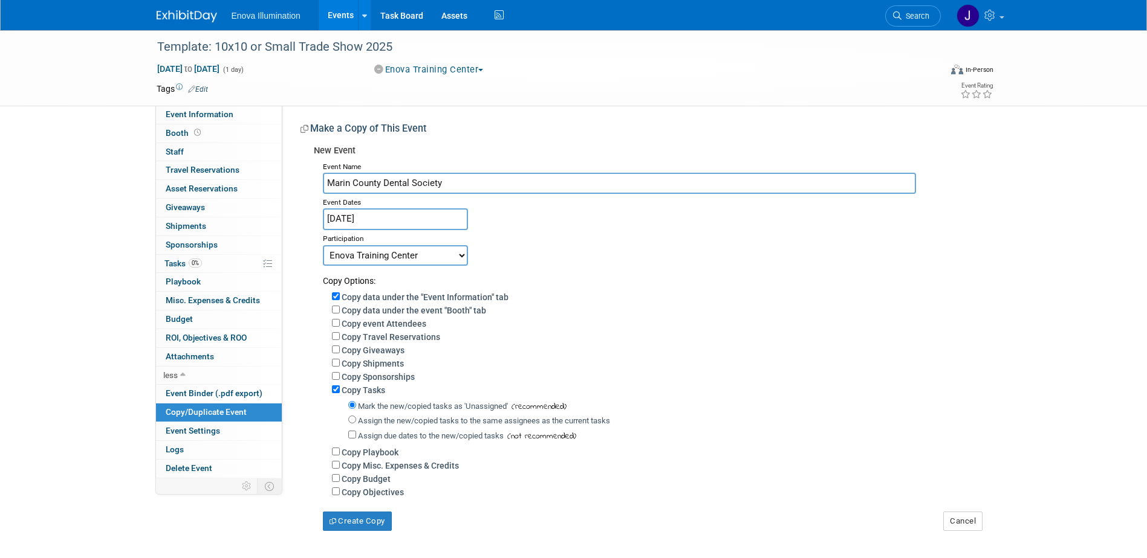
click at [404, 260] on select "Committed Considering Not Going Canceled Enova Training Center University Event…" at bounding box center [395, 255] width 145 height 21
select select "1"
click at [323, 245] on select "Committed Considering Not Going Canceled Enova Training Center University Event…" at bounding box center [395, 255] width 145 height 21
click at [348, 422] on input "Assign the new/copied tasks to the same assignees as the current tasks" at bounding box center [352, 420] width 8 height 8
radio input "true"
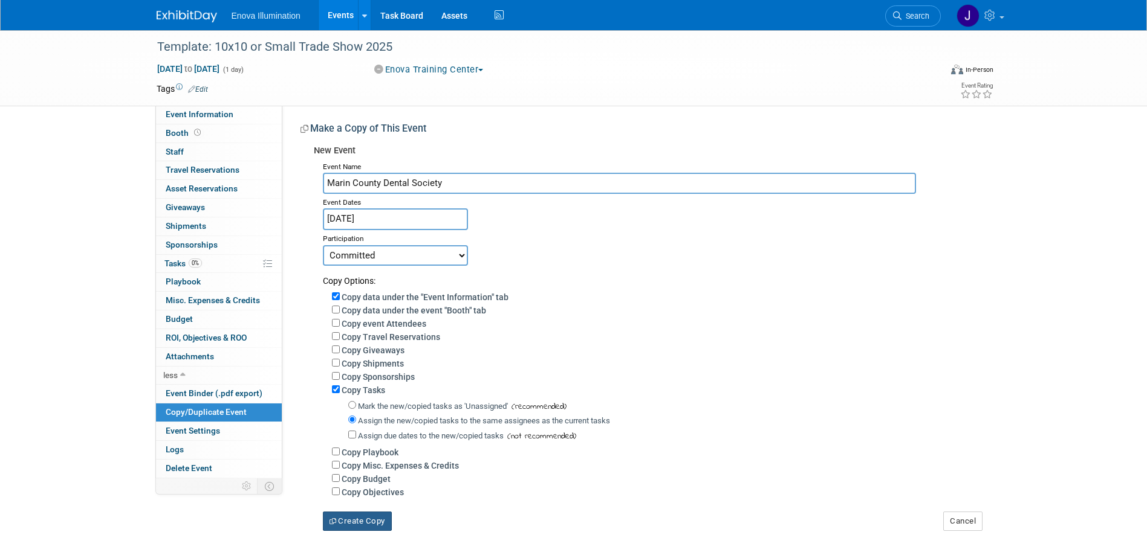
click at [366, 519] on button "Create Copy" at bounding box center [357, 521] width 69 height 19
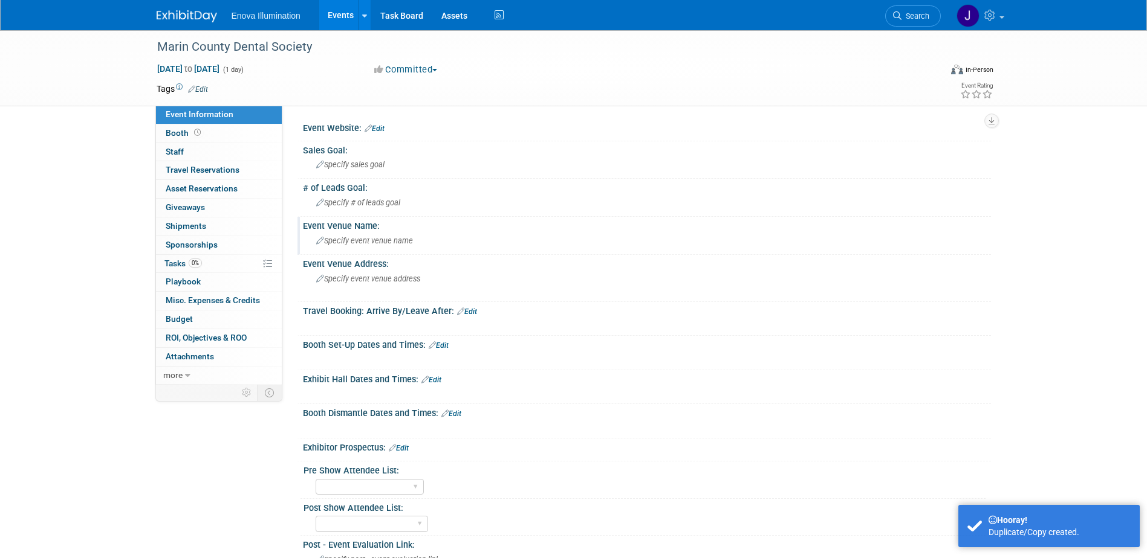
click at [381, 244] on span "Specify event venue name" at bounding box center [364, 240] width 97 height 9
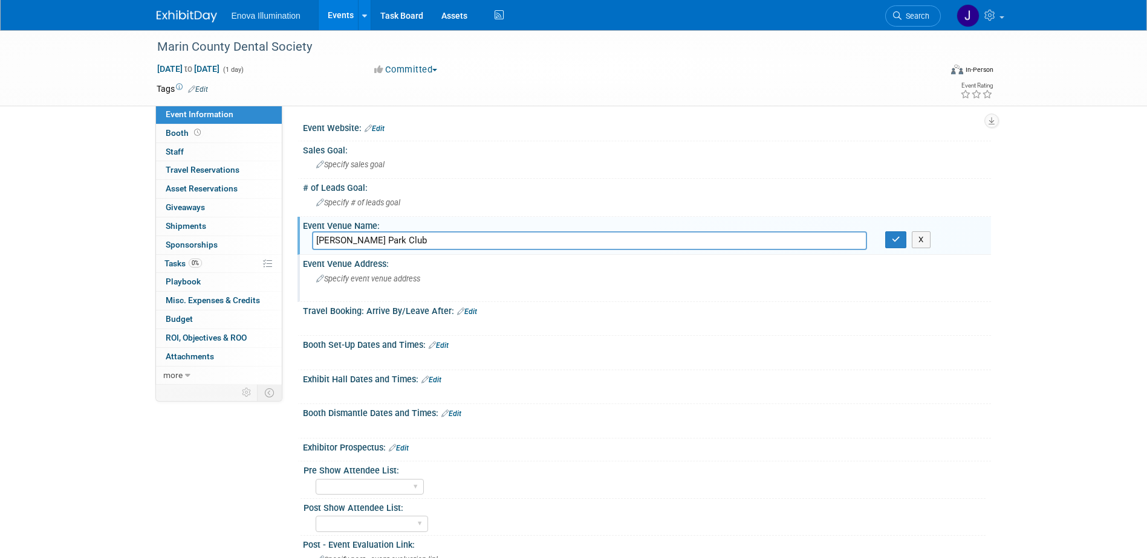
type input "[PERSON_NAME] Park Club"
click at [384, 275] on span "Specify event venue address" at bounding box center [368, 278] width 104 height 9
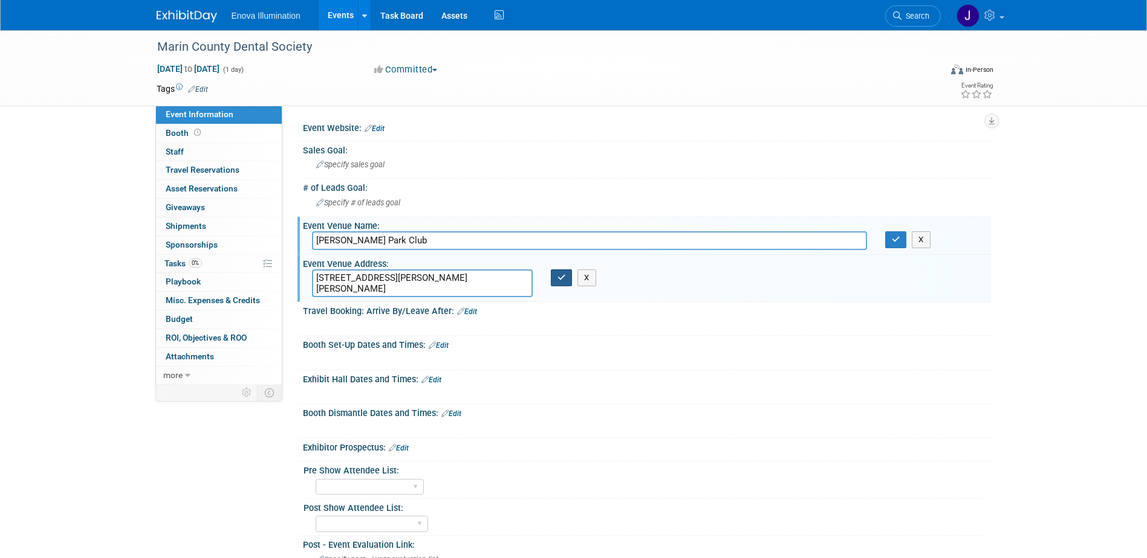
type textarea "350 Smith Ranch Road San Rafael"
click at [554, 279] on button "button" at bounding box center [562, 278] width 22 height 17
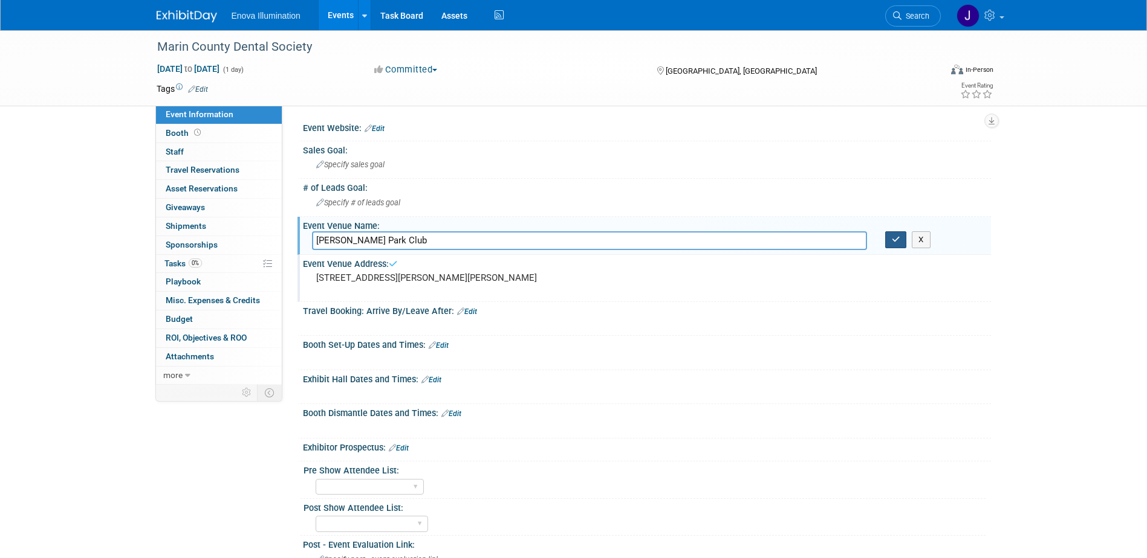
click at [892, 240] on icon "button" at bounding box center [896, 240] width 8 height 8
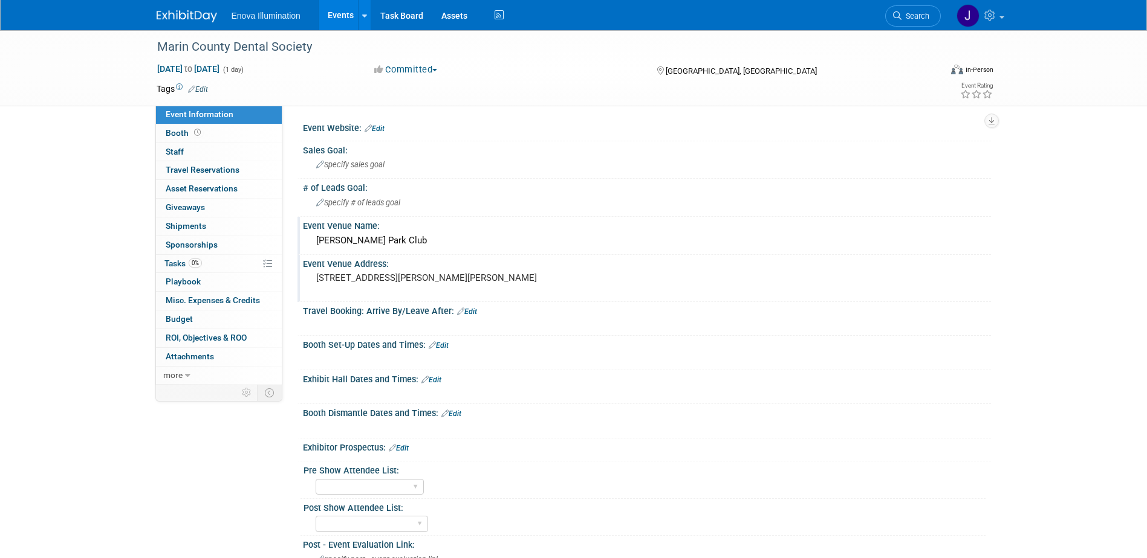
click at [374, 376] on div "Exhibit Hall Dates and Times: Edit" at bounding box center [647, 379] width 688 height 16
click at [436, 379] on link "Edit" at bounding box center [431, 380] width 20 height 8
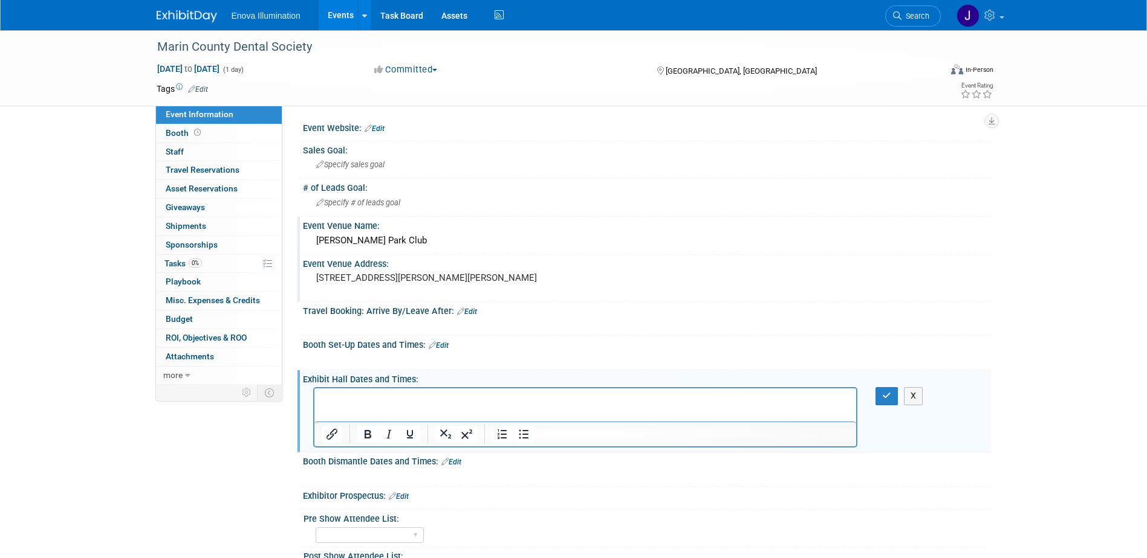
click at [415, 393] on p "Rich Text Area. Press ALT-0 for help." at bounding box center [585, 399] width 528 height 12
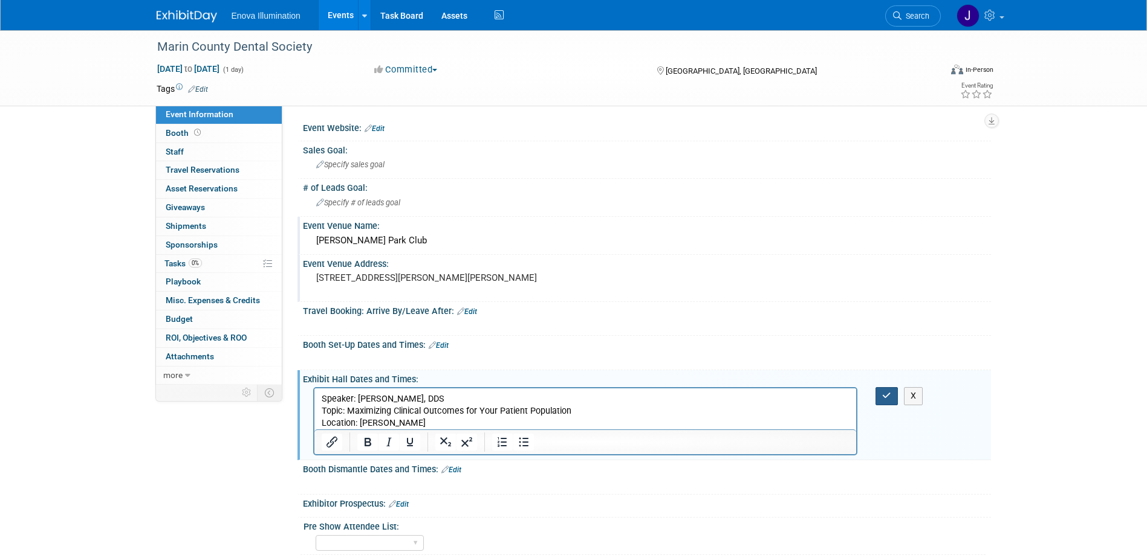
click at [884, 393] on icon "button" at bounding box center [886, 396] width 9 height 8
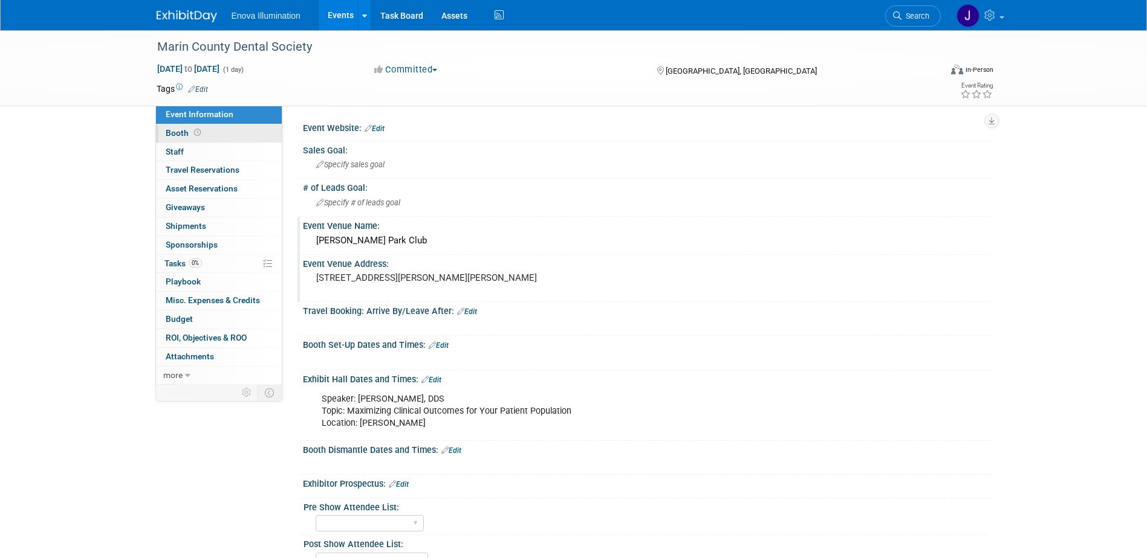
click at [201, 134] on span at bounding box center [197, 132] width 11 height 9
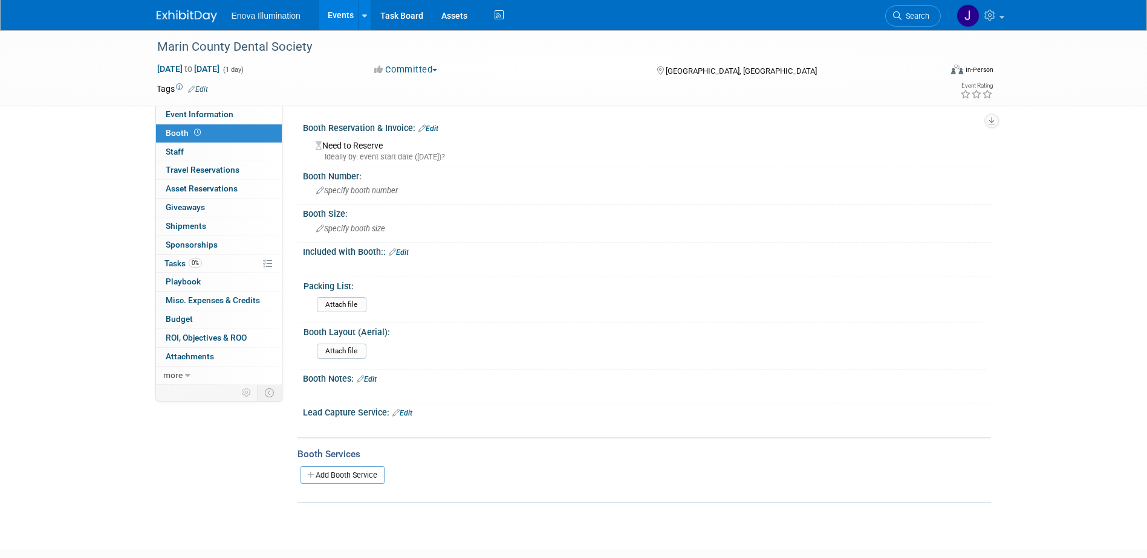
click at [407, 251] on link "Edit" at bounding box center [399, 252] width 20 height 8
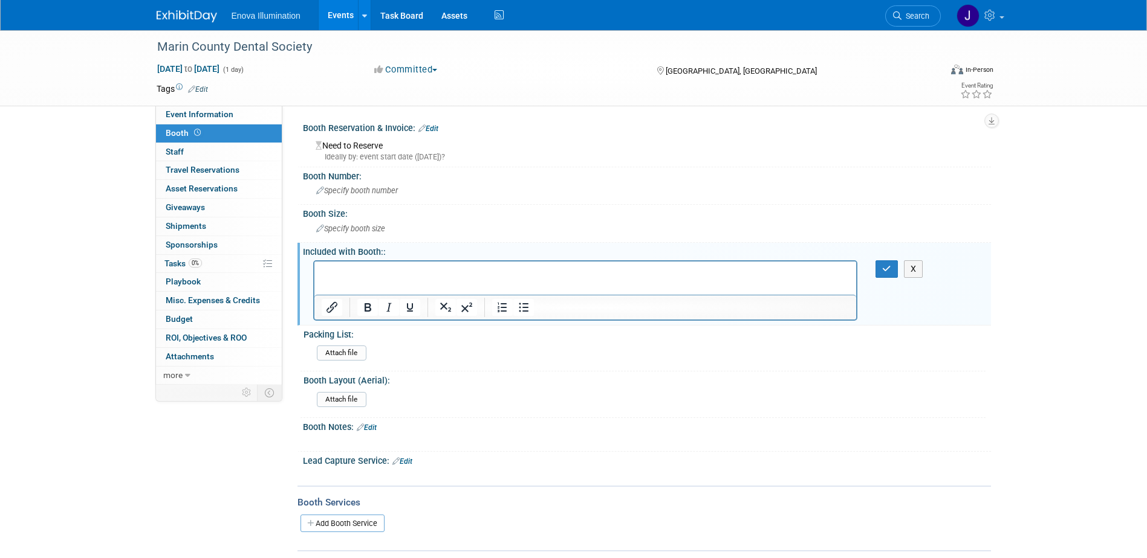
click at [404, 263] on html at bounding box center [585, 269] width 542 height 17
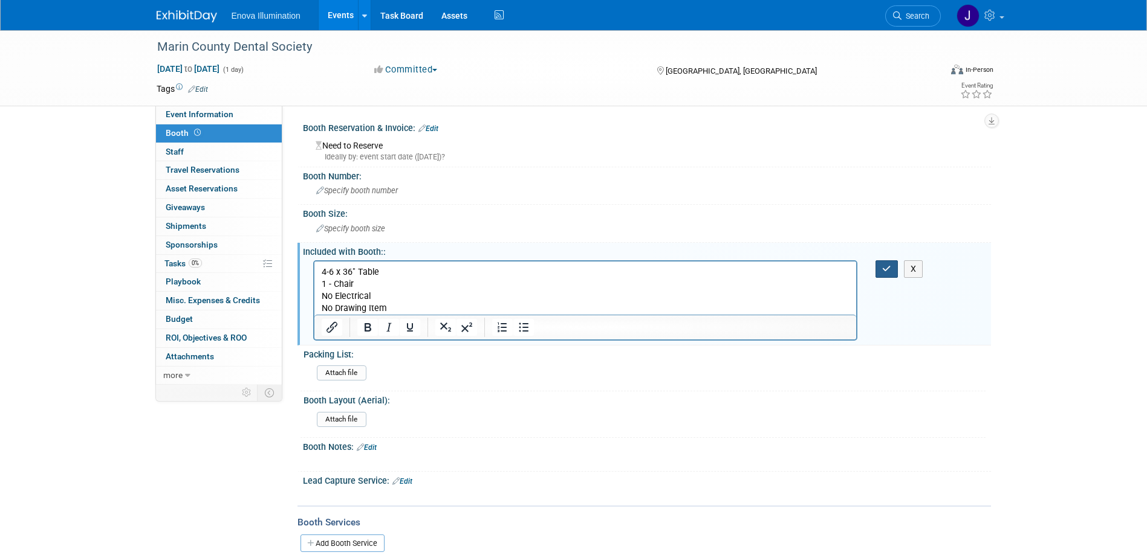
drag, startPoint x: 888, startPoint y: 271, endPoint x: 619, endPoint y: 254, distance: 269.5
click at [888, 271] on icon "button" at bounding box center [886, 269] width 9 height 8
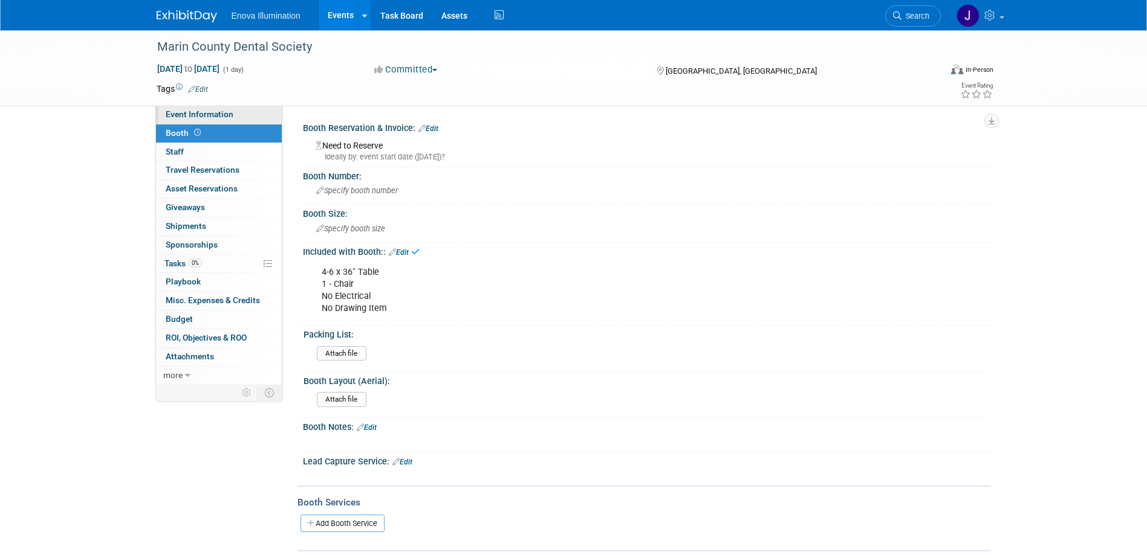
click at [204, 117] on span "Event Information" at bounding box center [200, 114] width 68 height 10
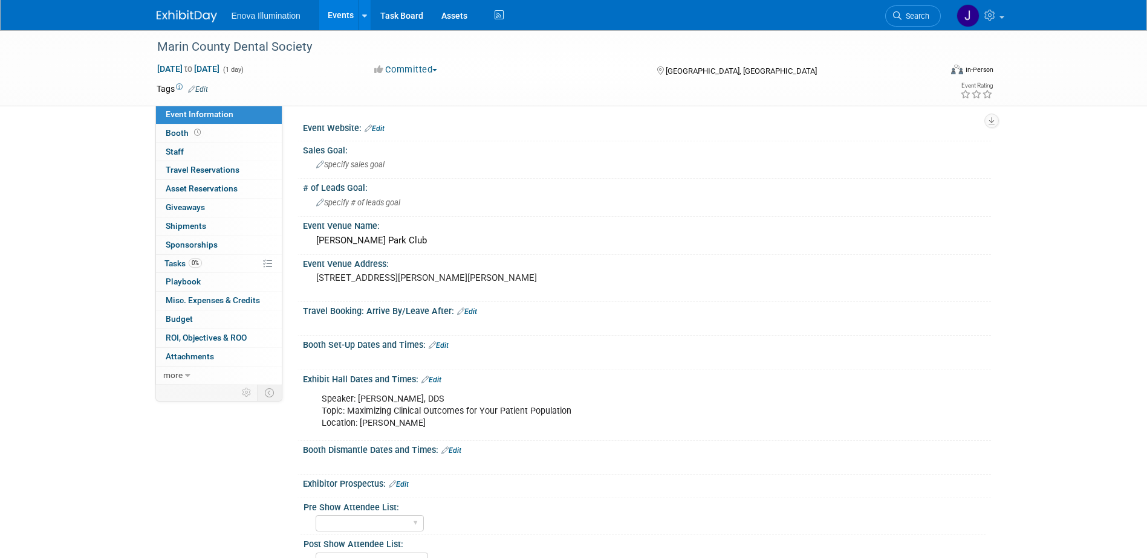
click at [438, 377] on link "Edit" at bounding box center [431, 380] width 20 height 8
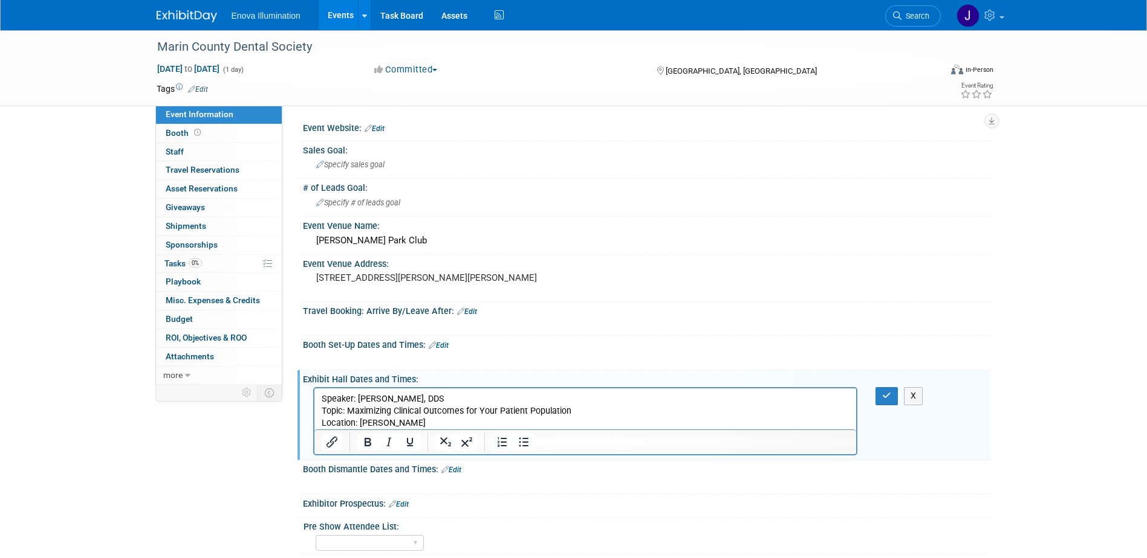
click at [408, 426] on p "Speaker: Dr. Marc Geissberger, DDS Topic: Maximizing Clinical Outcomes for Your…" at bounding box center [585, 411] width 528 height 36
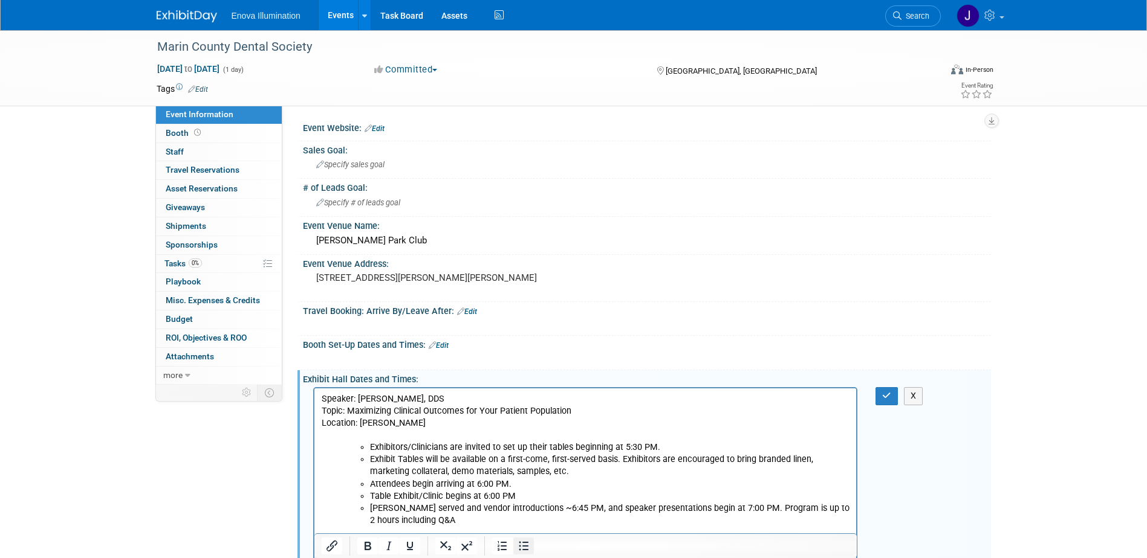
click at [519, 545] on icon "Bullet list" at bounding box center [523, 546] width 15 height 15
click at [354, 476] on ul "Exhibitors/Clinicians are invited to set up their tables beginning at 5:30 PM. …" at bounding box center [597, 484] width 504 height 85
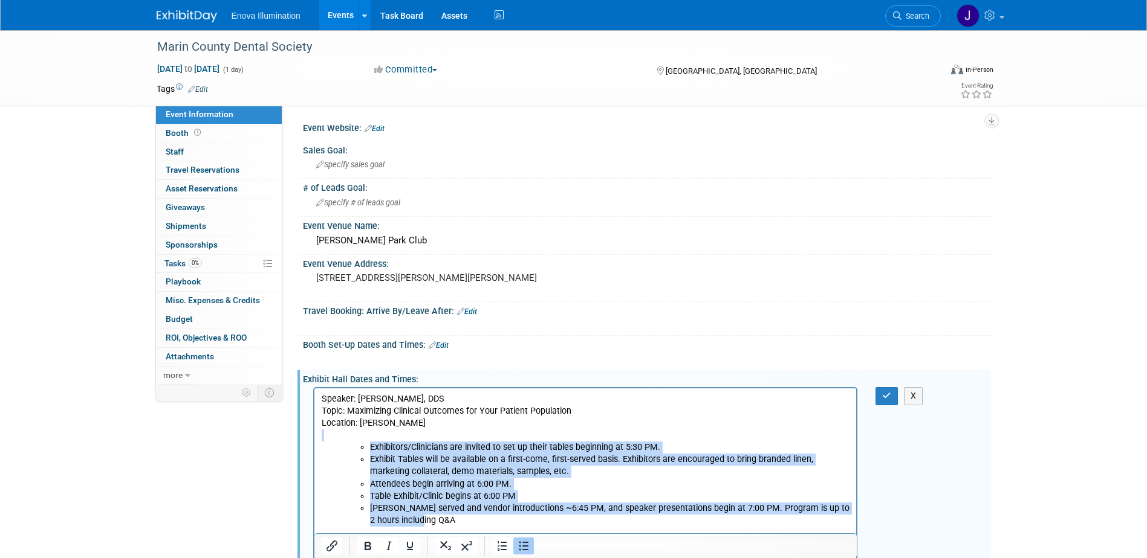
drag, startPoint x: 431, startPoint y: 519, endPoint x: 356, endPoint y: 441, distance: 108.6
click at [356, 441] on body "Speaker: Dr. Marc Geissberger, DDS Topic: Maximizing Clinical Outcomes for Your…" at bounding box center [584, 466] width 529 height 146
click at [526, 542] on icon "Bullet list" at bounding box center [523, 546] width 15 height 15
click at [361, 437] on li "Rich Text Area. Press ALT-0 for help." at bounding box center [597, 436] width 504 height 12
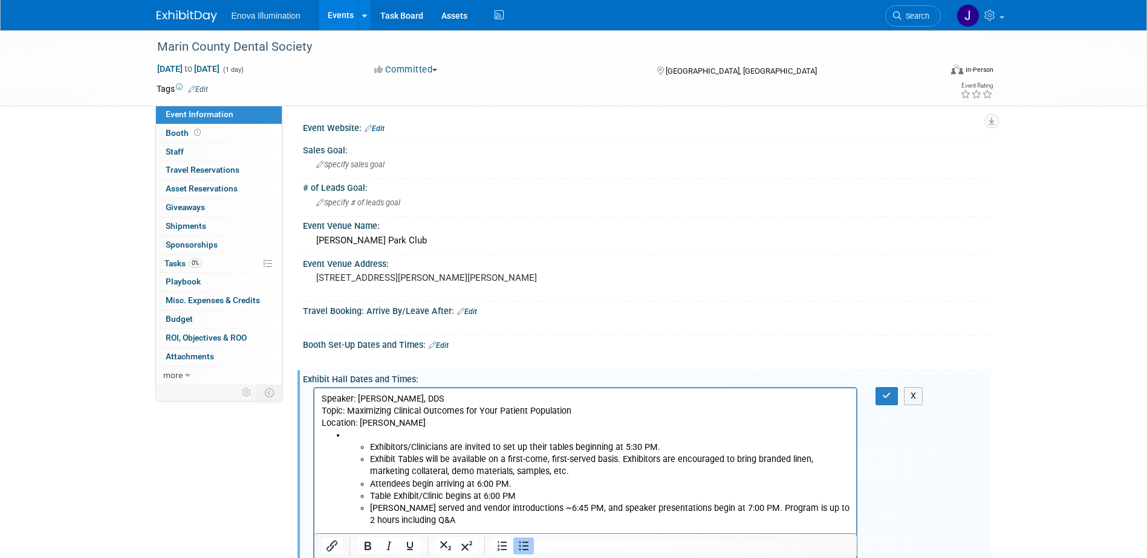
click at [357, 434] on li "Rich Text Area. Press ALT-0 for help." at bounding box center [597, 436] width 504 height 12
click at [370, 444] on li "Exhibitors/Clinicians are invited to set up their tables beginning at 5:30 PM." at bounding box center [609, 448] width 480 height 12
click at [369, 462] on li "Exhibit Tables will be available on a first-come, first-served basis. Exhibitor…" at bounding box center [609, 466] width 480 height 24
click at [370, 484] on li "Attendees begin arriving at 6:00 PM." at bounding box center [609, 485] width 480 height 12
click at [369, 495] on li "Table Exhibit/Clinic begins at 6:00 PM" at bounding box center [609, 497] width 480 height 12
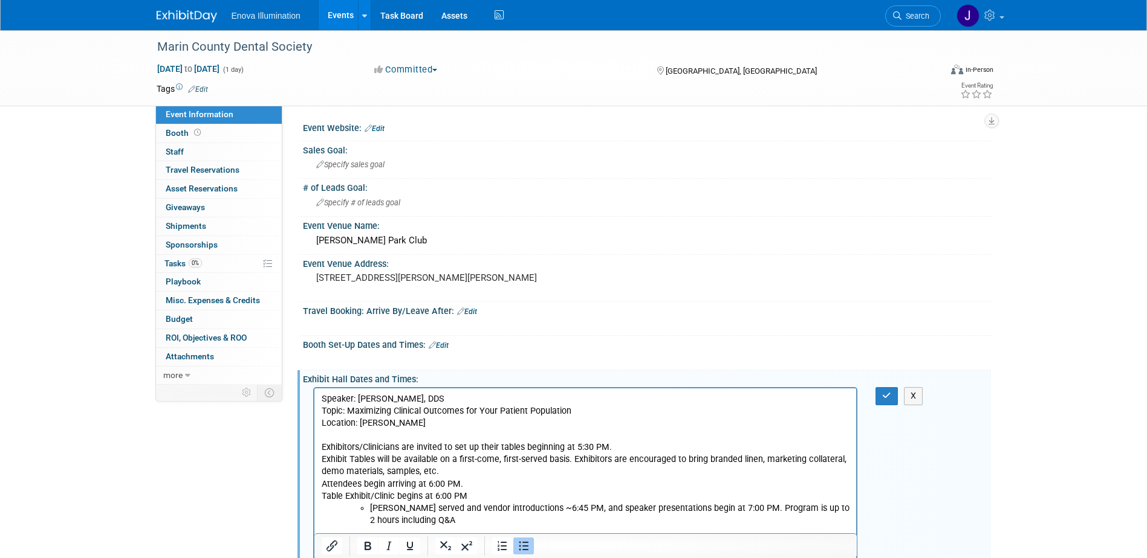
click at [369, 508] on li "Dinner served and vendor introductions ~6:45 PM, and speaker presentations begi…" at bounding box center [609, 515] width 480 height 24
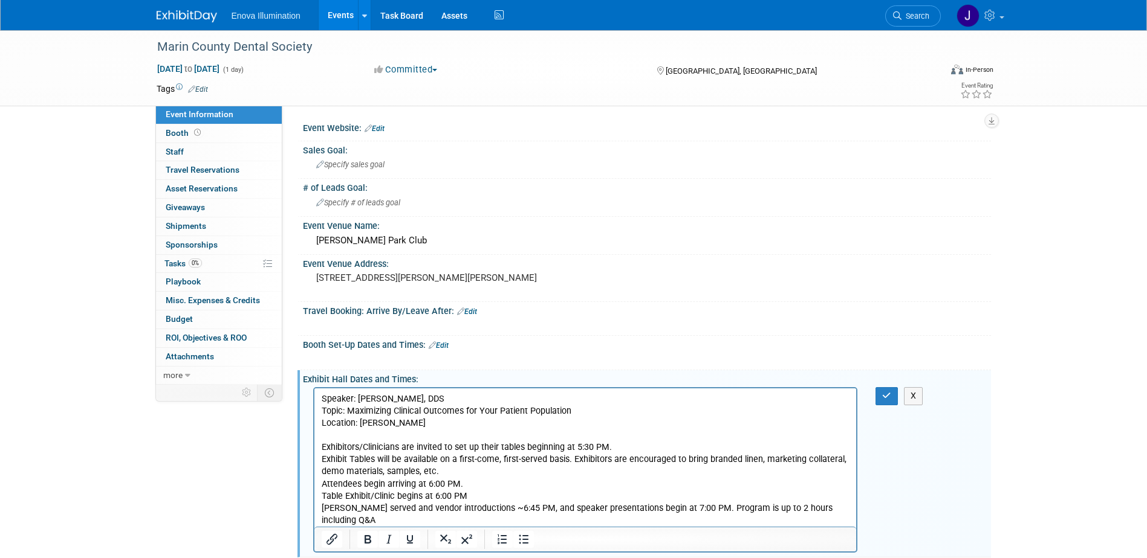
drag, startPoint x: 321, startPoint y: 447, endPoint x: 462, endPoint y: 485, distance: 146.3
click at [325, 448] on p "Exhibitors/Clinicians are invited to set up their tables beginning at 5:30 PM." at bounding box center [585, 448] width 528 height 12
click at [525, 543] on icon "Bullet list" at bounding box center [524, 540] width 10 height 9
click at [636, 448] on li "Exhibitors/Clinicians are invited to set up their tables beginning at 5:30 PM." at bounding box center [597, 448] width 504 height 12
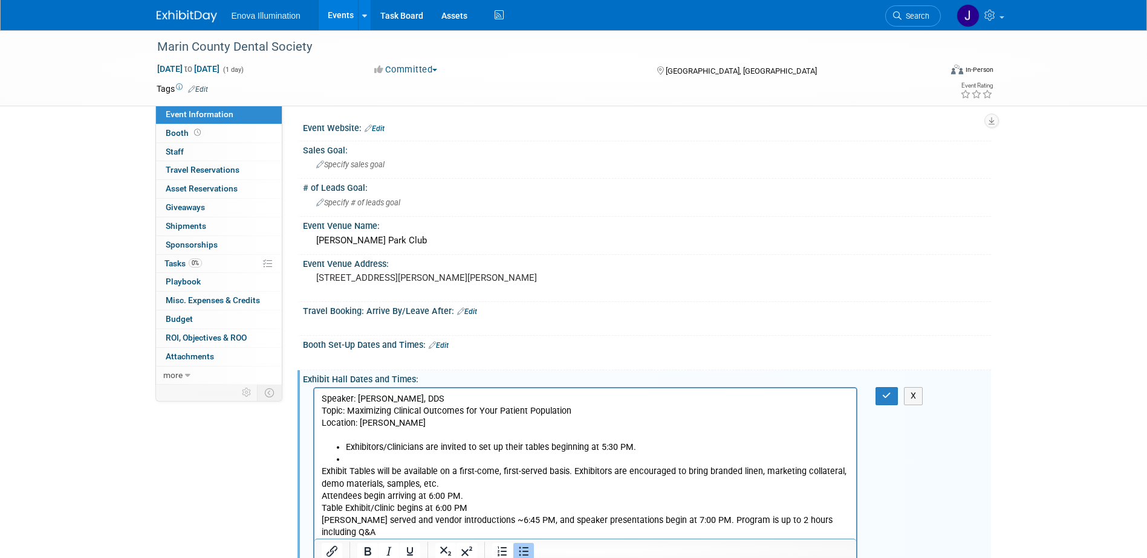
click at [636, 448] on li "Exhibitors/Clinicians are invited to set up their tables beginning at 5:30 PM." at bounding box center [597, 448] width 504 height 12
click at [552, 458] on li "Rich Text Area. Press ALT-0 for help." at bounding box center [597, 460] width 504 height 12
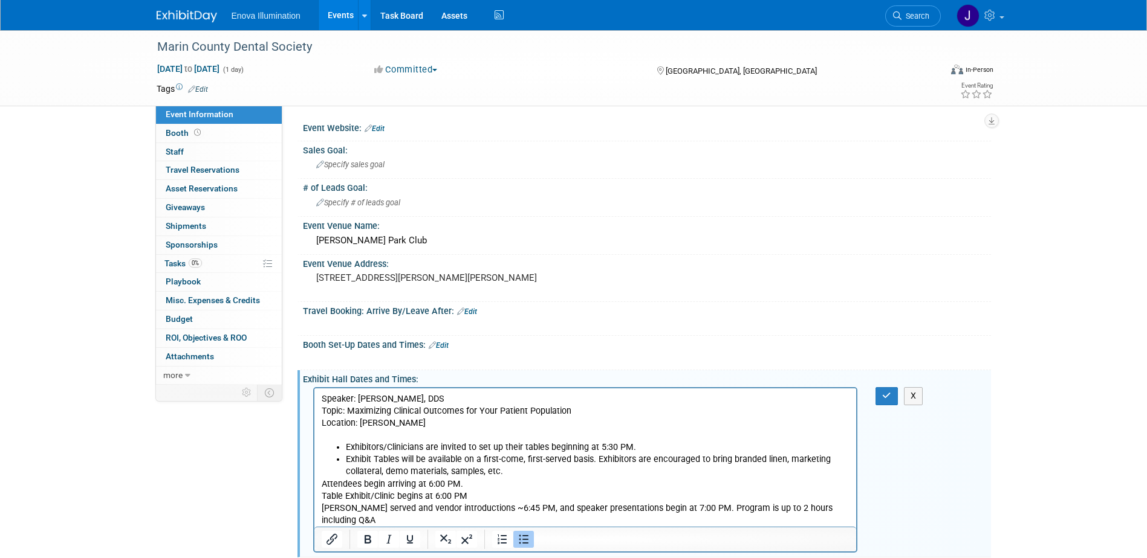
click at [548, 473] on li "Exhibit Tables will be available on a first-come, first-served basis. Exhibitor…" at bounding box center [597, 466] width 504 height 24
click at [526, 488] on li "Attendees begin arriving at 6:00 PM." at bounding box center [597, 485] width 504 height 12
click at [522, 496] on li "Table Exhibit/Clinic begins at 6:00 PM" at bounding box center [597, 497] width 504 height 12
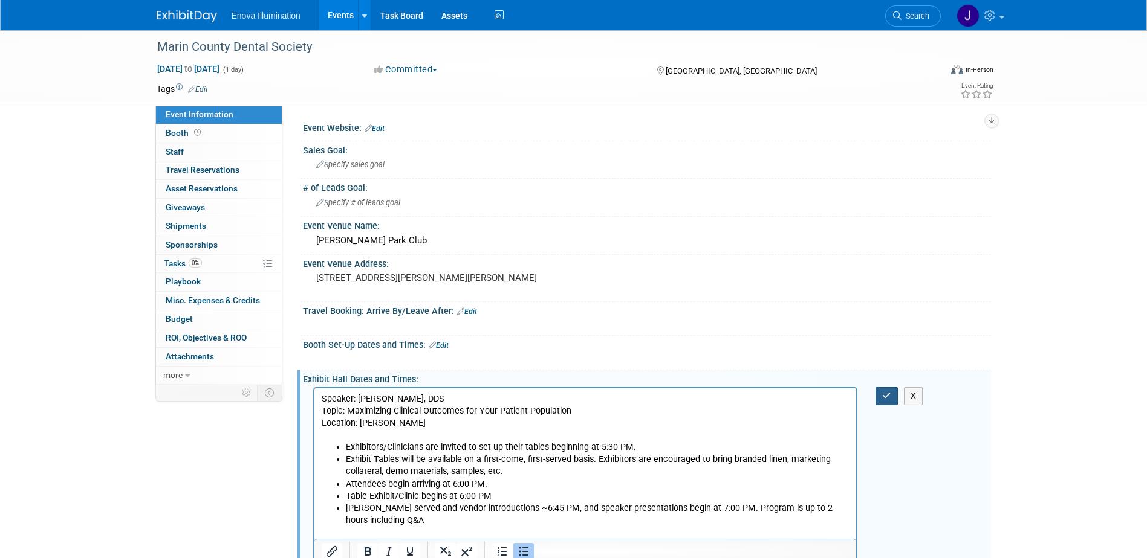
click at [884, 400] on icon "button" at bounding box center [886, 396] width 9 height 8
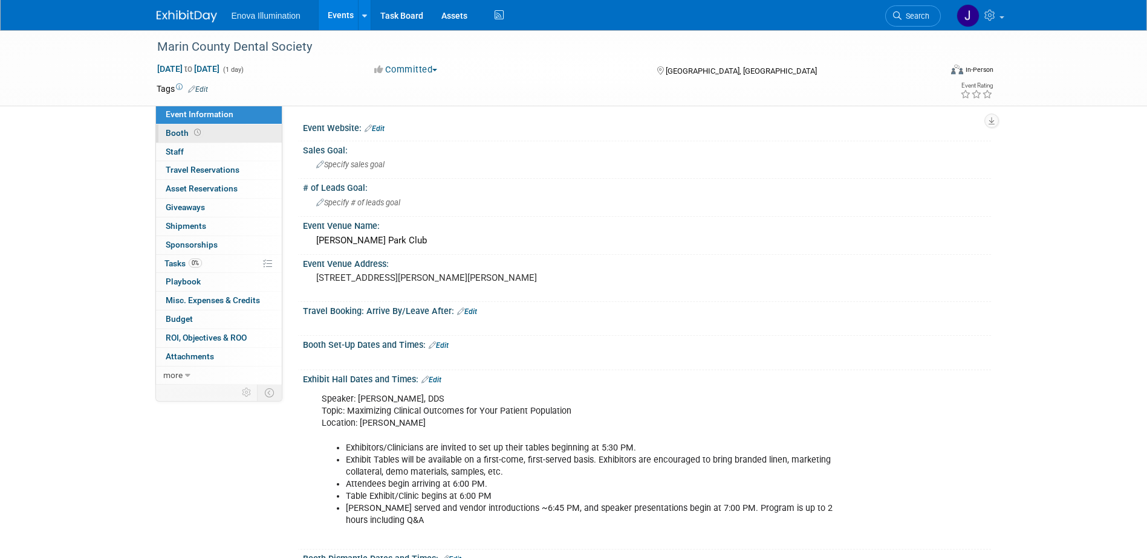
click at [190, 137] on span "Booth" at bounding box center [184, 133] width 37 height 10
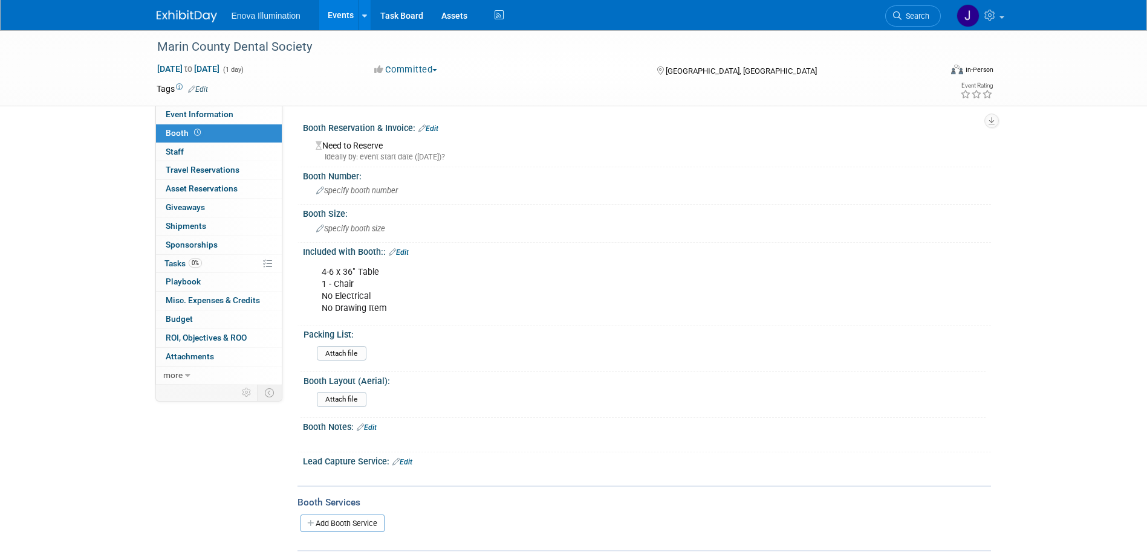
click at [403, 254] on link "Edit" at bounding box center [399, 252] width 20 height 8
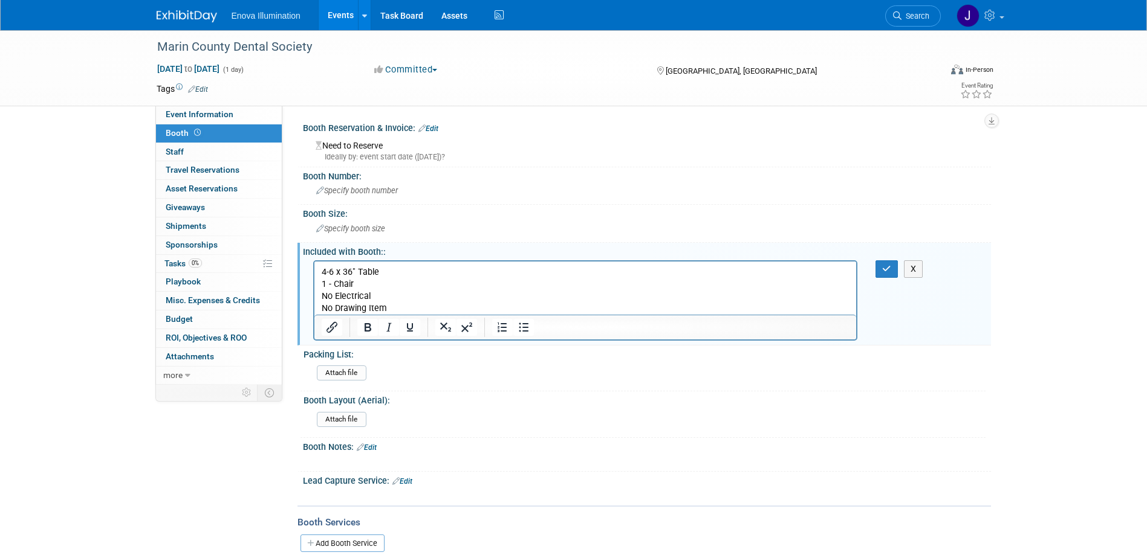
click at [404, 306] on p "4-6 x 36" Table 1 - Chair No Electrical No Drawing Item" at bounding box center [585, 290] width 528 height 48
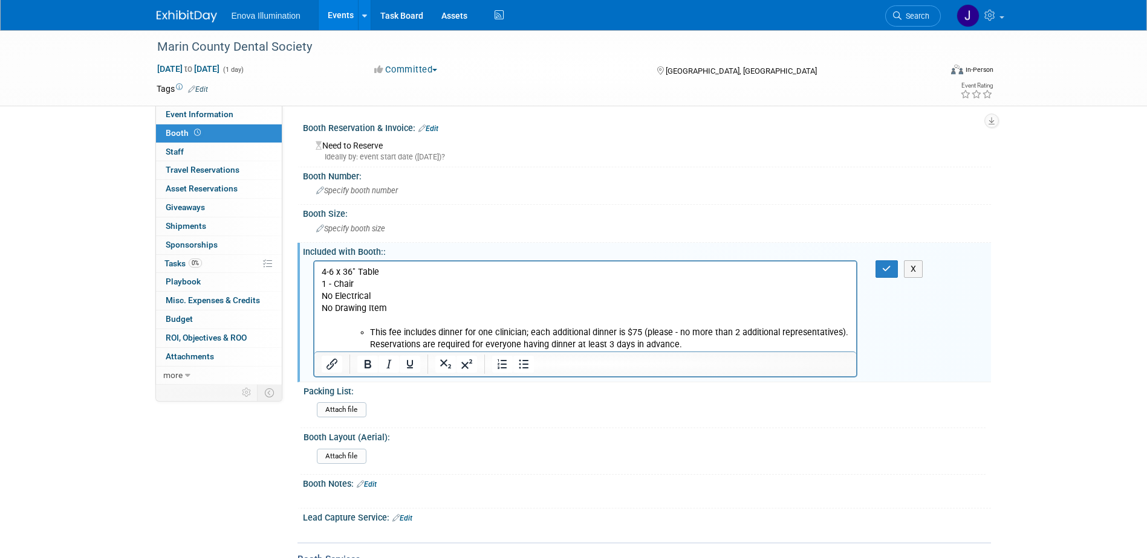
click at [369, 333] on li "This fee includes dinner for one clinician; each additional dinner is $75 (plea…" at bounding box center [609, 338] width 480 height 24
click at [892, 270] on button "button" at bounding box center [886, 270] width 22 height 18
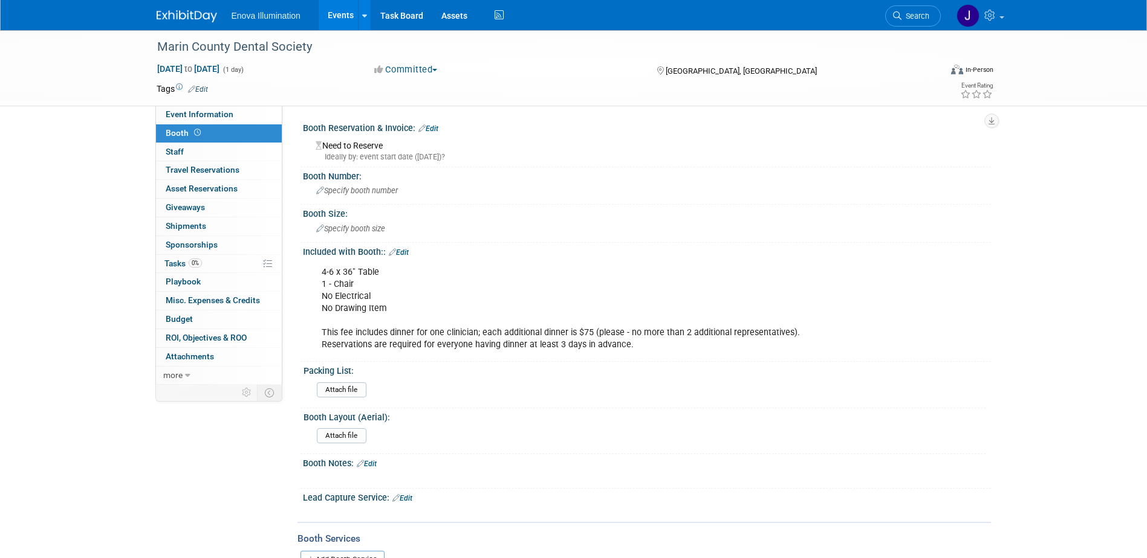
click at [438, 127] on link "Edit" at bounding box center [428, 129] width 20 height 8
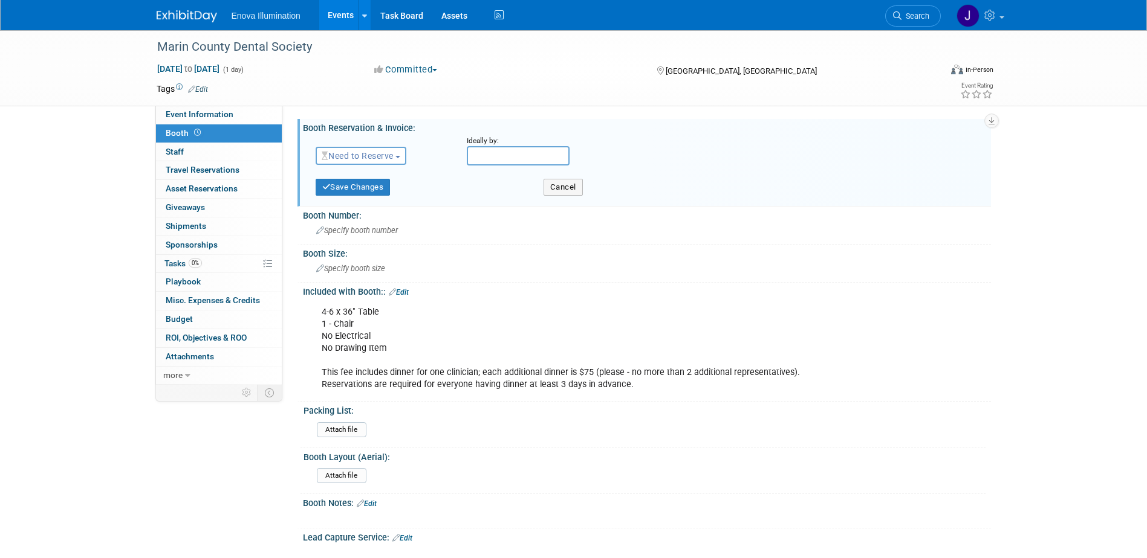
click at [374, 151] on span "Need to Reserve" at bounding box center [358, 156] width 72 height 10
click at [369, 193] on link "Reserved" at bounding box center [380, 193] width 129 height 17
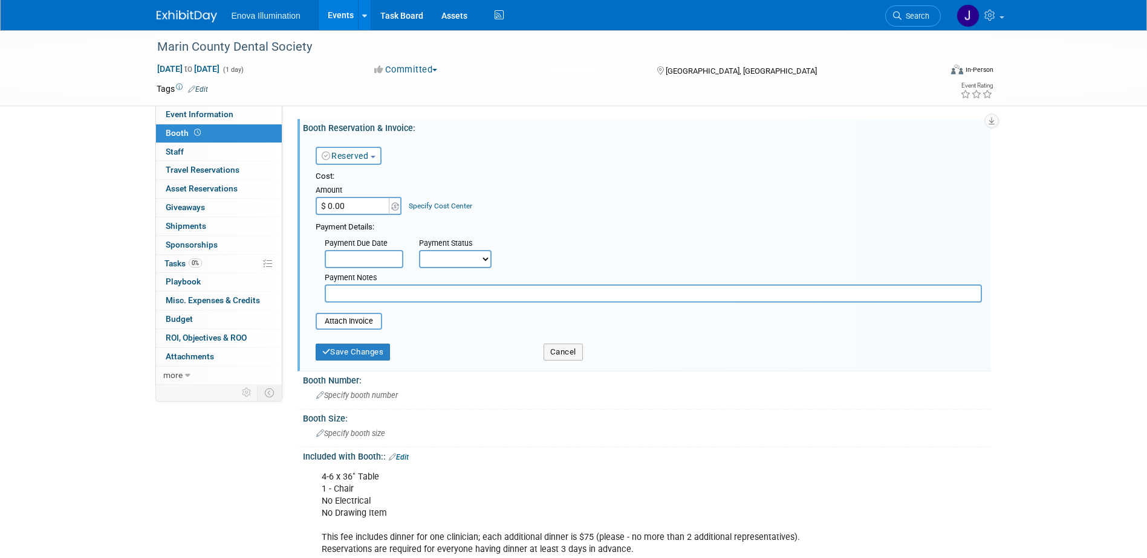
click at [369, 205] on input "$ 0.00" at bounding box center [354, 206] width 76 height 18
type input "$ 375.00"
click at [349, 357] on button "Save Changes" at bounding box center [353, 352] width 75 height 17
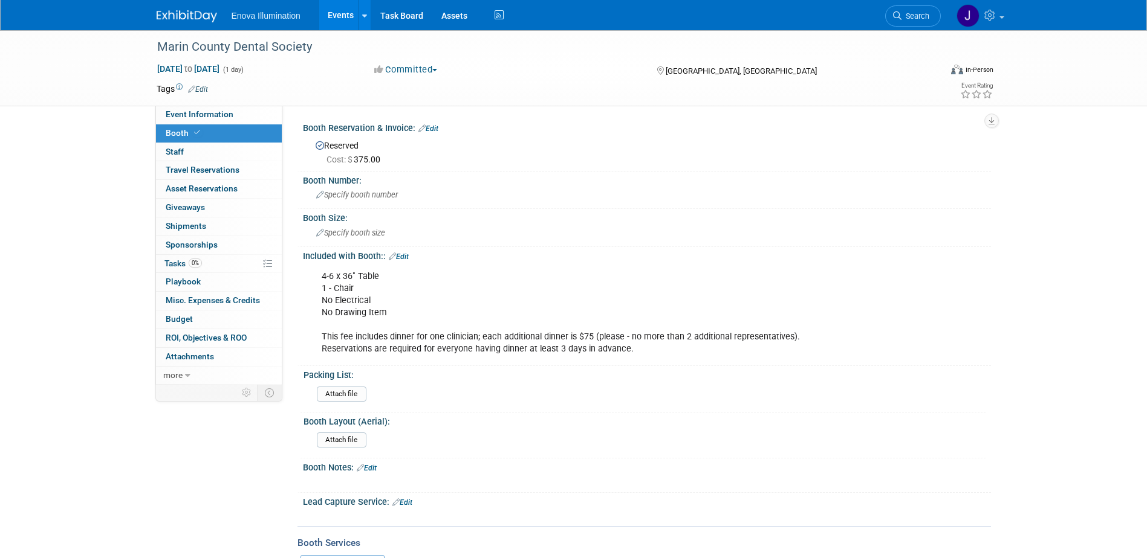
click at [431, 128] on link "Edit" at bounding box center [428, 129] width 20 height 8
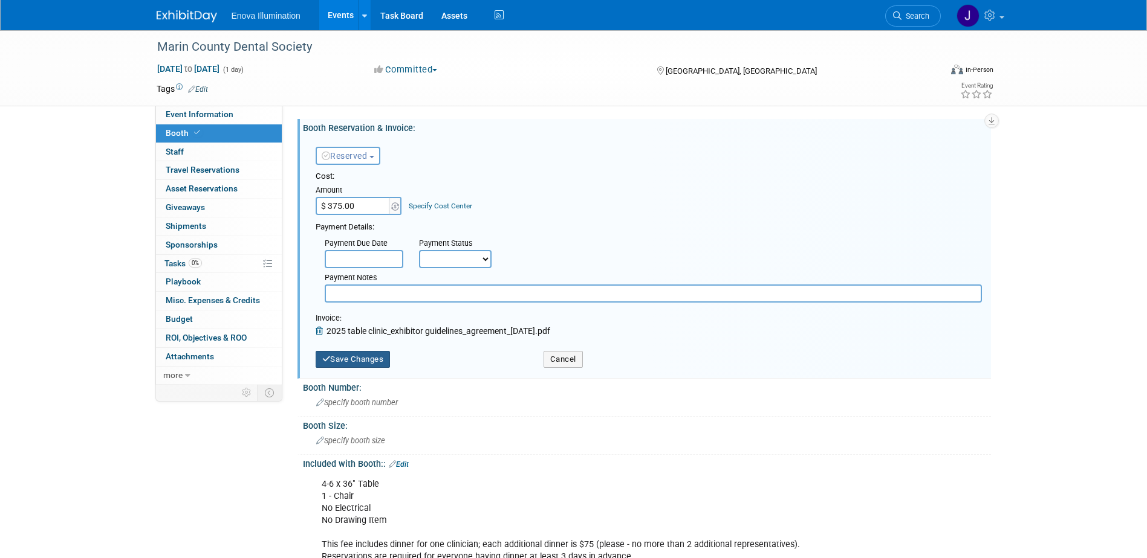
click at [358, 358] on button "Save Changes" at bounding box center [353, 359] width 75 height 17
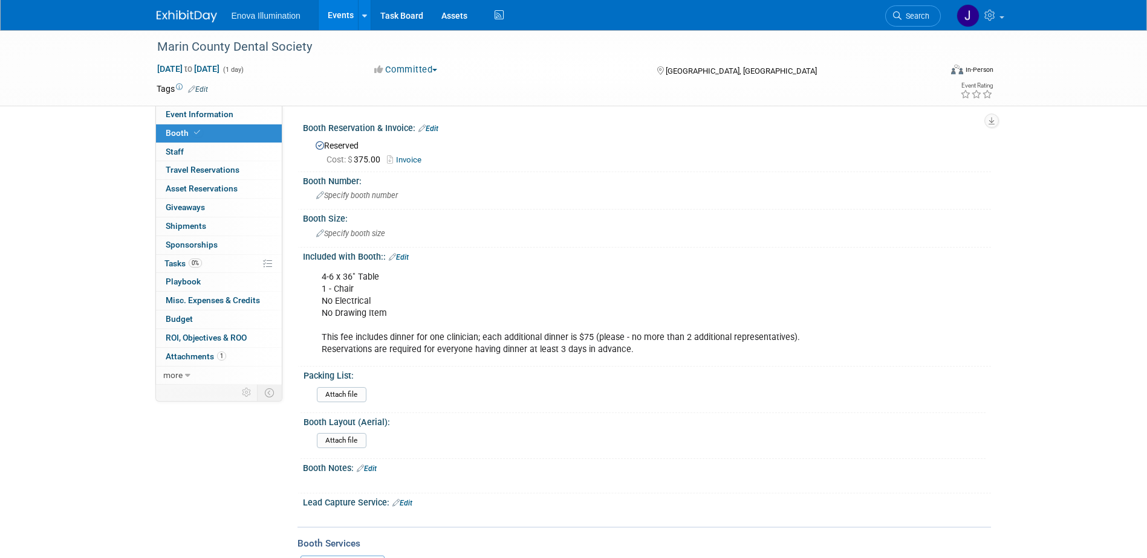
drag, startPoint x: 904, startPoint y: 17, endPoint x: 758, endPoint y: 62, distance: 152.6
click at [904, 17] on span "Search" at bounding box center [915, 15] width 28 height 9
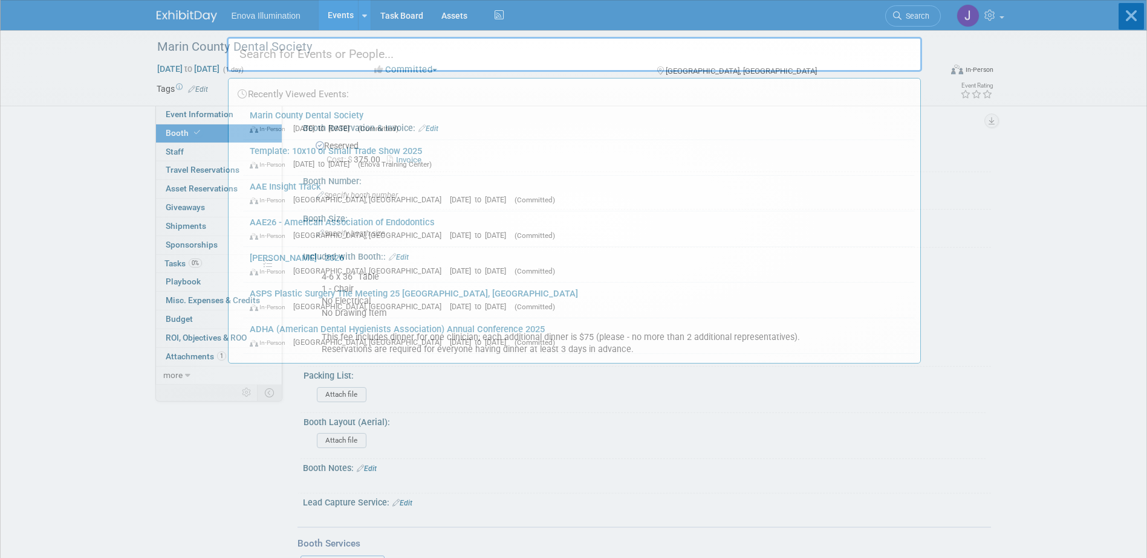
click at [757, 62] on input "text" at bounding box center [574, 54] width 695 height 35
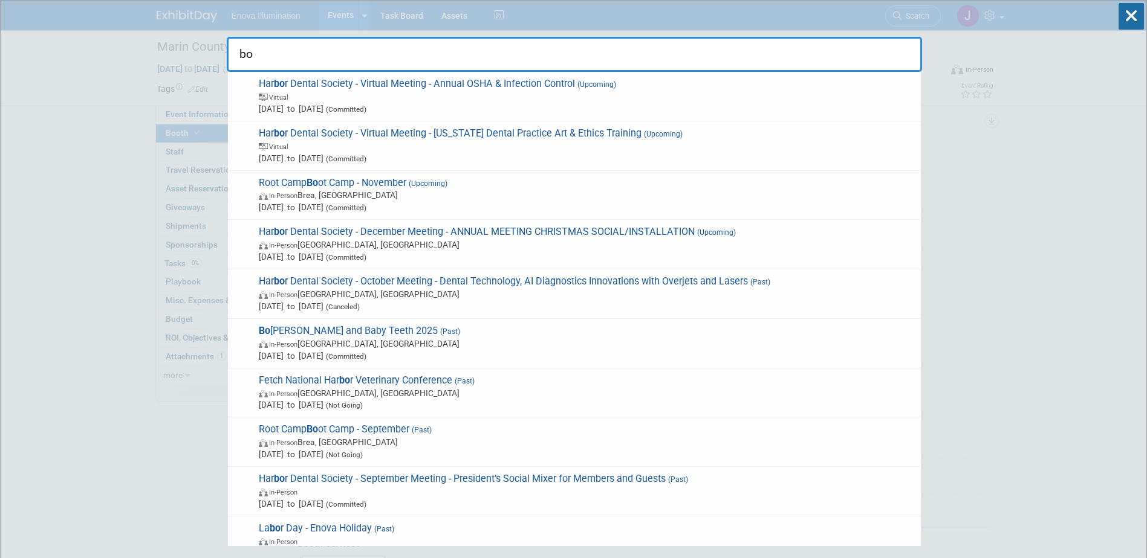
type input "b"
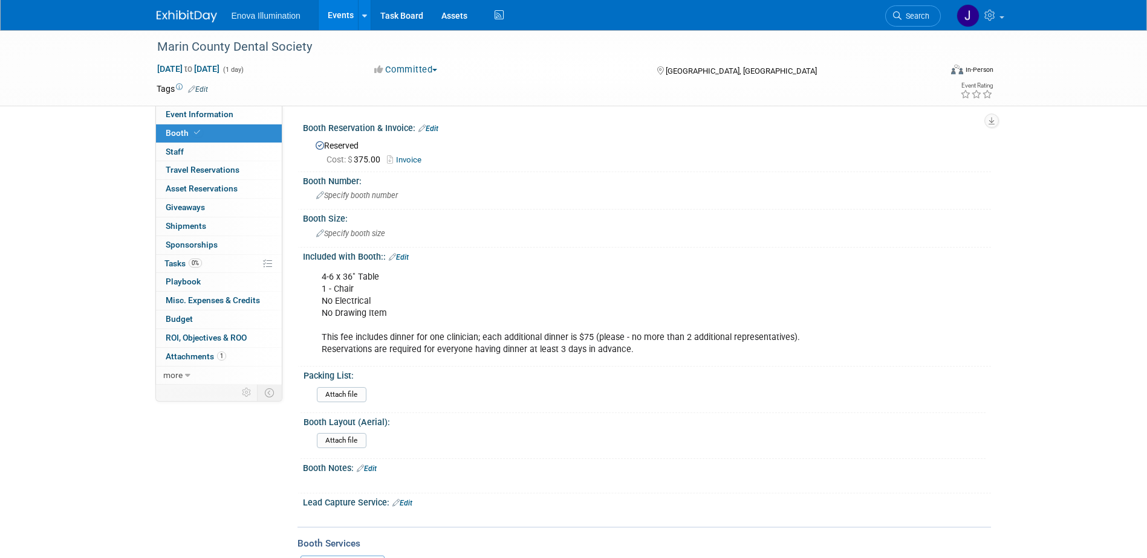
click at [176, 13] on img at bounding box center [187, 16] width 60 height 12
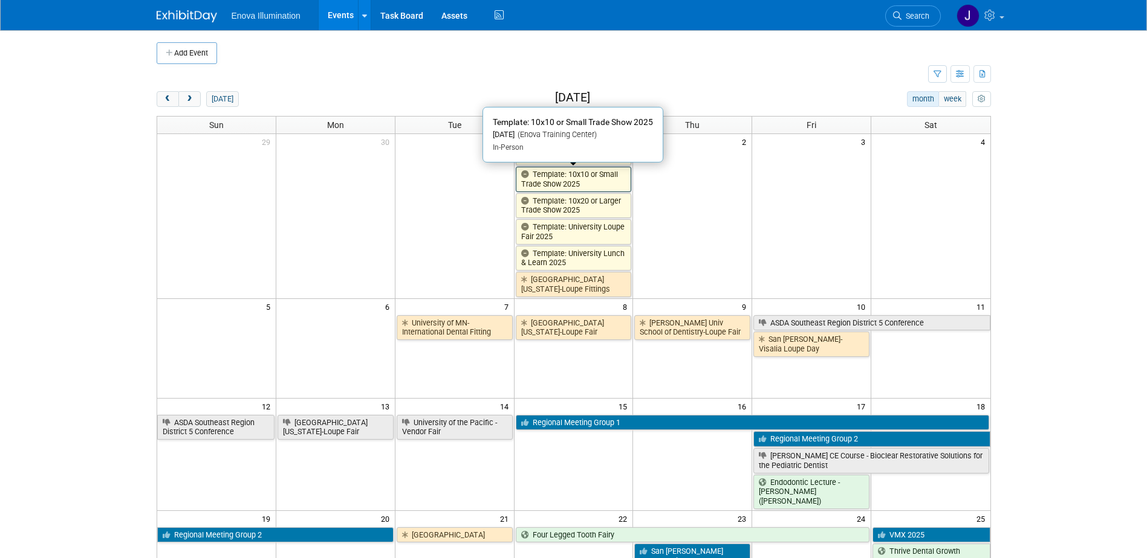
click at [551, 180] on link "Template: 10x10 or Small Trade Show 2025" at bounding box center [574, 179] width 116 height 25
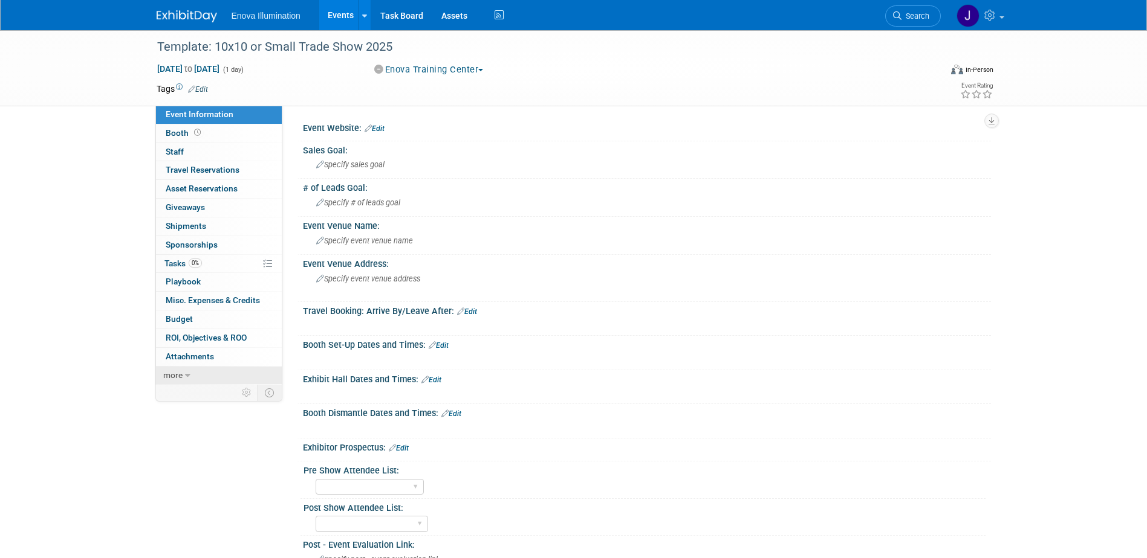
click at [183, 371] on link "more" at bounding box center [219, 376] width 126 height 18
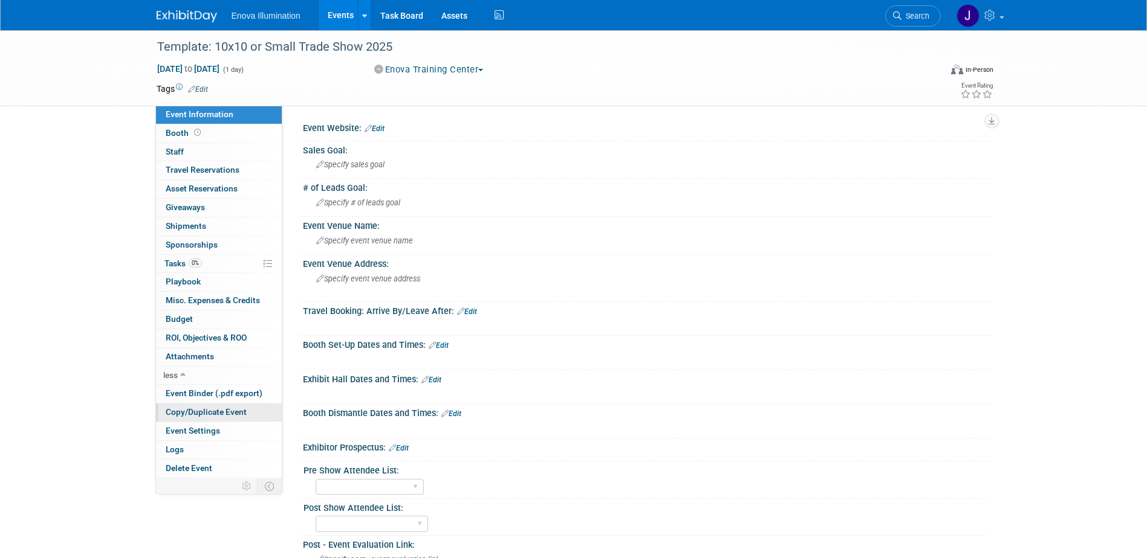
click at [206, 410] on span "Copy/Duplicate Event" at bounding box center [206, 412] width 81 height 10
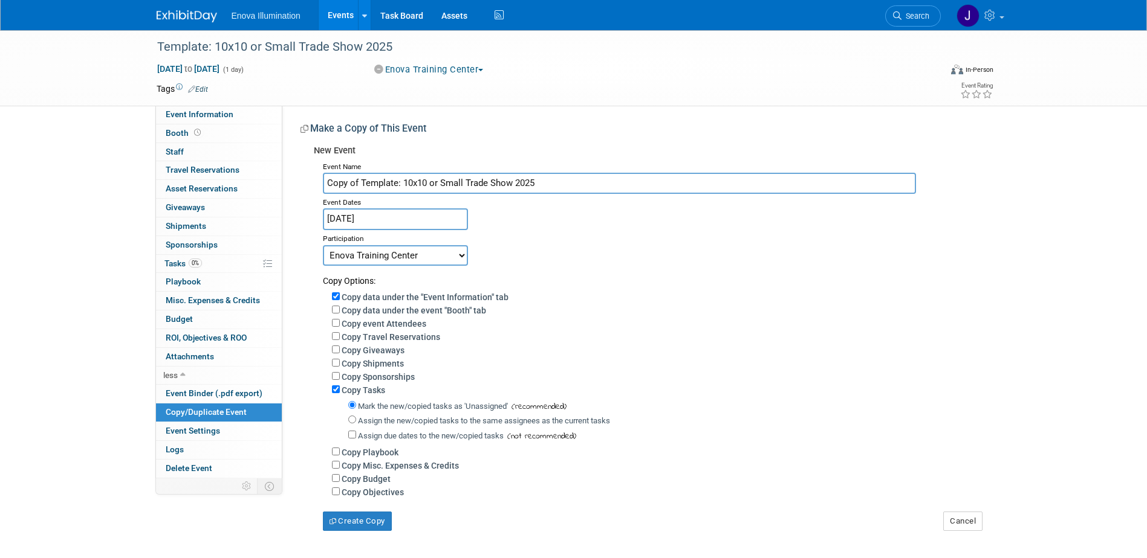
drag, startPoint x: 555, startPoint y: 184, endPoint x: 0, endPoint y: 207, distance: 555.9
click at [67, 190] on div "Template: 10x10 or Small Trade Show 2025 [DATE] to [DATE] (1 day) [DATE] to [DA…" at bounding box center [573, 292] width 1147 height 525
type input "Bourbon and Baby Teeth 2026"
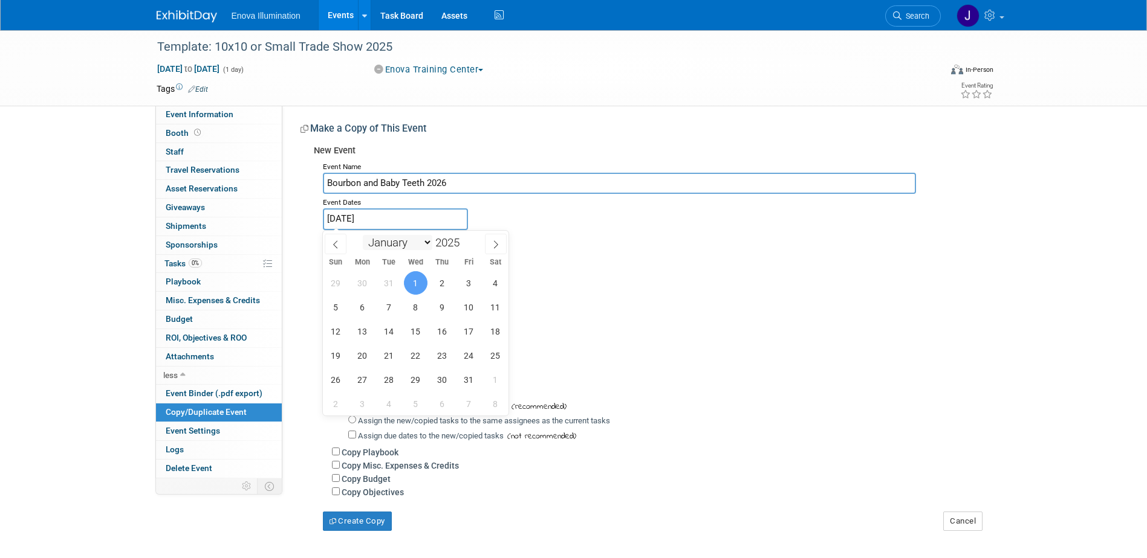
click at [370, 224] on input "[DATE]" at bounding box center [395, 219] width 145 height 21
click at [387, 246] on select "January February March April May June July August September October November De…" at bounding box center [398, 242] width 70 height 15
select select "8"
click at [363, 235] on select "January February March April May June July August September October November De…" at bounding box center [398, 242] width 70 height 15
click at [418, 329] on span "17" at bounding box center [416, 332] width 24 height 24
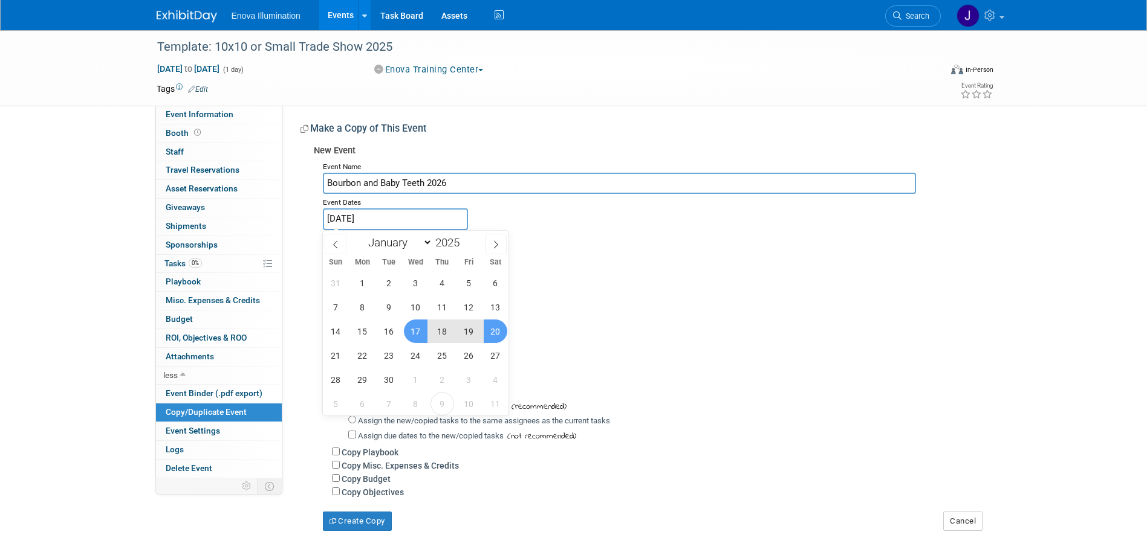
click at [490, 331] on span "20" at bounding box center [496, 332] width 24 height 24
type input "Sep 17, 2025 to Sep 20, 2025"
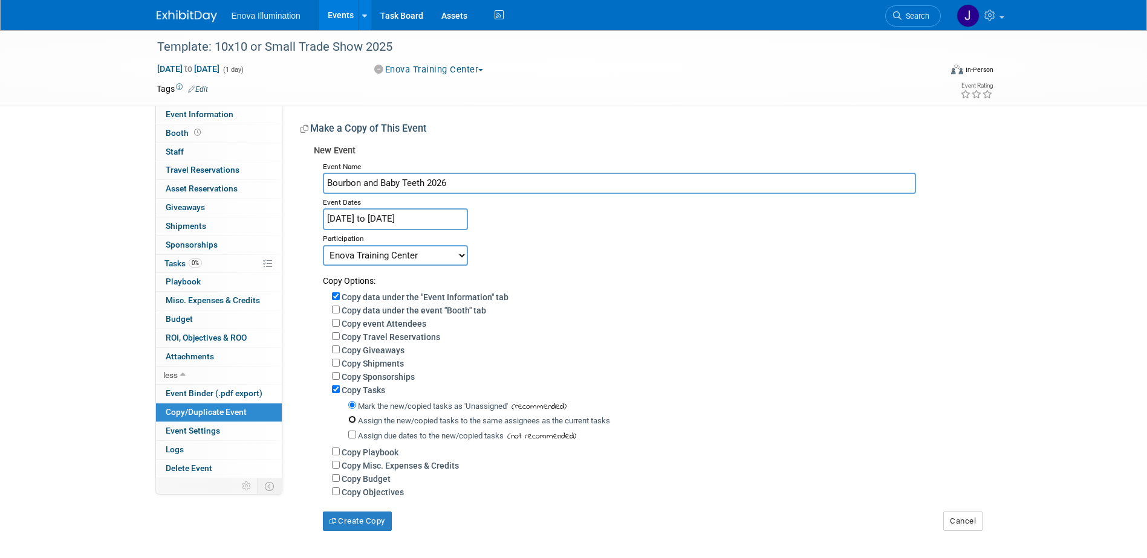
click at [353, 422] on input "Assign the new/copied tasks to the same assignees as the current tasks" at bounding box center [352, 420] width 8 height 8
radio input "true"
click at [388, 257] on select "Committed Considering Not Going Canceled Enova Training Center University Event…" at bounding box center [395, 255] width 145 height 21
select select "1"
click at [323, 245] on select "Committed Considering Not Going Canceled Enova Training Center University Event…" at bounding box center [395, 255] width 145 height 21
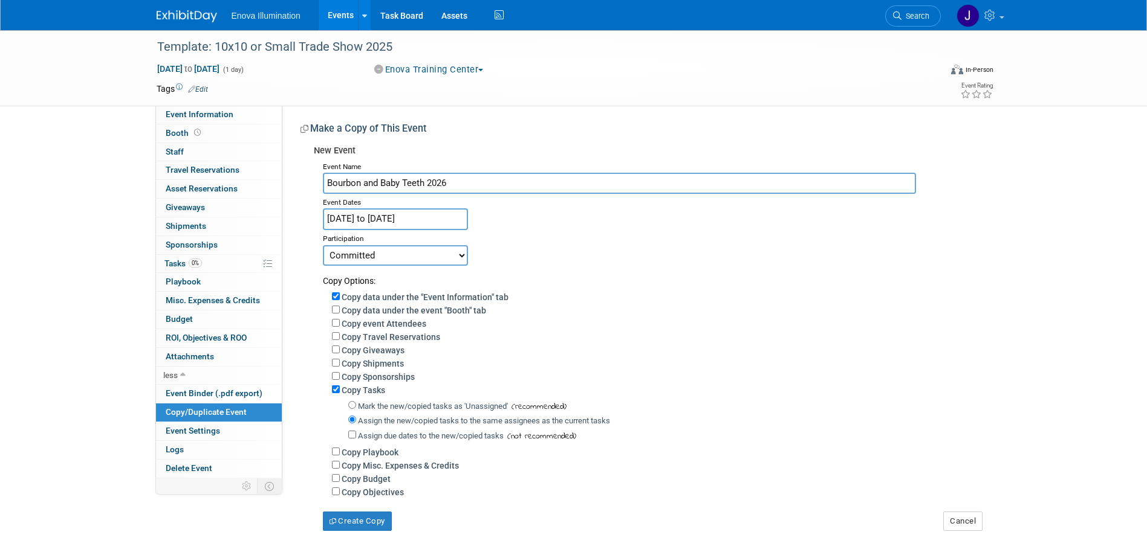
click at [420, 221] on input "Sep 17, 2025 to Sep 20, 2025" at bounding box center [395, 219] width 145 height 21
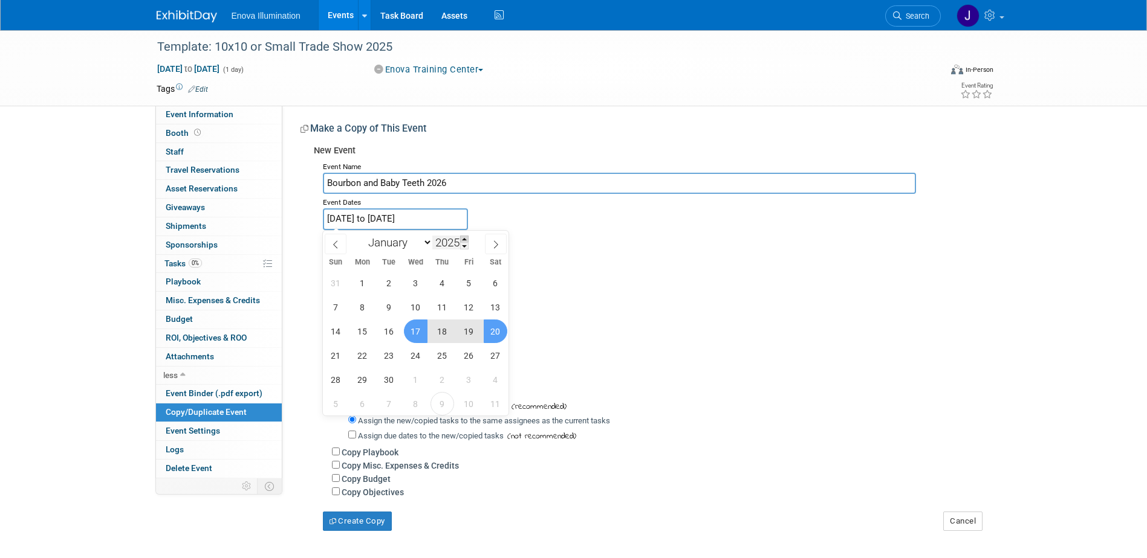
click at [462, 239] on span at bounding box center [464, 239] width 8 height 7
type input "2026"
click at [436, 327] on span "17" at bounding box center [442, 332] width 24 height 24
click at [343, 353] on span "20" at bounding box center [336, 356] width 24 height 24
type input "[DATE] to [DATE]"
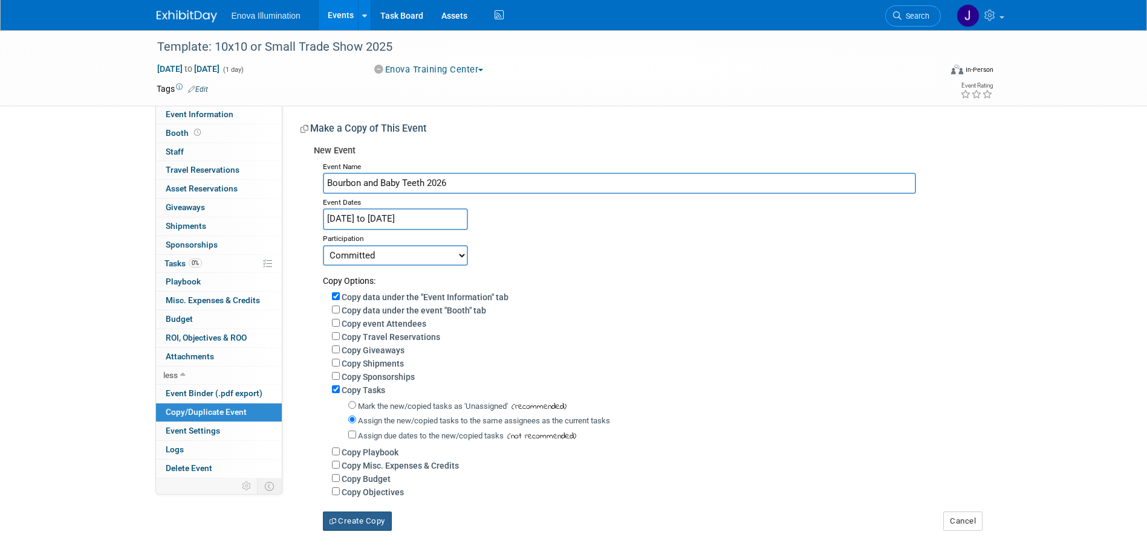
click at [358, 522] on button "Create Copy" at bounding box center [357, 521] width 69 height 19
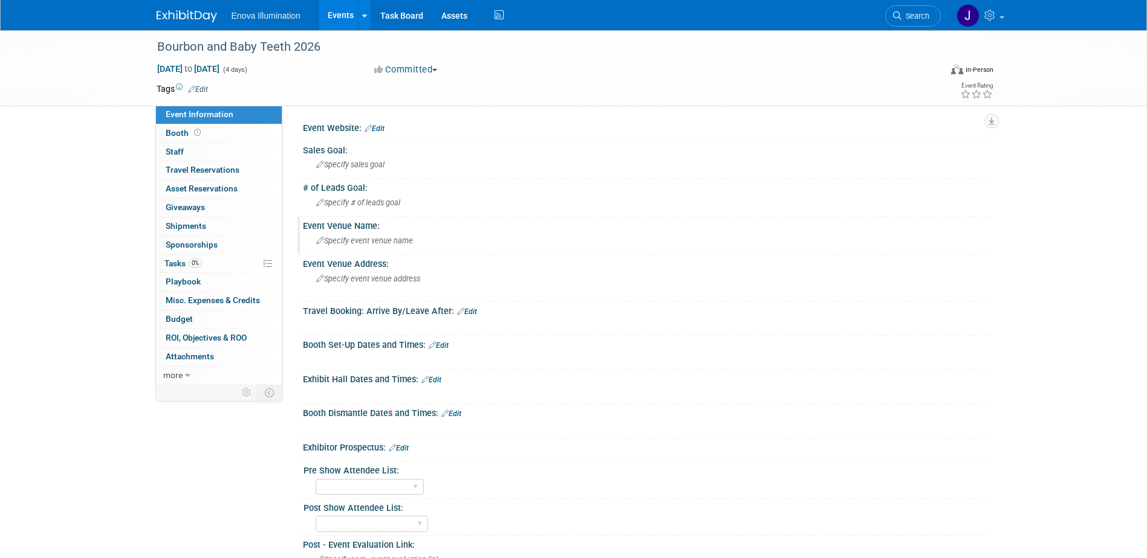
click at [360, 241] on span "Specify event venue name" at bounding box center [364, 240] width 97 height 9
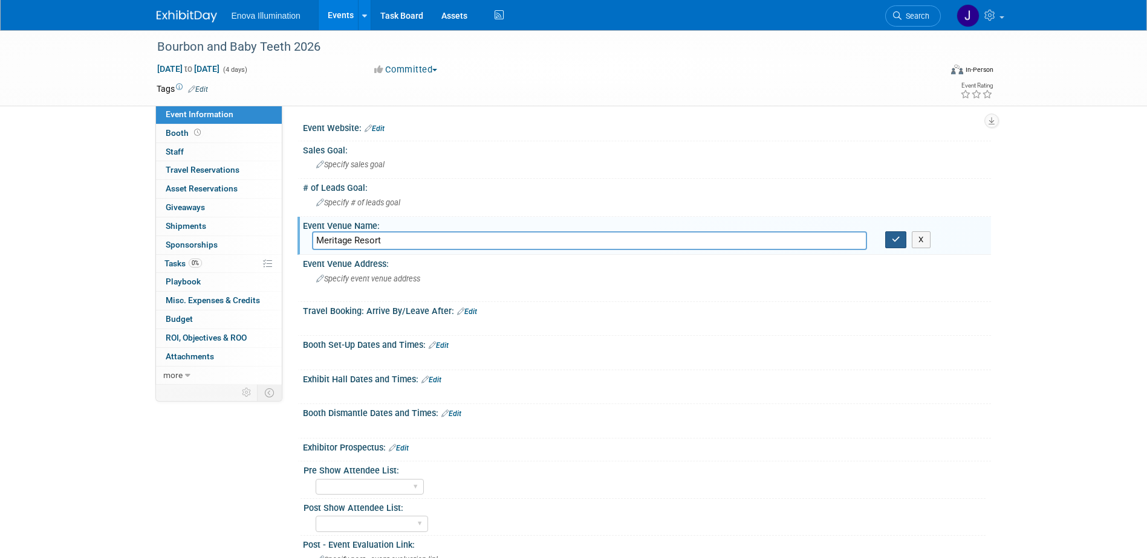
type input "Meritage Resort"
click at [893, 234] on button "button" at bounding box center [896, 239] width 22 height 17
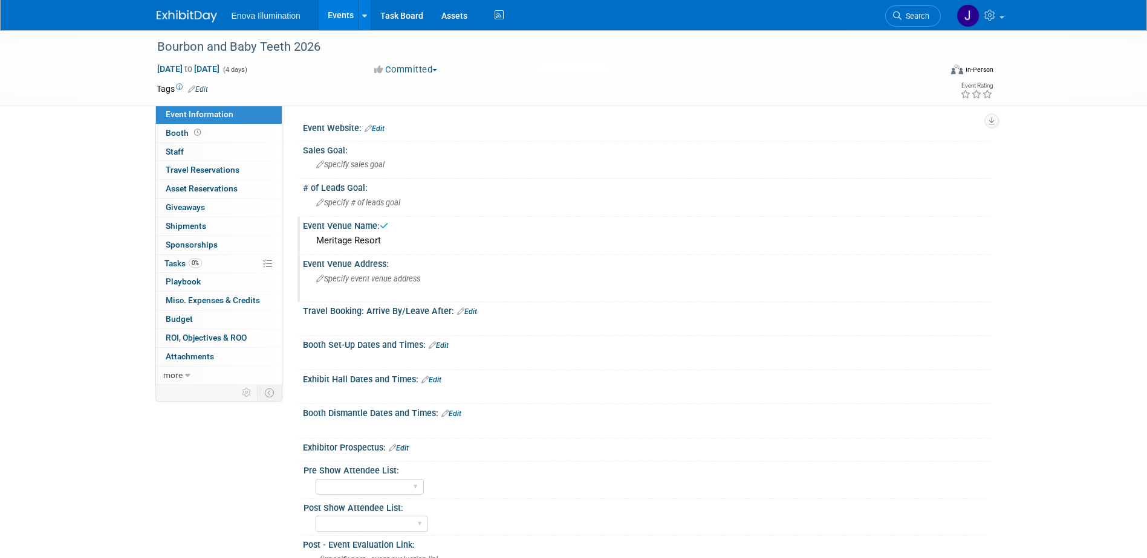
click at [341, 278] on span "Specify event venue address" at bounding box center [368, 278] width 104 height 9
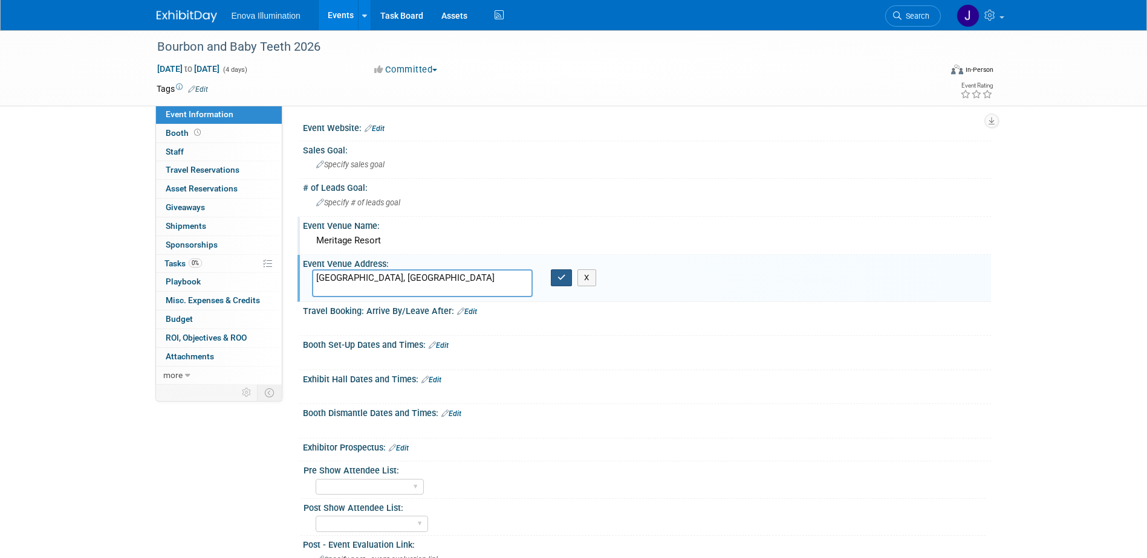
type textarea "[GEOGRAPHIC_DATA], [GEOGRAPHIC_DATA]"
click at [566, 280] on button "button" at bounding box center [562, 278] width 22 height 17
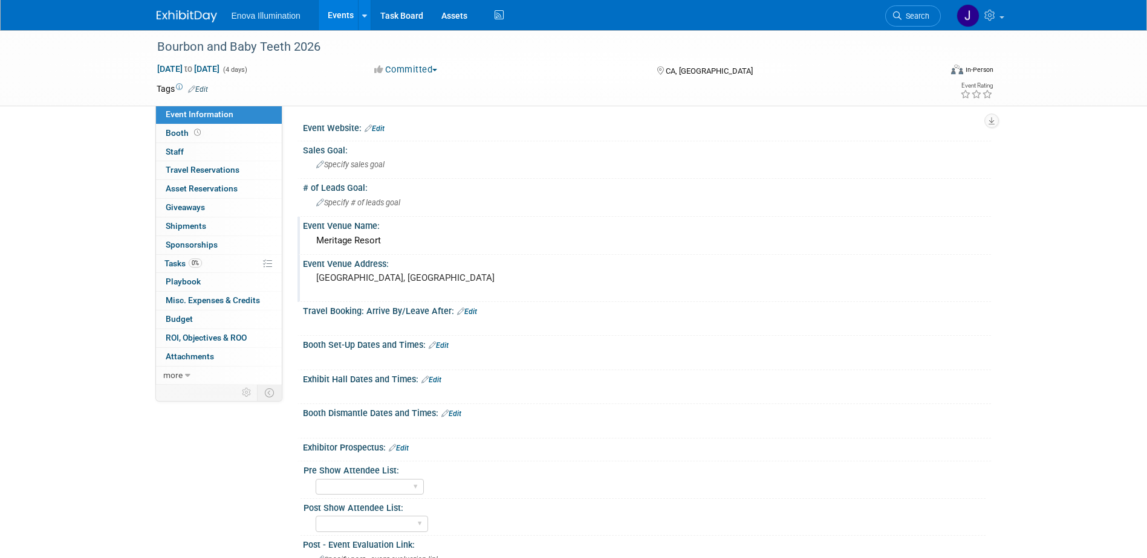
click at [446, 344] on link "Edit" at bounding box center [439, 346] width 20 height 8
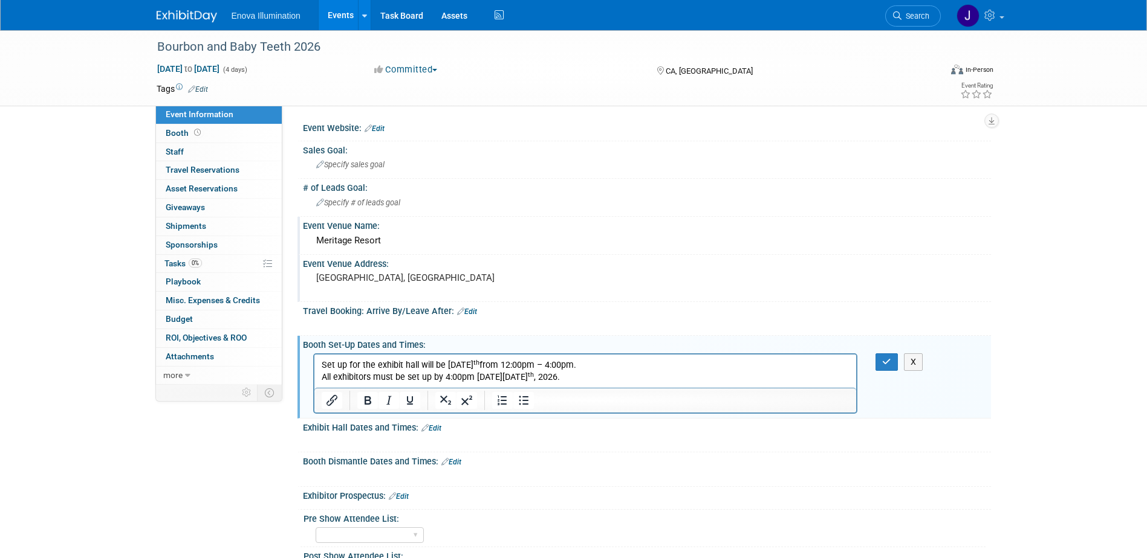
click at [574, 375] on p "All exhibitors must be set up by 4:00pm [DATE][DATE]." at bounding box center [585, 377] width 528 height 12
click at [885, 356] on button "button" at bounding box center [886, 363] width 22 height 18
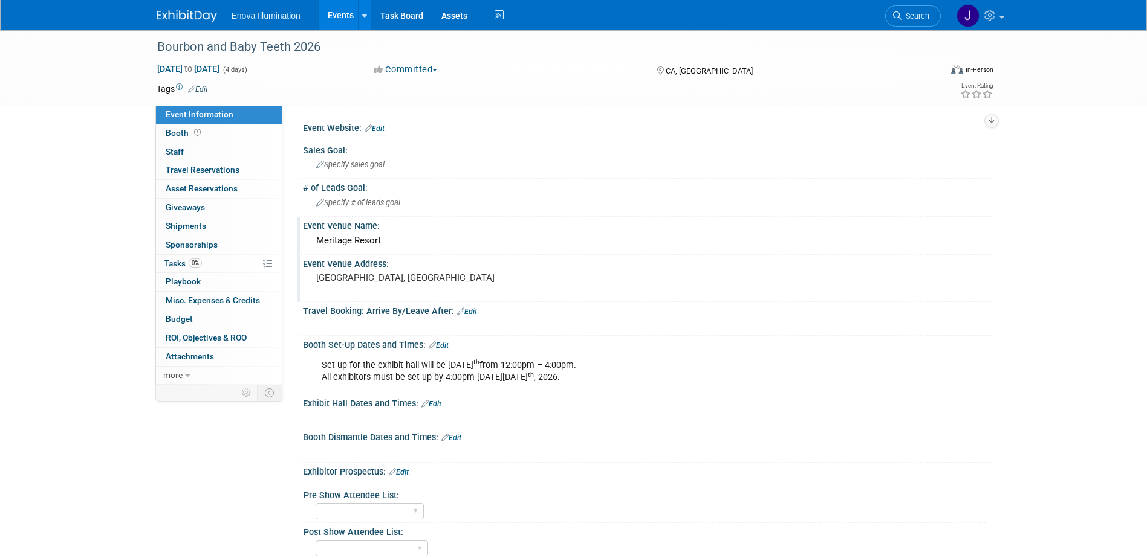
click at [436, 401] on link "Edit" at bounding box center [431, 404] width 20 height 8
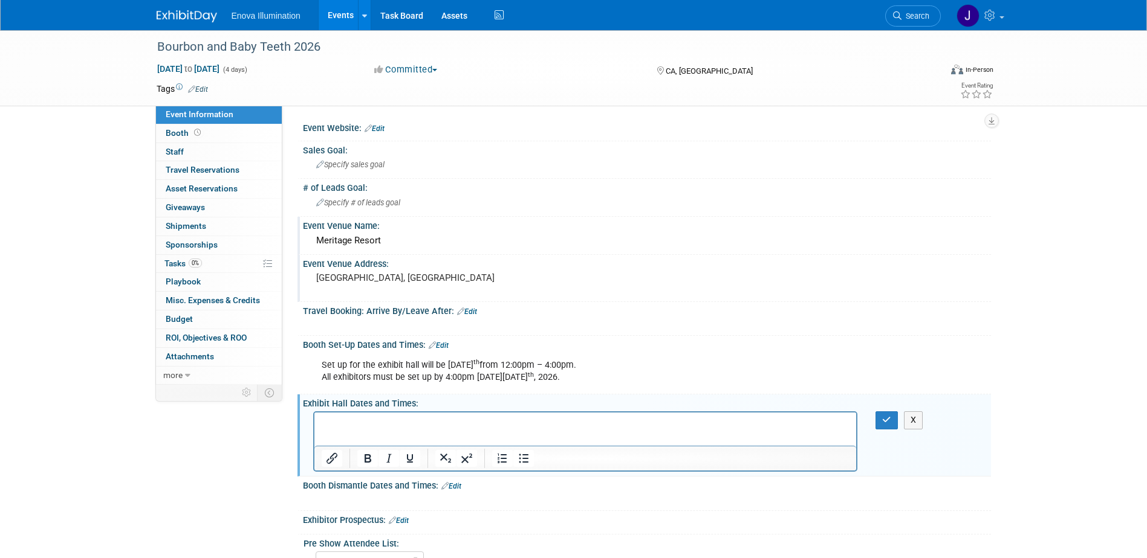
drag, startPoint x: 333, startPoint y: 416, endPoint x: 343, endPoint y: 426, distance: 13.7
click at [343, 426] on p "Rich Text Area. Press ALT-0 for help." at bounding box center [585, 424] width 528 height 12
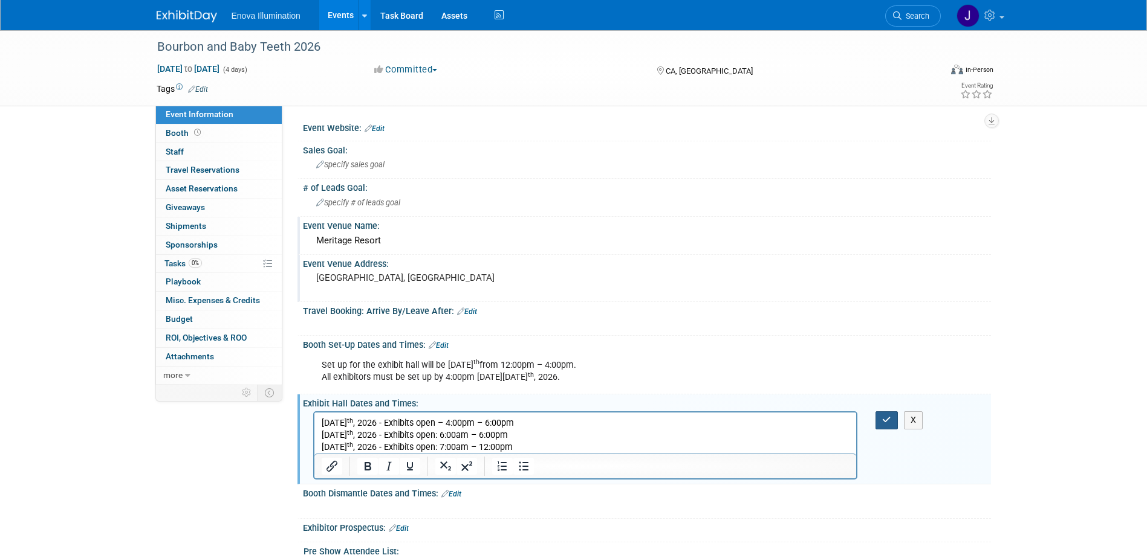
click at [885, 422] on icon "button" at bounding box center [886, 420] width 9 height 8
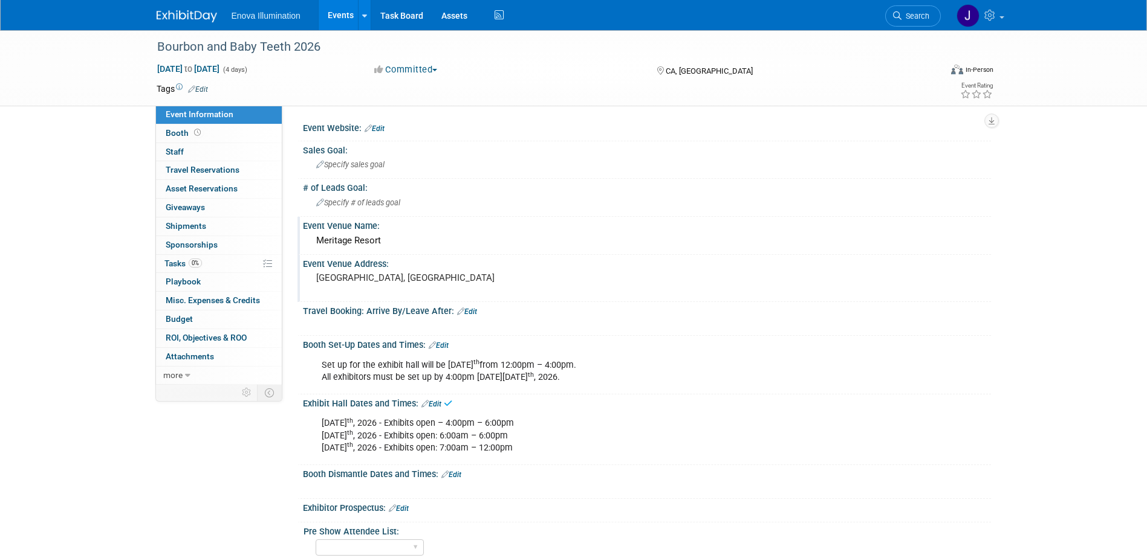
click at [458, 471] on link "Edit" at bounding box center [451, 475] width 20 height 8
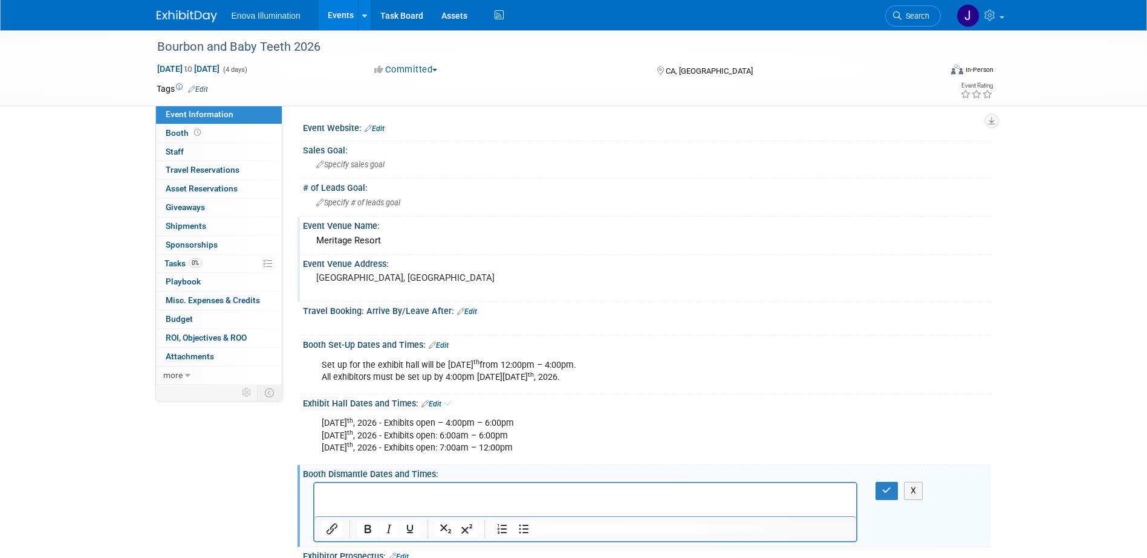
click at [429, 489] on p "Rich Text Area. Press ALT-0 for help." at bounding box center [585, 494] width 528 height 12
click at [884, 494] on icon "button" at bounding box center [886, 491] width 9 height 8
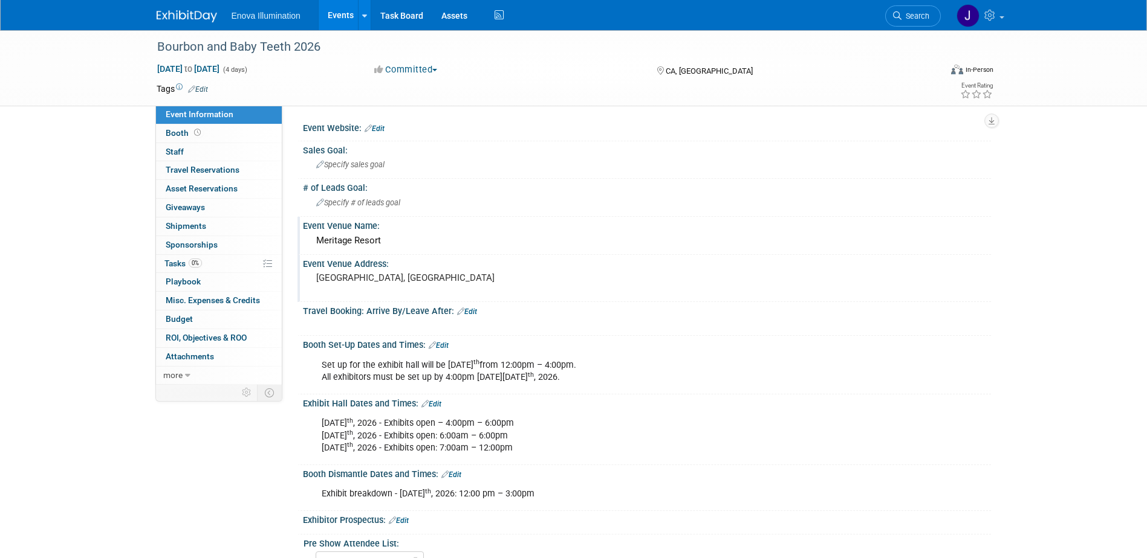
click at [381, 129] on link "Edit" at bounding box center [374, 129] width 20 height 8
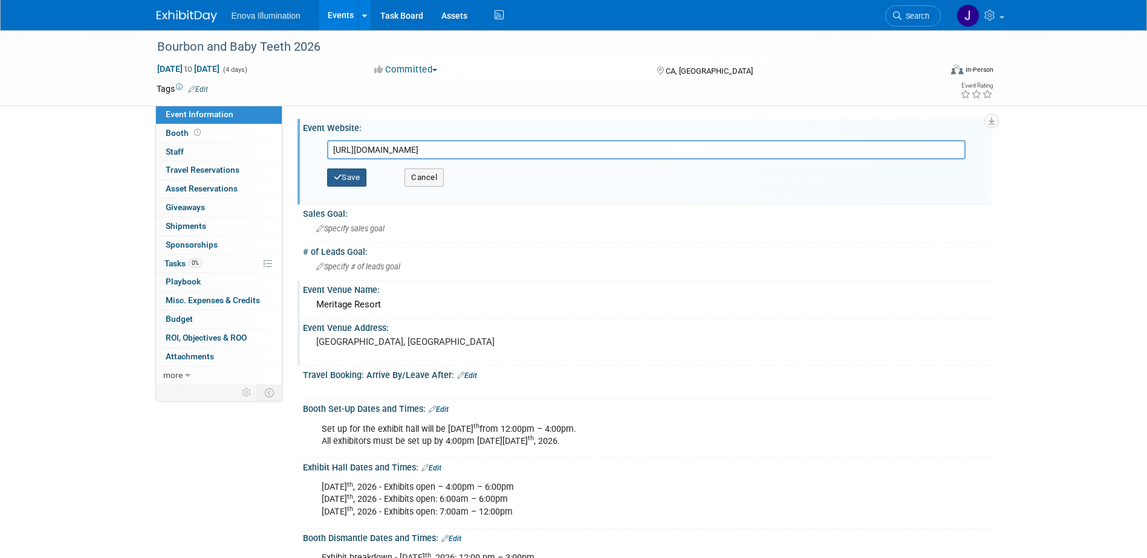
type input "https://dentalceproviders.regfox.com/babt-2026-bourbon-in-the-valley"
click at [358, 175] on button "Save" at bounding box center [347, 178] width 40 height 18
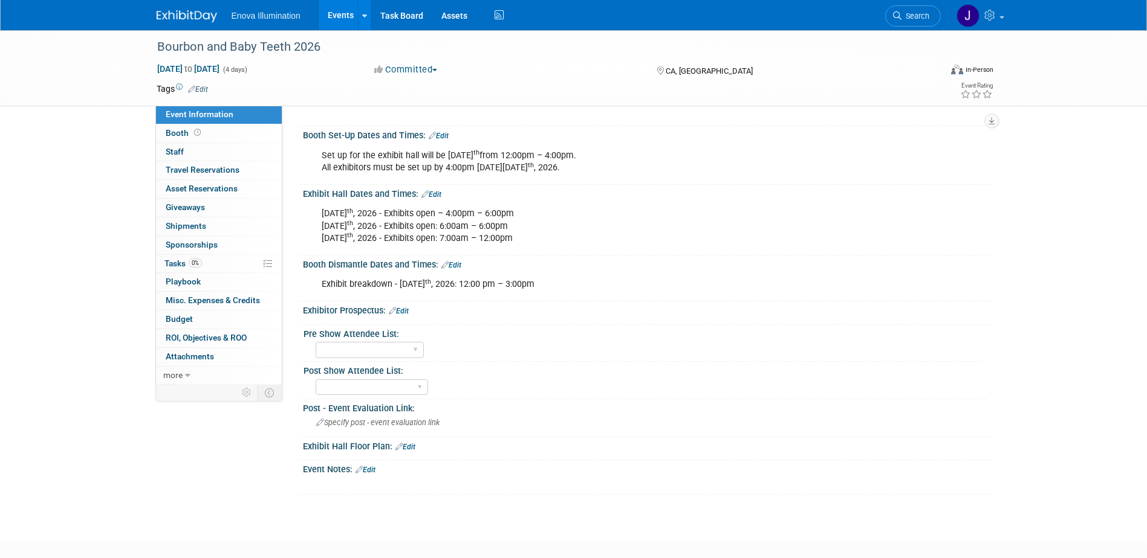
scroll to position [242, 0]
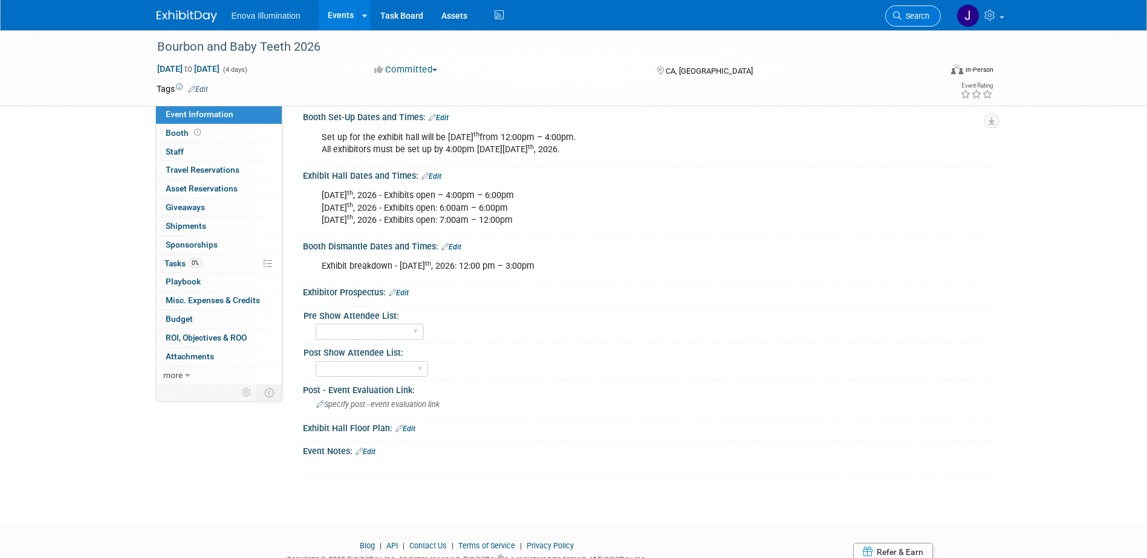
click at [904, 23] on link "Search" at bounding box center [913, 15] width 56 height 21
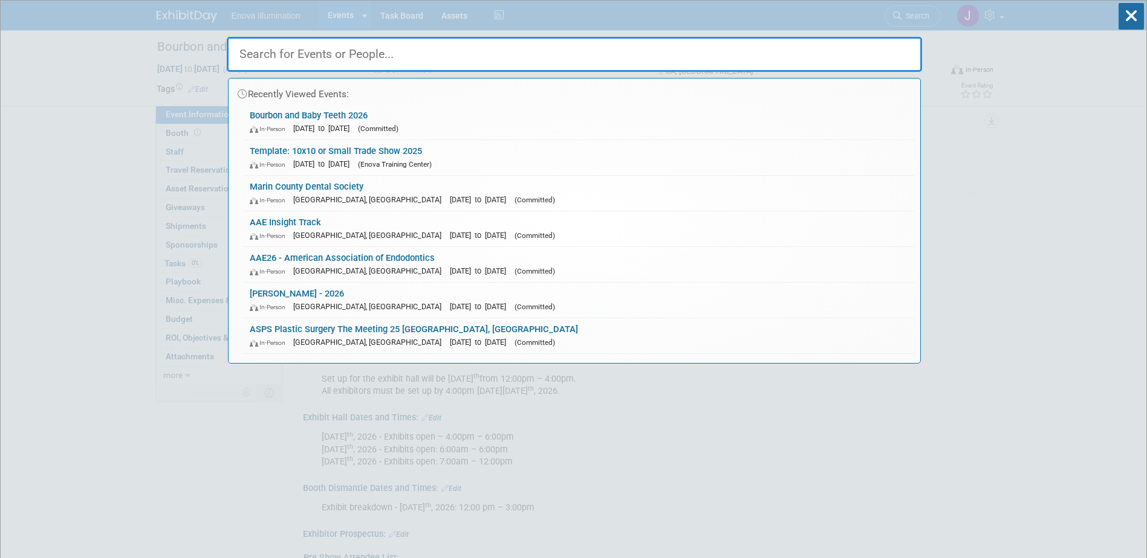
click at [846, 45] on input "text" at bounding box center [574, 54] width 695 height 35
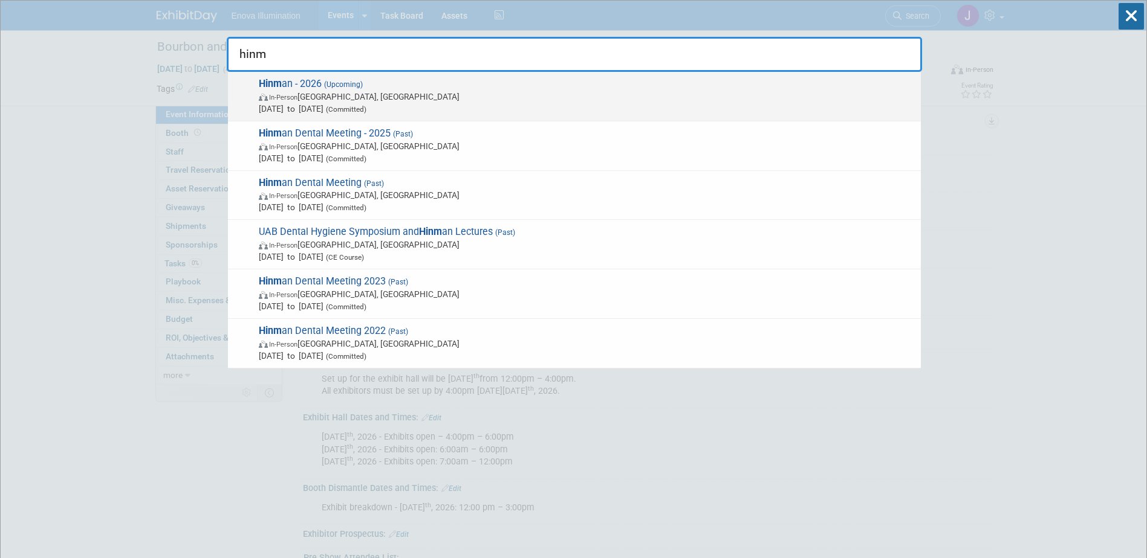
type input "hinm"
click at [260, 91] on span "In-Person Atlanta, GA" at bounding box center [587, 97] width 656 height 12
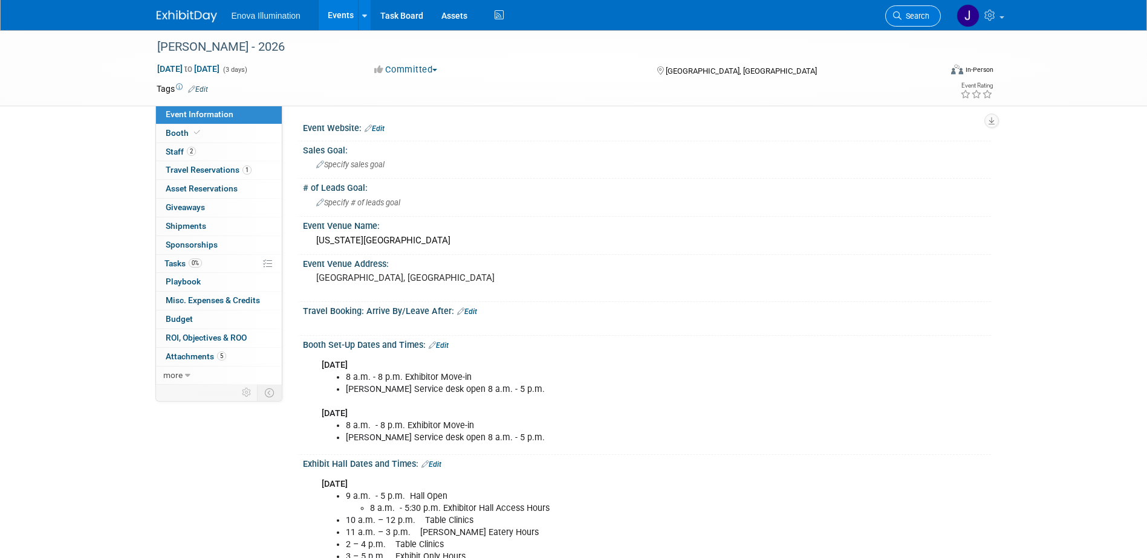
click at [908, 18] on span "Search" at bounding box center [915, 15] width 28 height 9
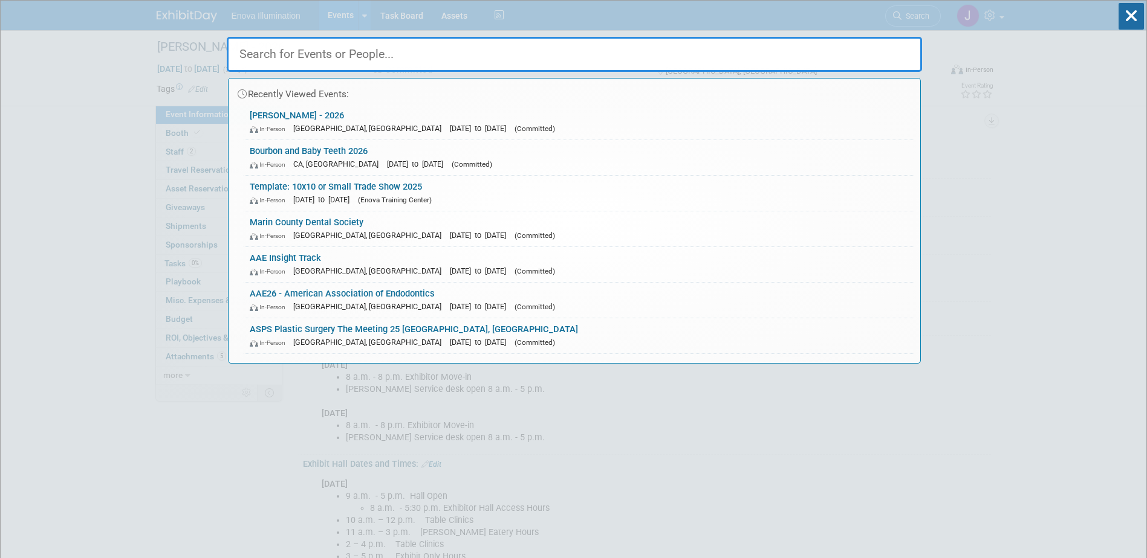
click at [829, 46] on input "text" at bounding box center [574, 54] width 695 height 35
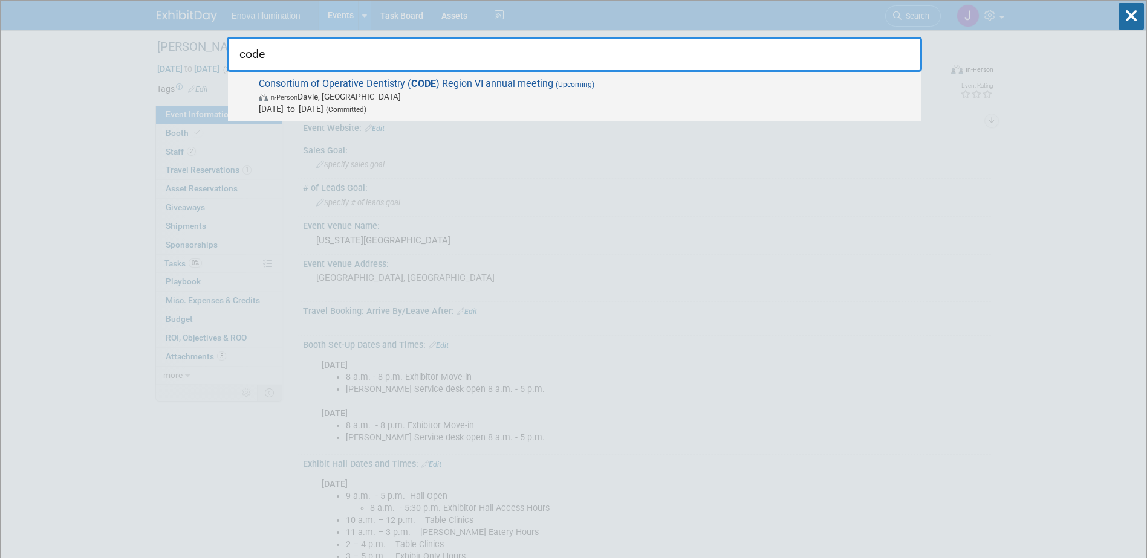
type input "code"
click at [331, 82] on span "Consortium of Operative Dentistry ( CODE ) Region VI annual meeting (Upcoming) …" at bounding box center [584, 96] width 659 height 37
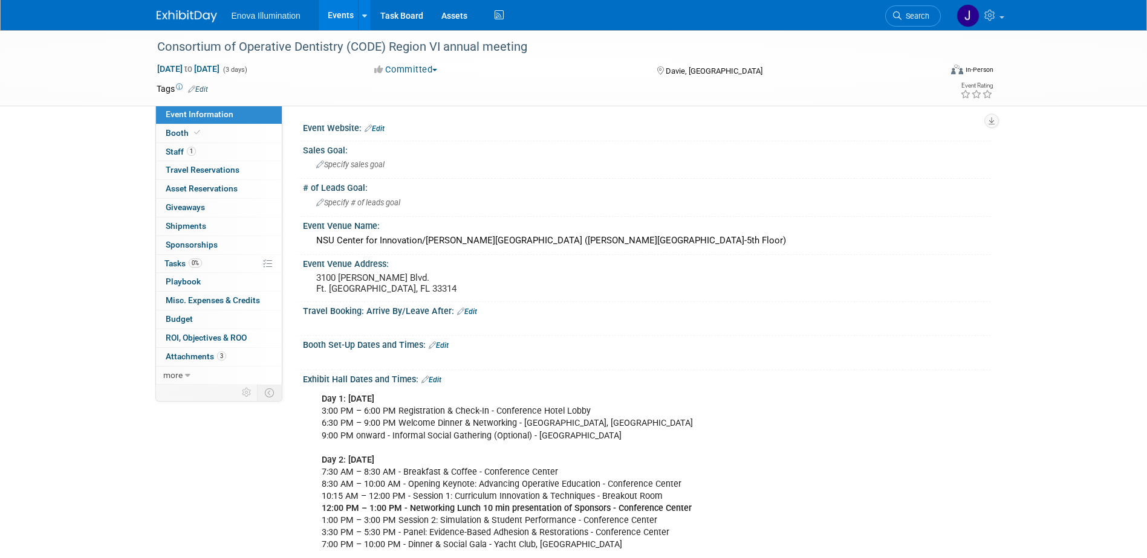
drag, startPoint x: 931, startPoint y: 5, endPoint x: 925, endPoint y: 7, distance: 6.9
click at [931, 6] on link "Search" at bounding box center [913, 15] width 56 height 21
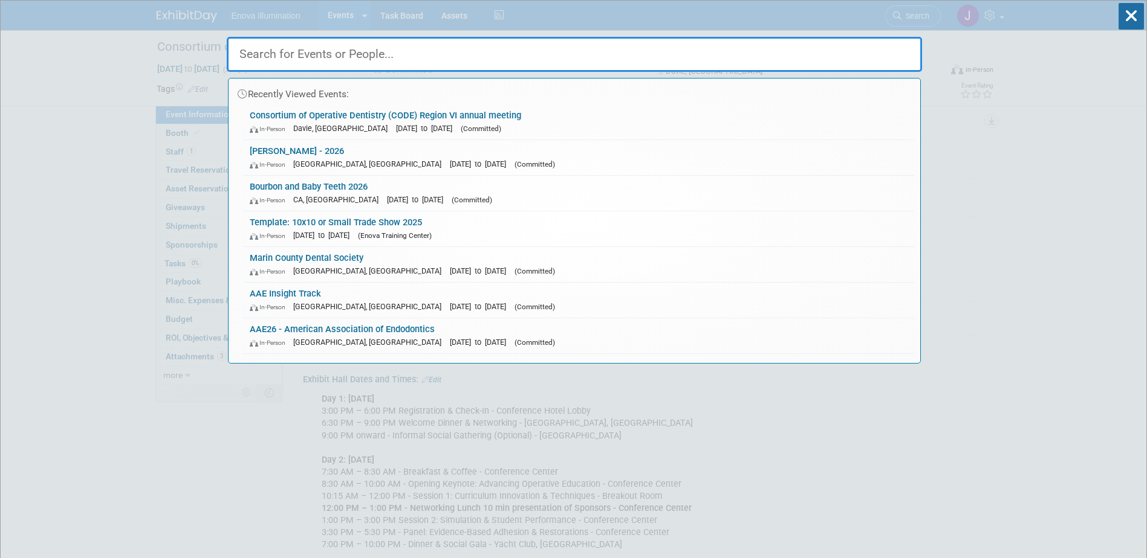
click at [812, 50] on input "text" at bounding box center [574, 54] width 695 height 35
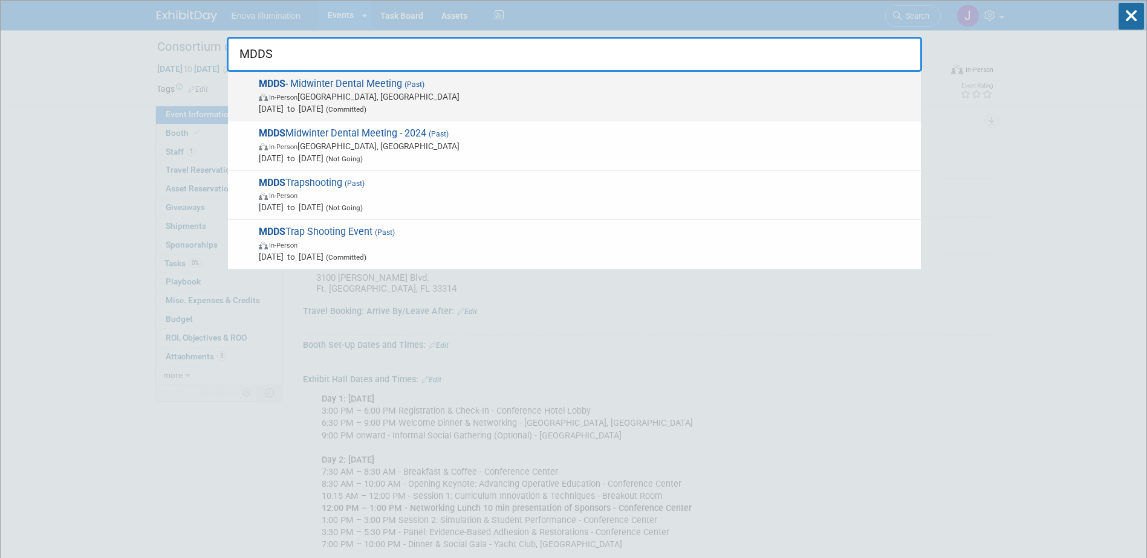
type input "MDDS"
click at [337, 97] on span "In-Person Hopkins, MN" at bounding box center [587, 97] width 656 height 12
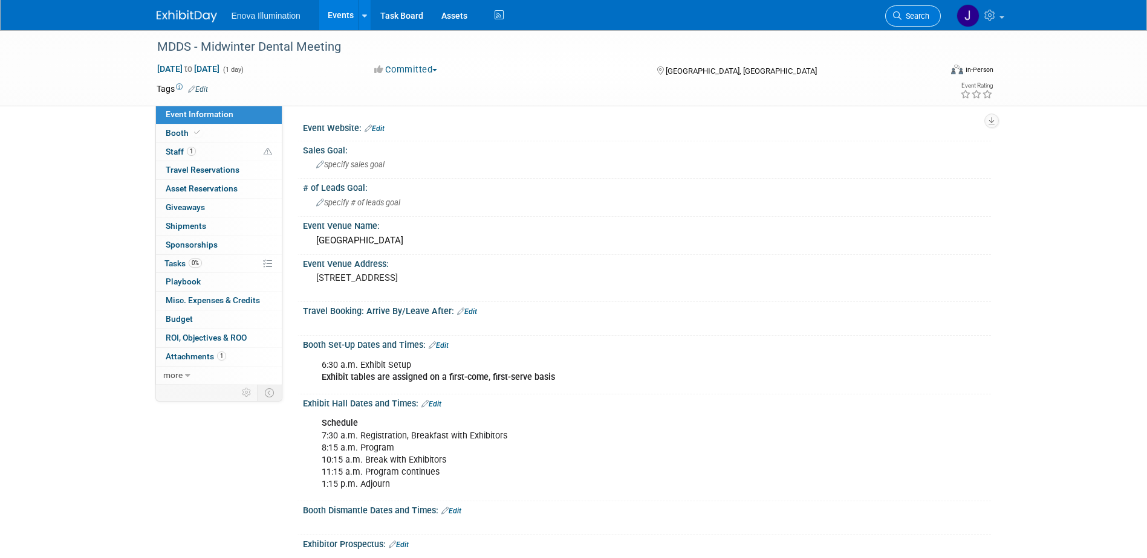
click at [925, 8] on link "Search" at bounding box center [913, 15] width 56 height 21
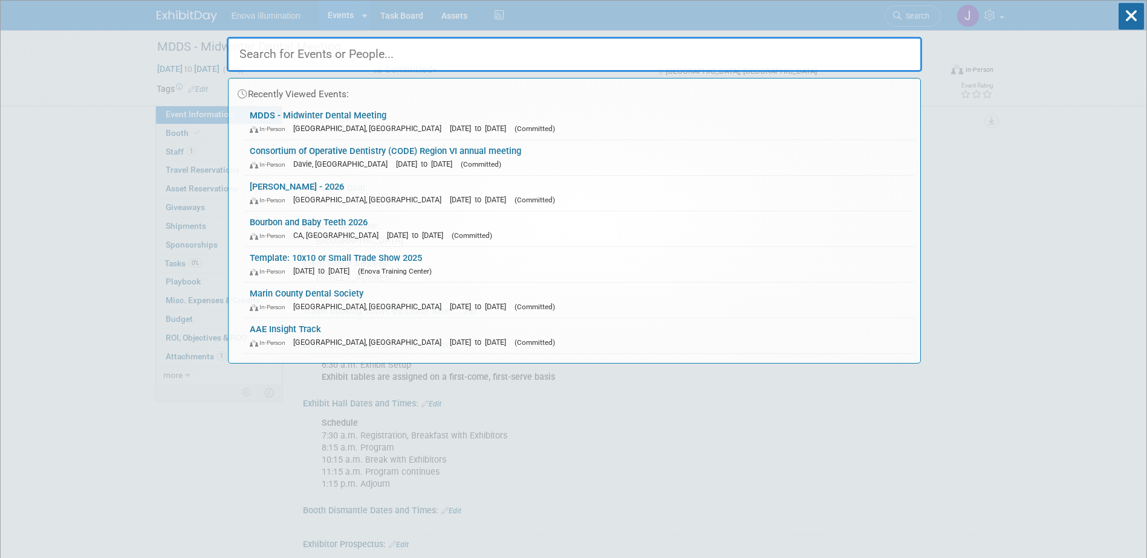
click at [855, 46] on input "text" at bounding box center [574, 54] width 695 height 35
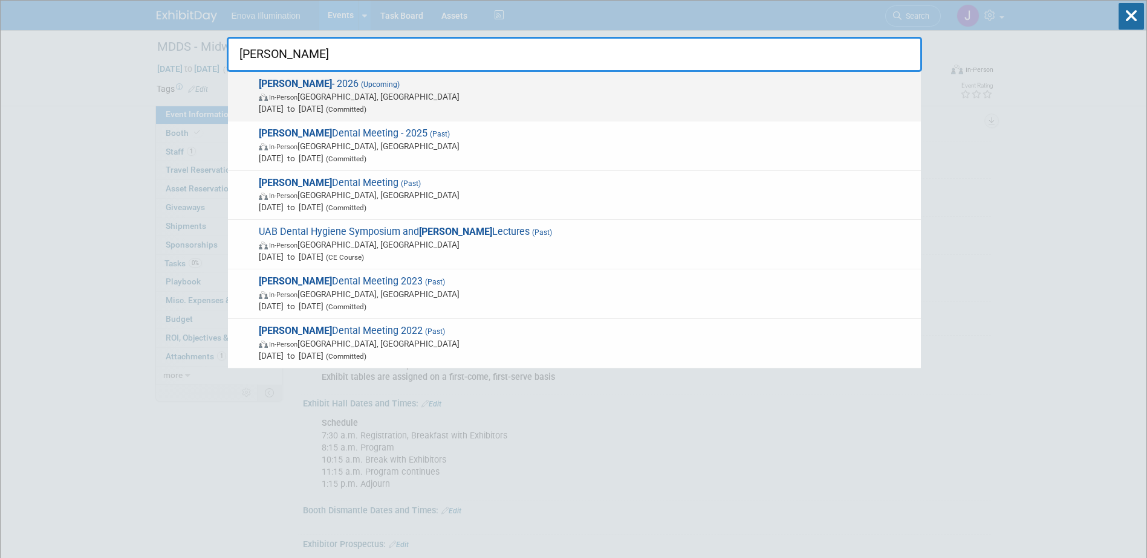
type input "Hinman"
click at [331, 89] on span "Hinman - 2026 (Upcoming) In-Person Atlanta, GA Mar 12, 2026 to Mar 14, 2026 (Co…" at bounding box center [584, 96] width 659 height 37
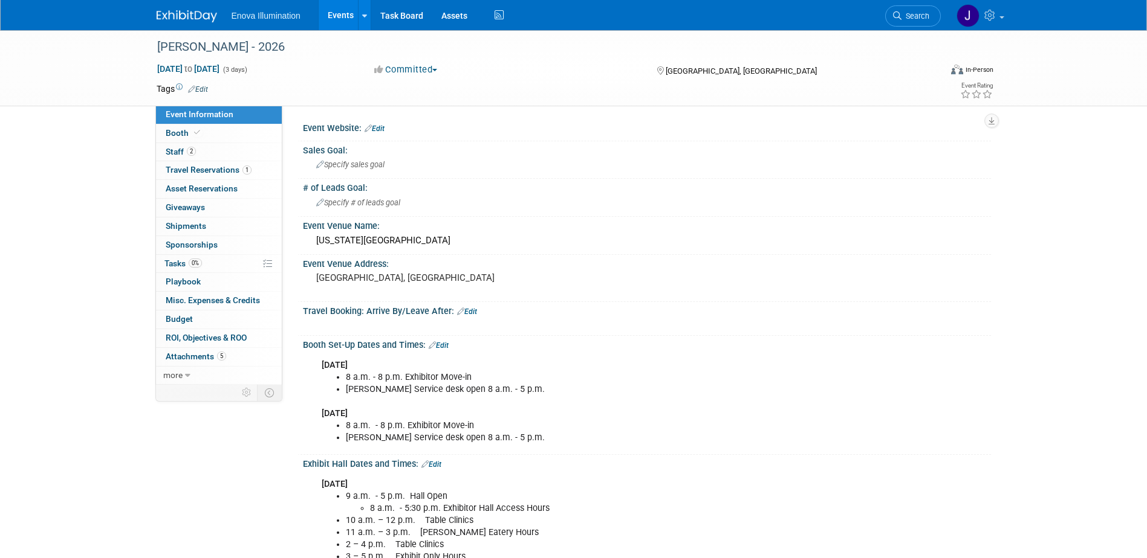
click at [207, 133] on link "Booth" at bounding box center [219, 134] width 126 height 18
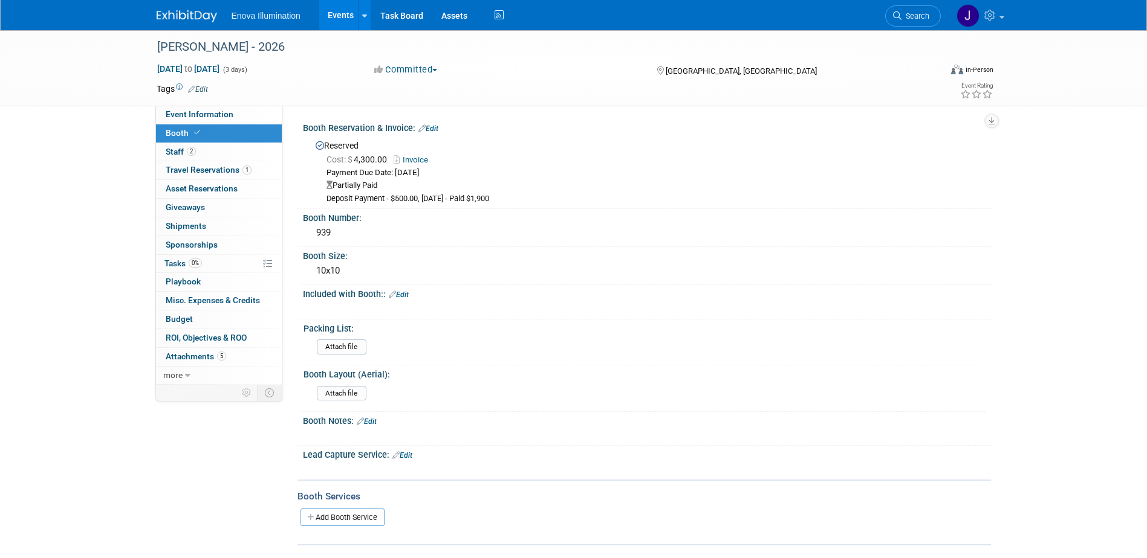
drag, startPoint x: 906, startPoint y: 10, endPoint x: 890, endPoint y: 17, distance: 17.9
click at [906, 10] on link "Search" at bounding box center [913, 15] width 56 height 21
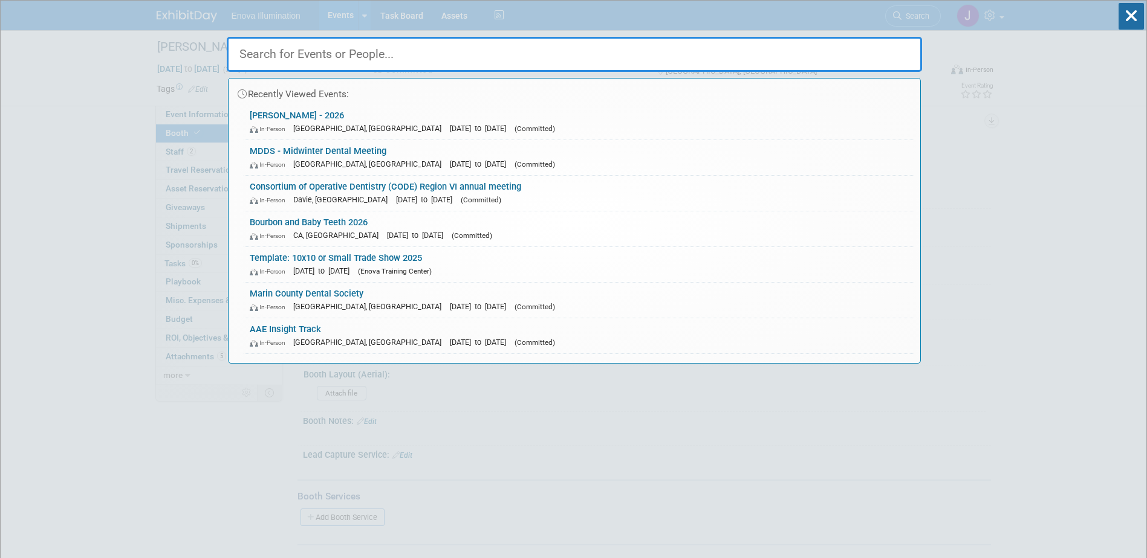
click at [820, 42] on input "text" at bounding box center [574, 54] width 695 height 35
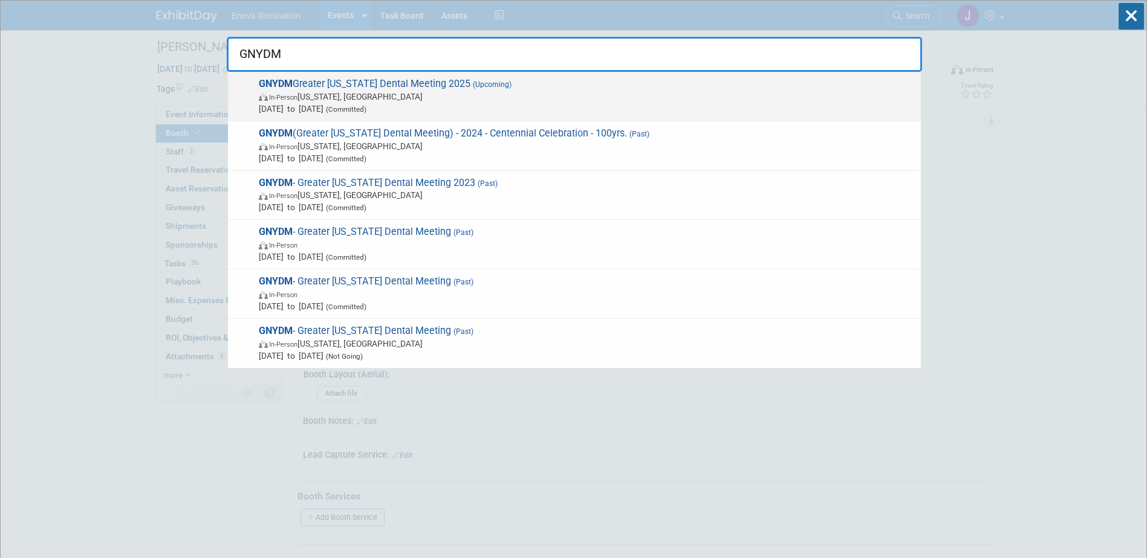
type input "GNYDM"
click at [319, 87] on span "GNYDM Greater New York Dental Meeting 2025 (Upcoming) In-Person New York, NY No…" at bounding box center [584, 96] width 659 height 37
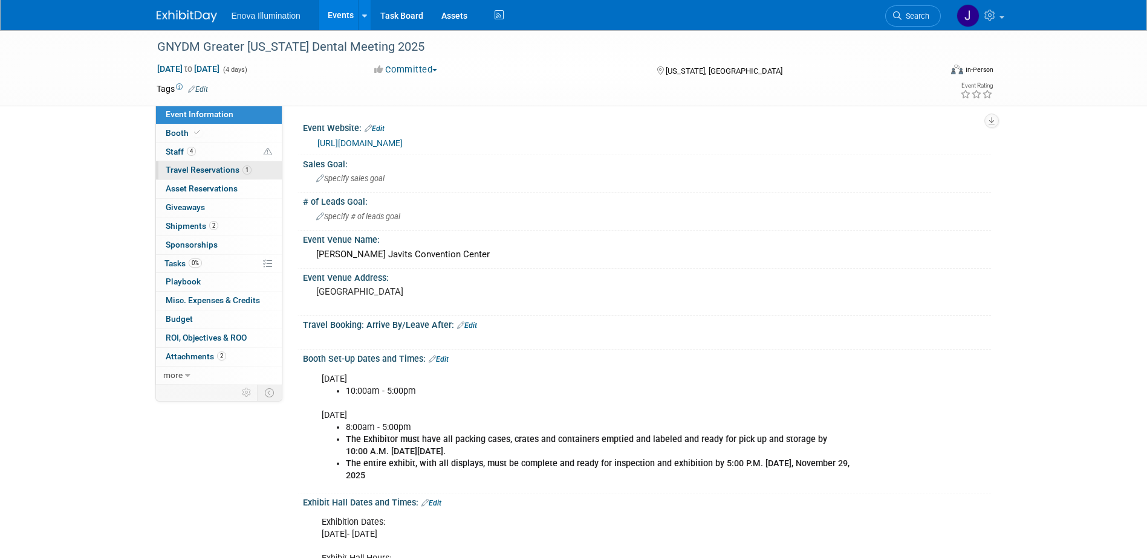
click at [202, 172] on span "Travel Reservations 1" at bounding box center [209, 170] width 86 height 10
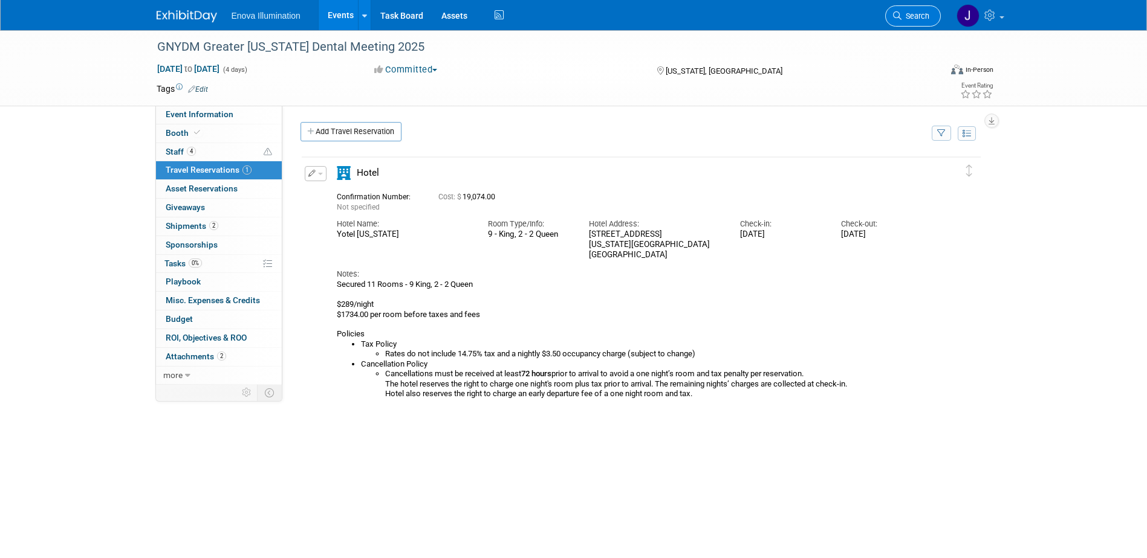
click at [918, 18] on span "Search" at bounding box center [915, 15] width 28 height 9
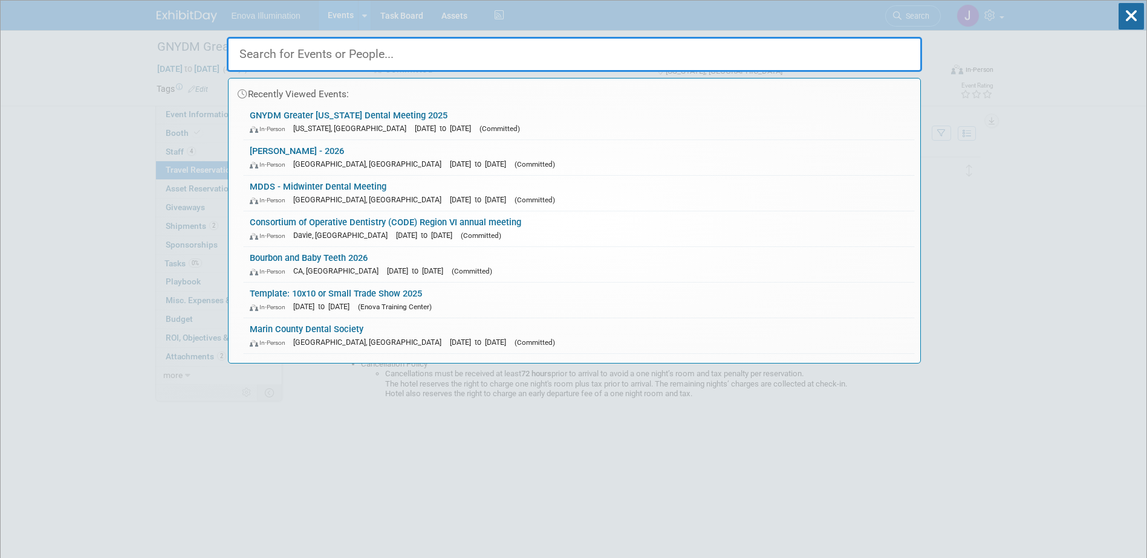
click at [852, 47] on input "text" at bounding box center [574, 54] width 695 height 35
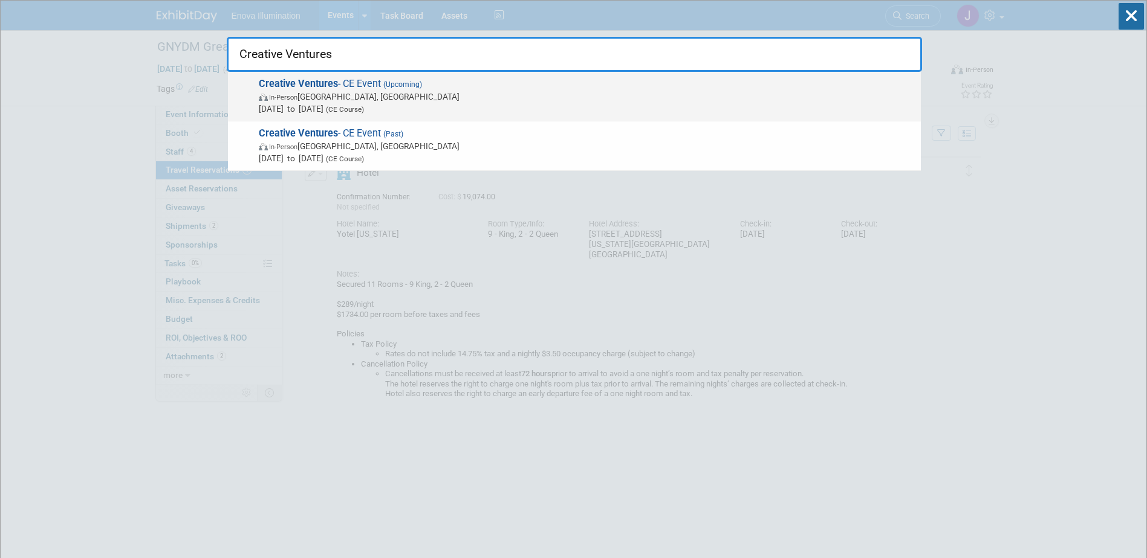
type input "Creative Ventures"
click at [289, 95] on span "In-Person" at bounding box center [283, 98] width 28 height 8
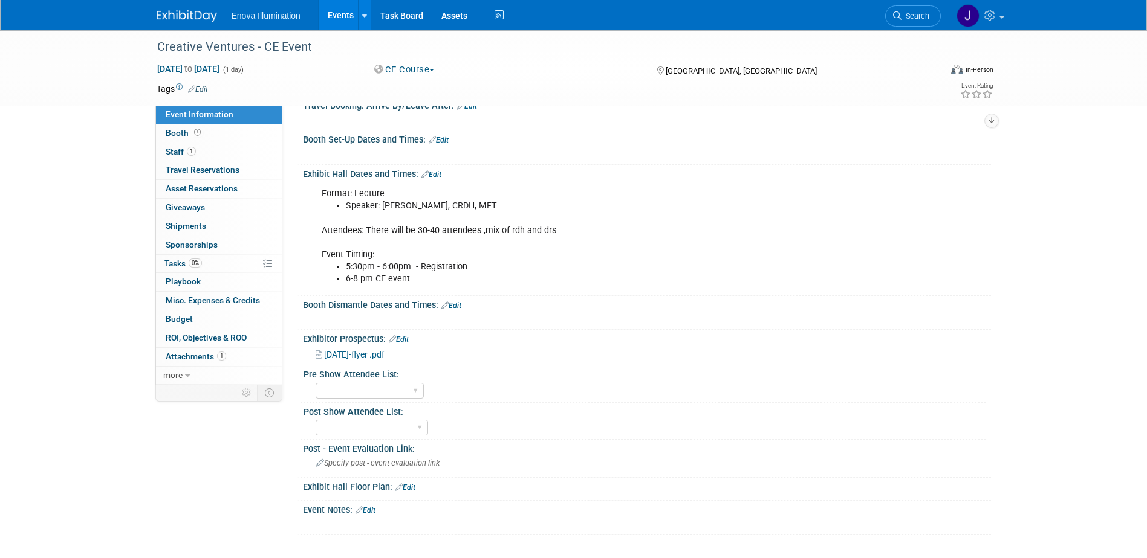
scroll to position [242, 0]
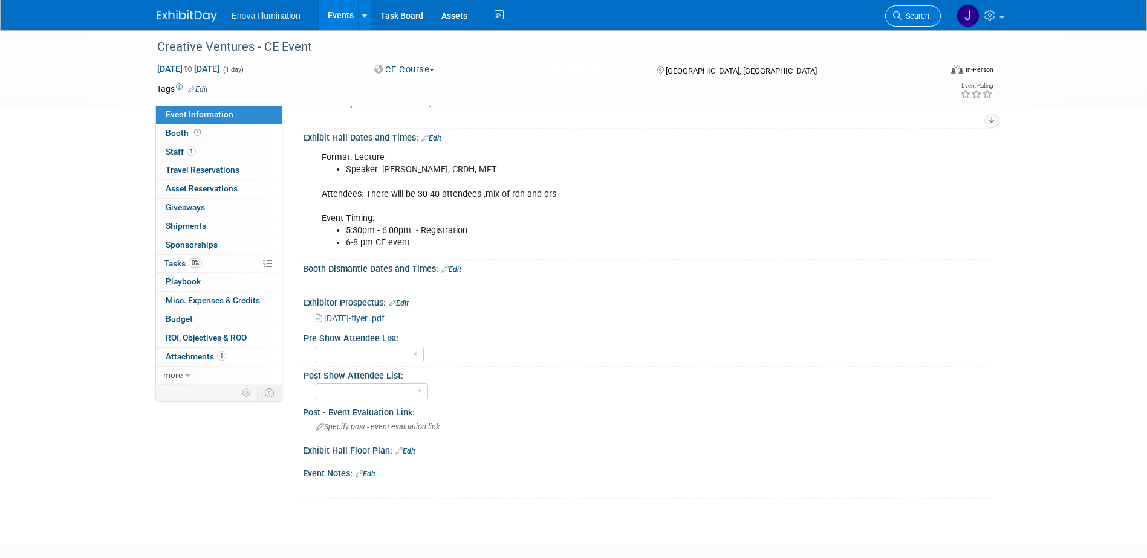
click at [908, 13] on span "Search" at bounding box center [915, 15] width 28 height 9
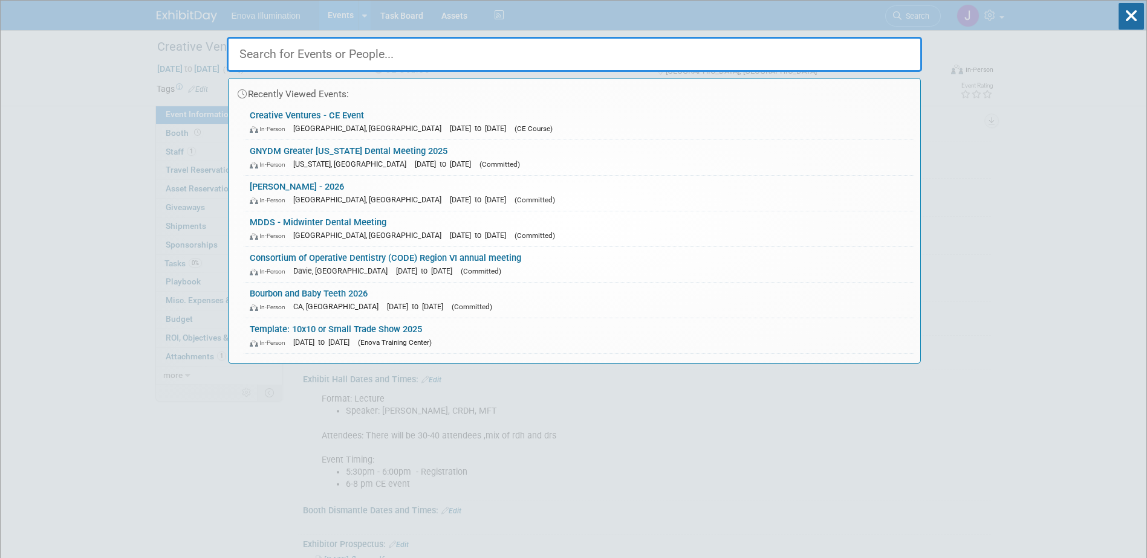
click at [811, 47] on input "text" at bounding box center [574, 54] width 695 height 35
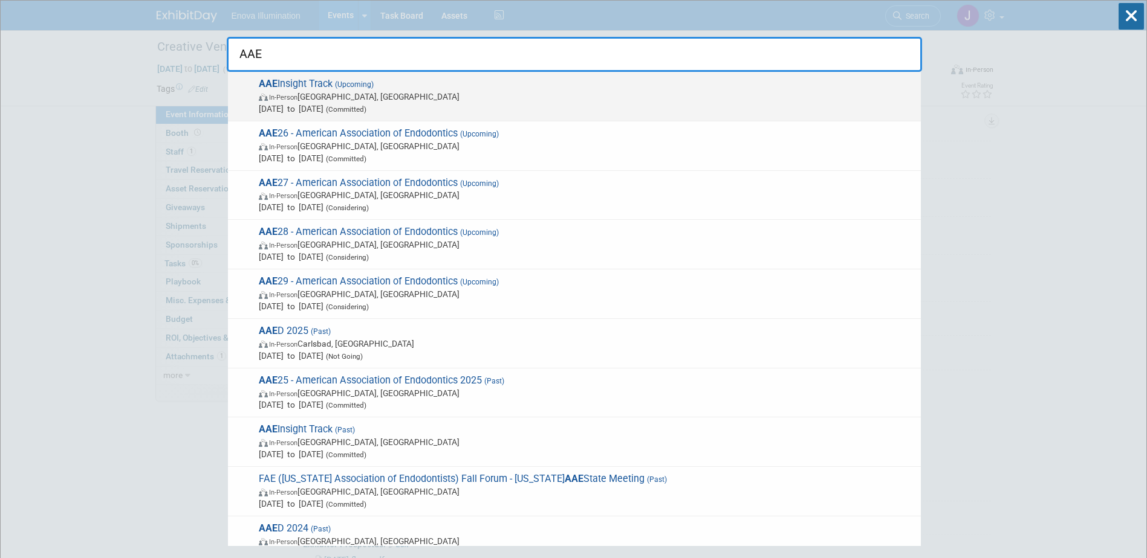
type input "AAE"
click at [305, 108] on span "[DATE] to [DATE] (Committed)" at bounding box center [587, 109] width 656 height 12
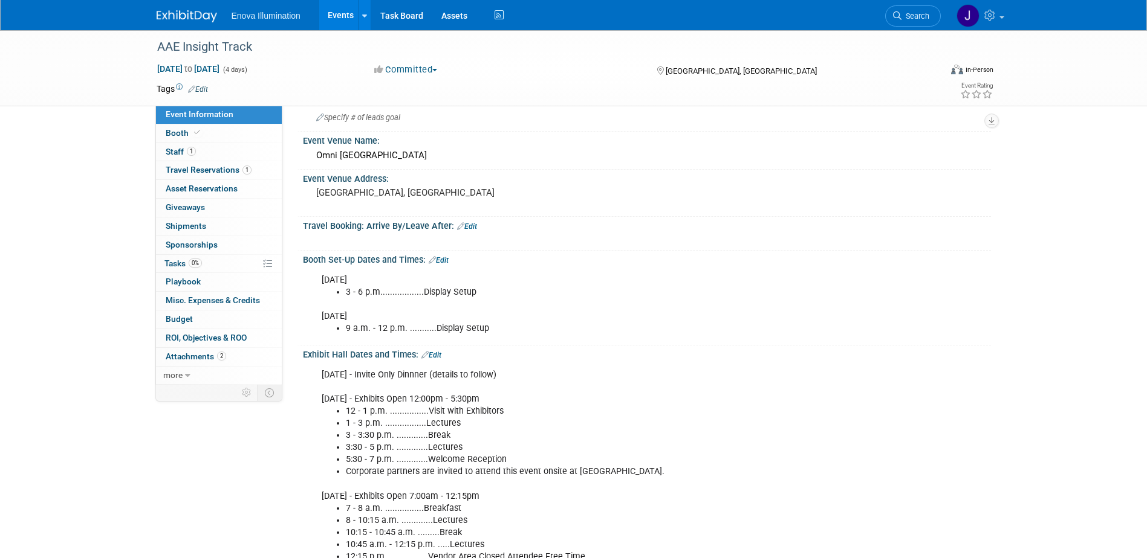
scroll to position [121, 0]
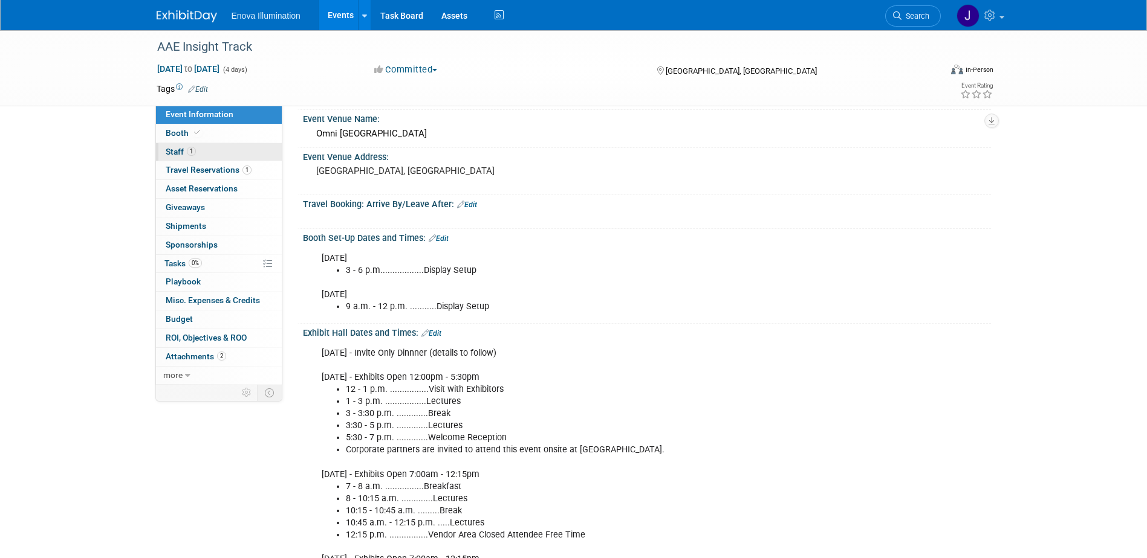
click at [238, 154] on link "1 Staff 1" at bounding box center [219, 152] width 126 height 18
